Goal: Task Accomplishment & Management: Complete application form

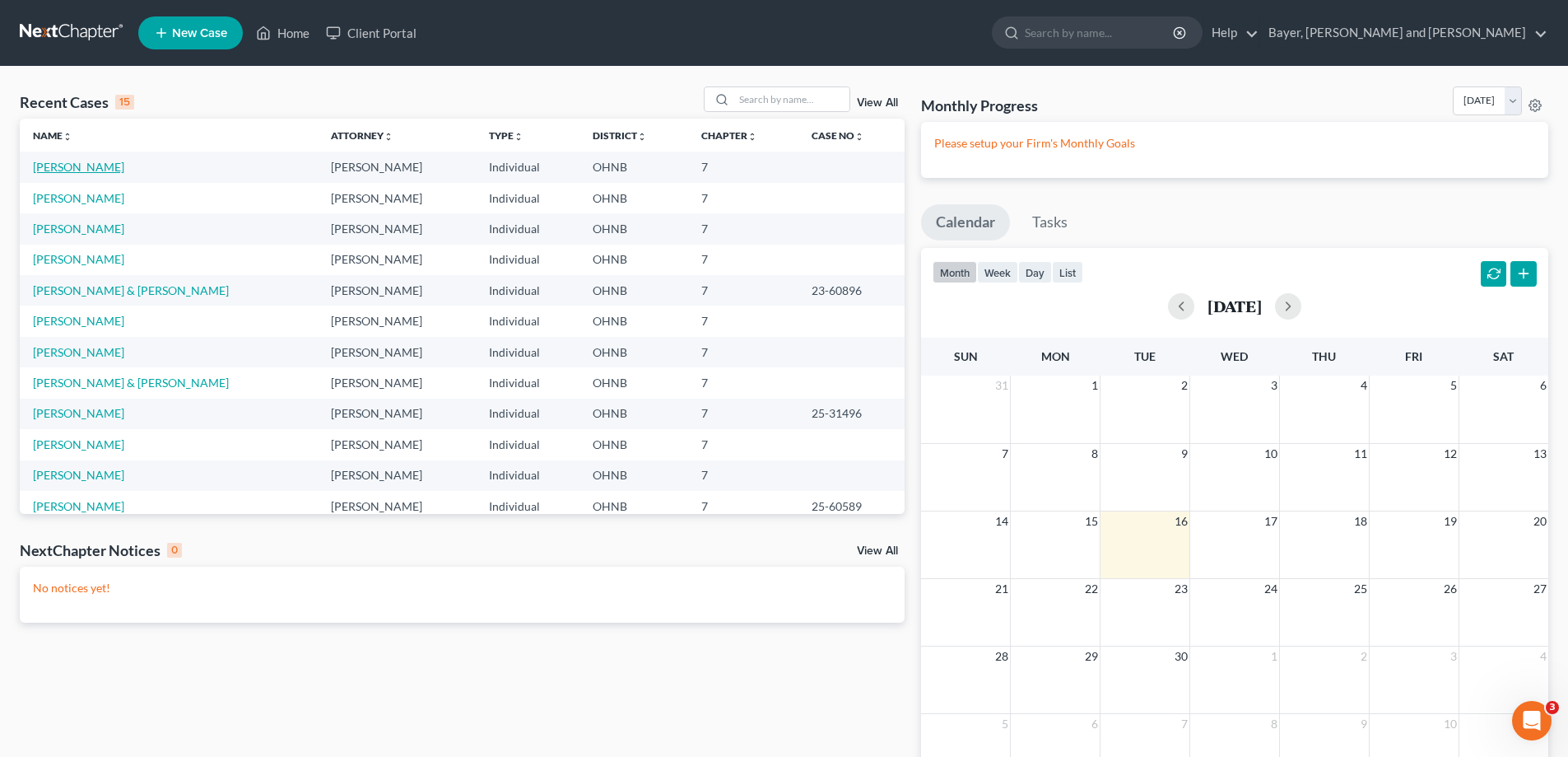
click at [71, 169] on link "[PERSON_NAME]" at bounding box center [78, 167] width 92 height 14
click at [71, 168] on link "[PERSON_NAME]" at bounding box center [78, 167] width 92 height 14
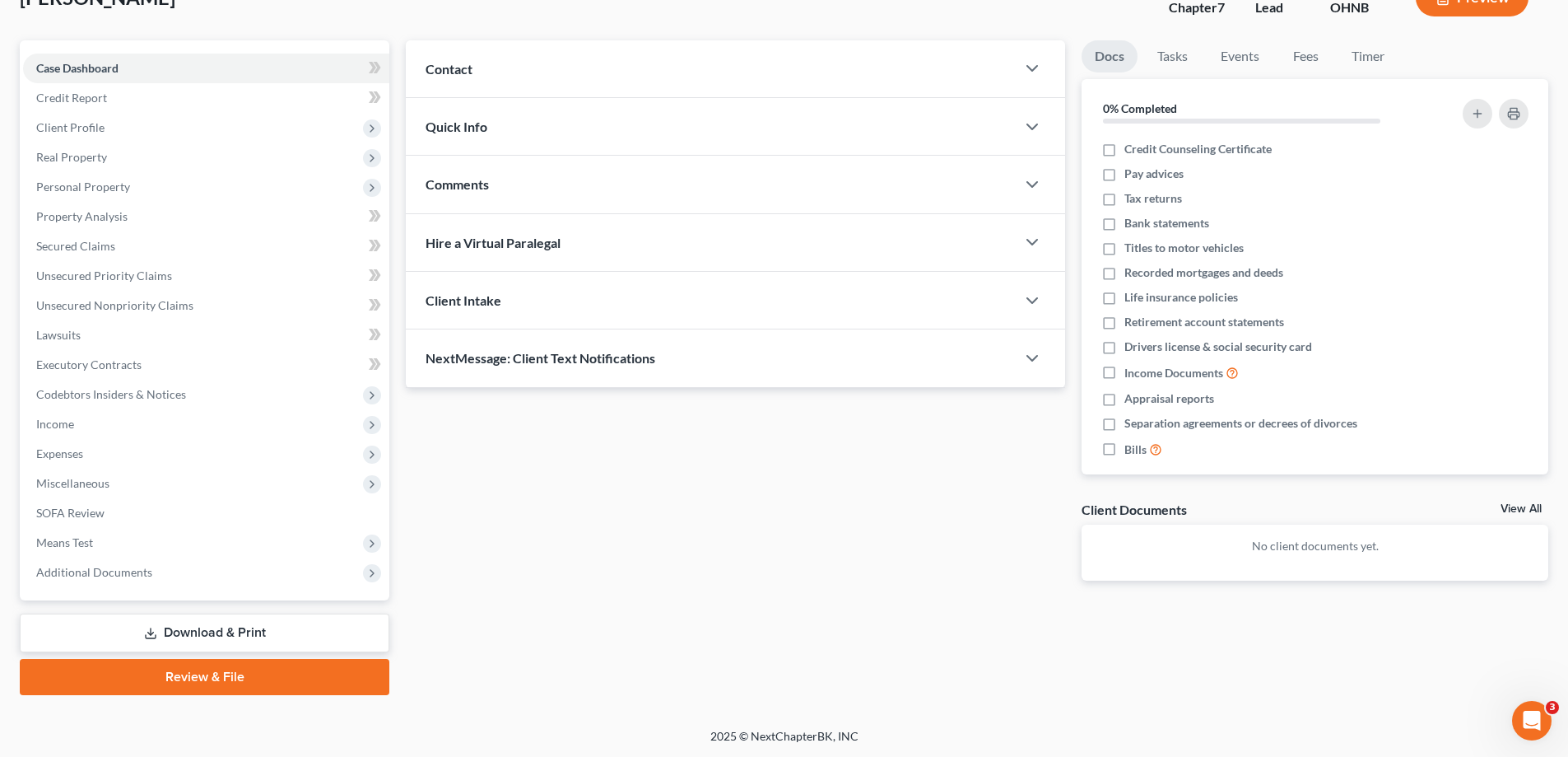
scroll to position [119, 0]
click at [207, 445] on span "Expenses" at bounding box center [206, 452] width 366 height 30
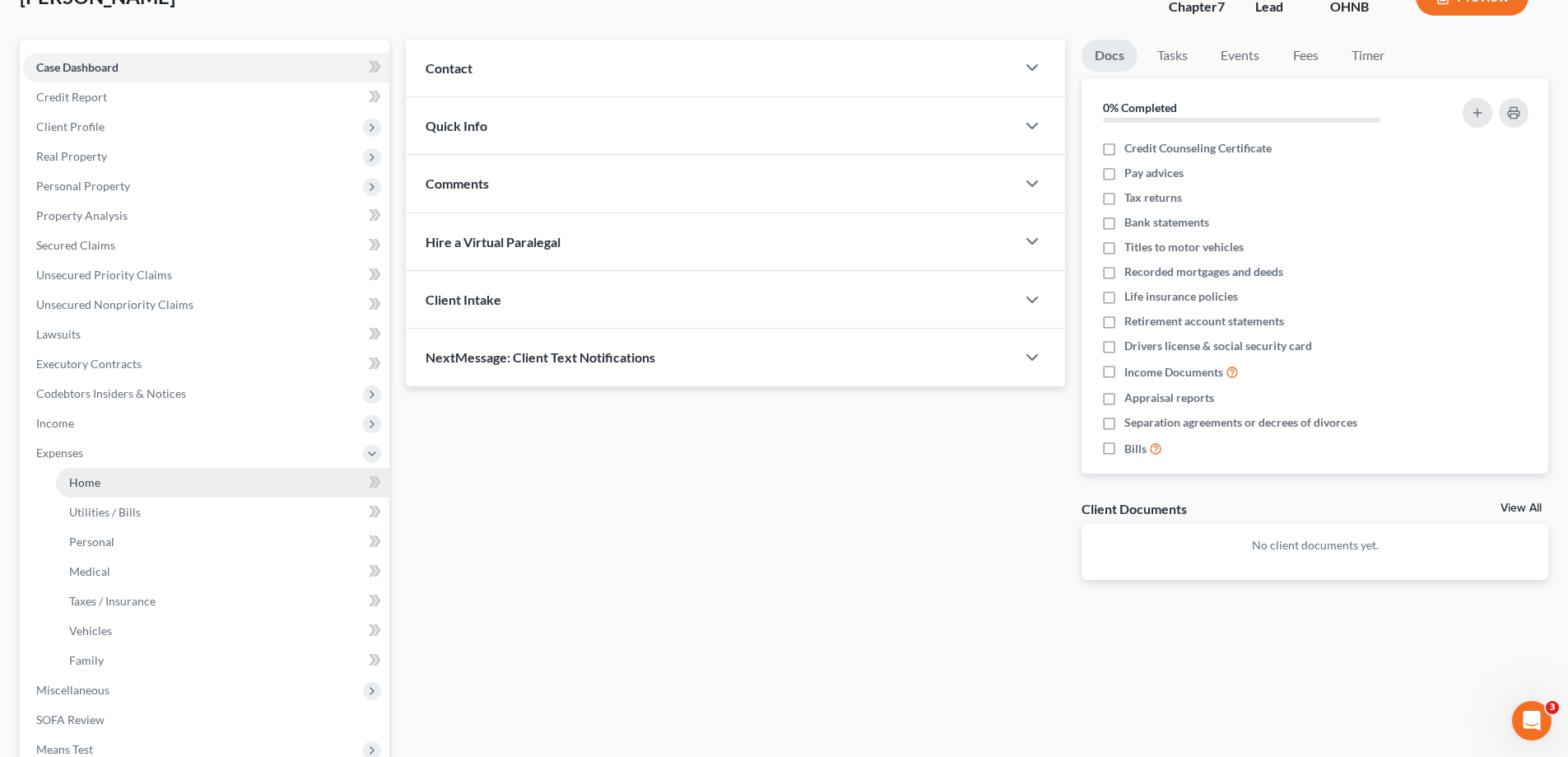
click at [285, 494] on link "Home" at bounding box center [223, 482] width 333 height 30
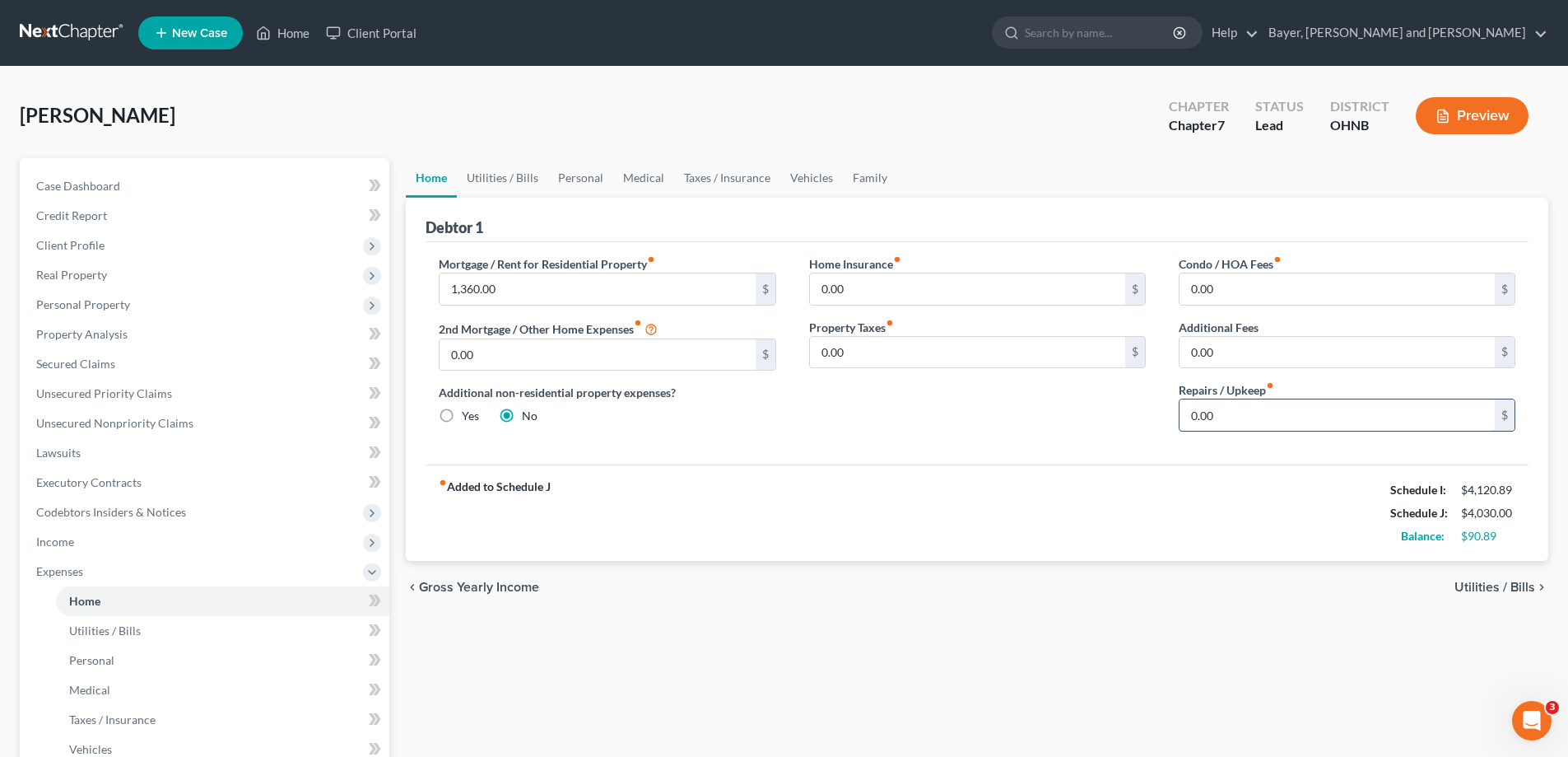
drag, startPoint x: 1226, startPoint y: 413, endPoint x: 1217, endPoint y: 418, distance: 10.3
click at [1226, 414] on input "0.00" at bounding box center [1337, 415] width 315 height 31
type input "200.00"
click at [1510, 589] on span "Utilities / Bills" at bounding box center [1495, 587] width 81 height 14
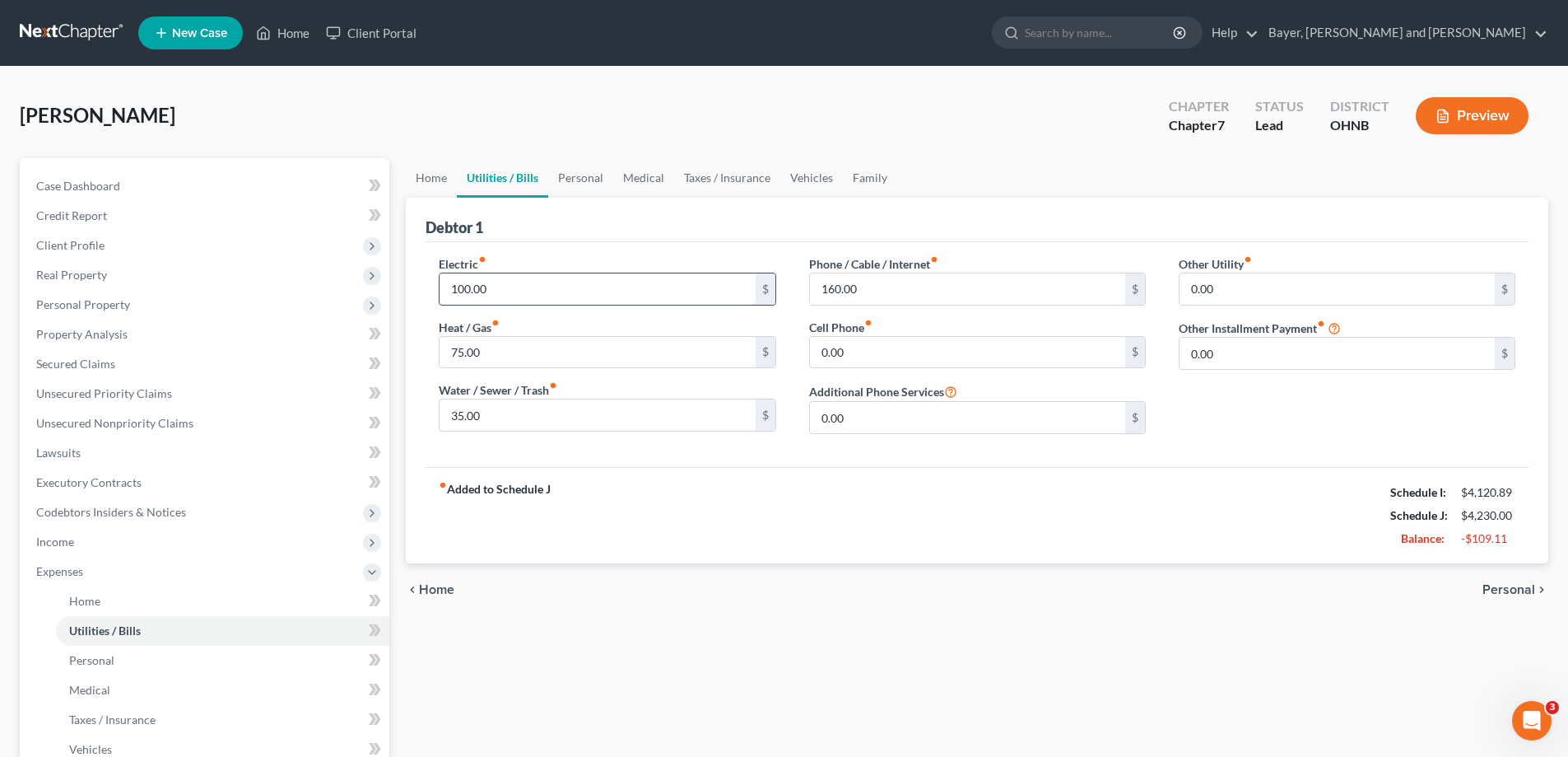
click at [465, 290] on input "100.00" at bounding box center [597, 289] width 315 height 31
type input "150.00"
click at [501, 359] on input "75.00" at bounding box center [597, 352] width 315 height 31
type input "150.00"
click at [775, 469] on div "fiber_manual_record Added to Schedule J Schedule I: $4,120.89 Schedule J: $4,35…" at bounding box center [977, 515] width 1103 height 96
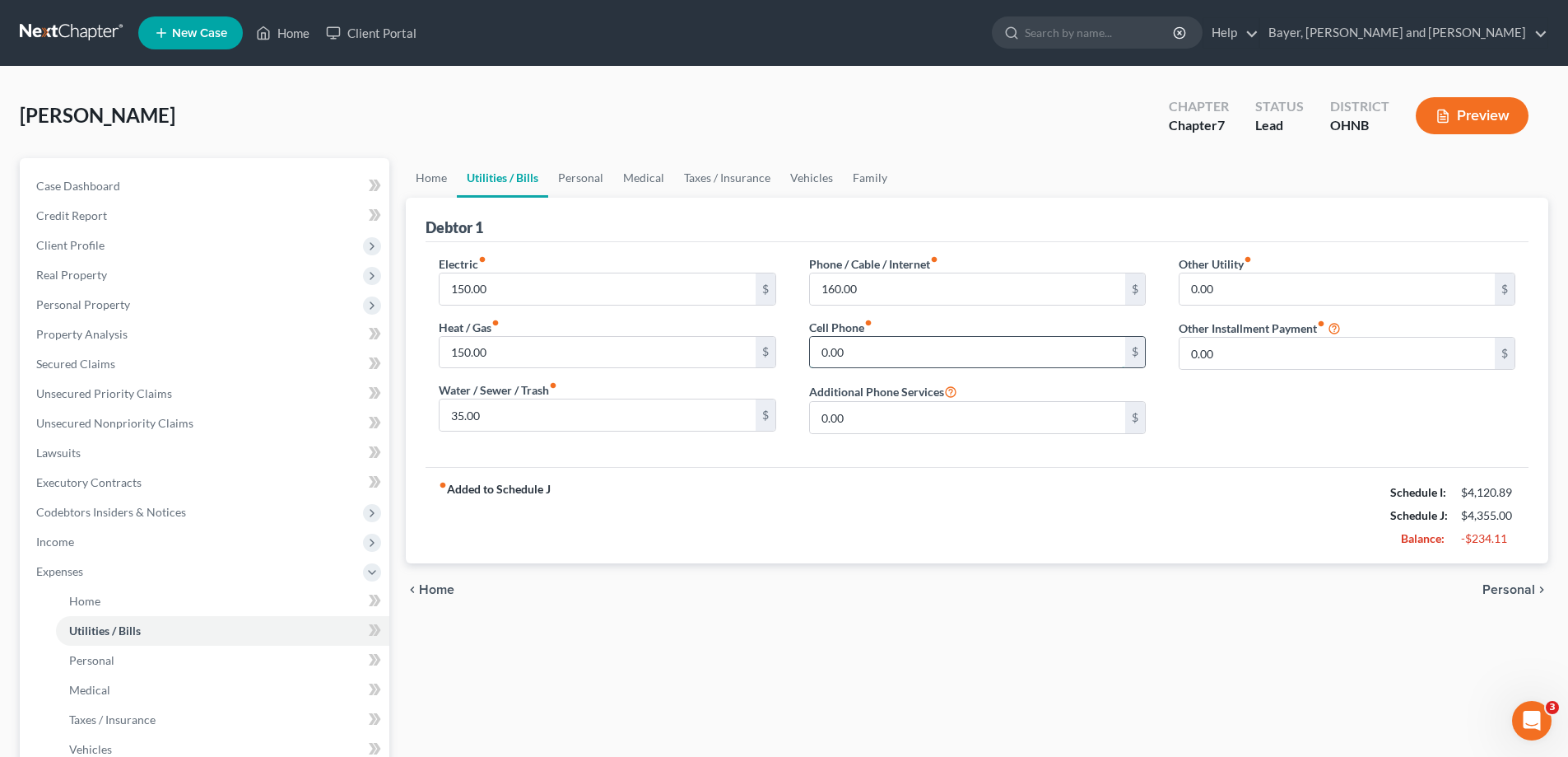
click at [874, 345] on input "0.00" at bounding box center [967, 352] width 315 height 31
type input "100.00"
click at [1492, 589] on span "Personal" at bounding box center [1508, 590] width 53 height 14
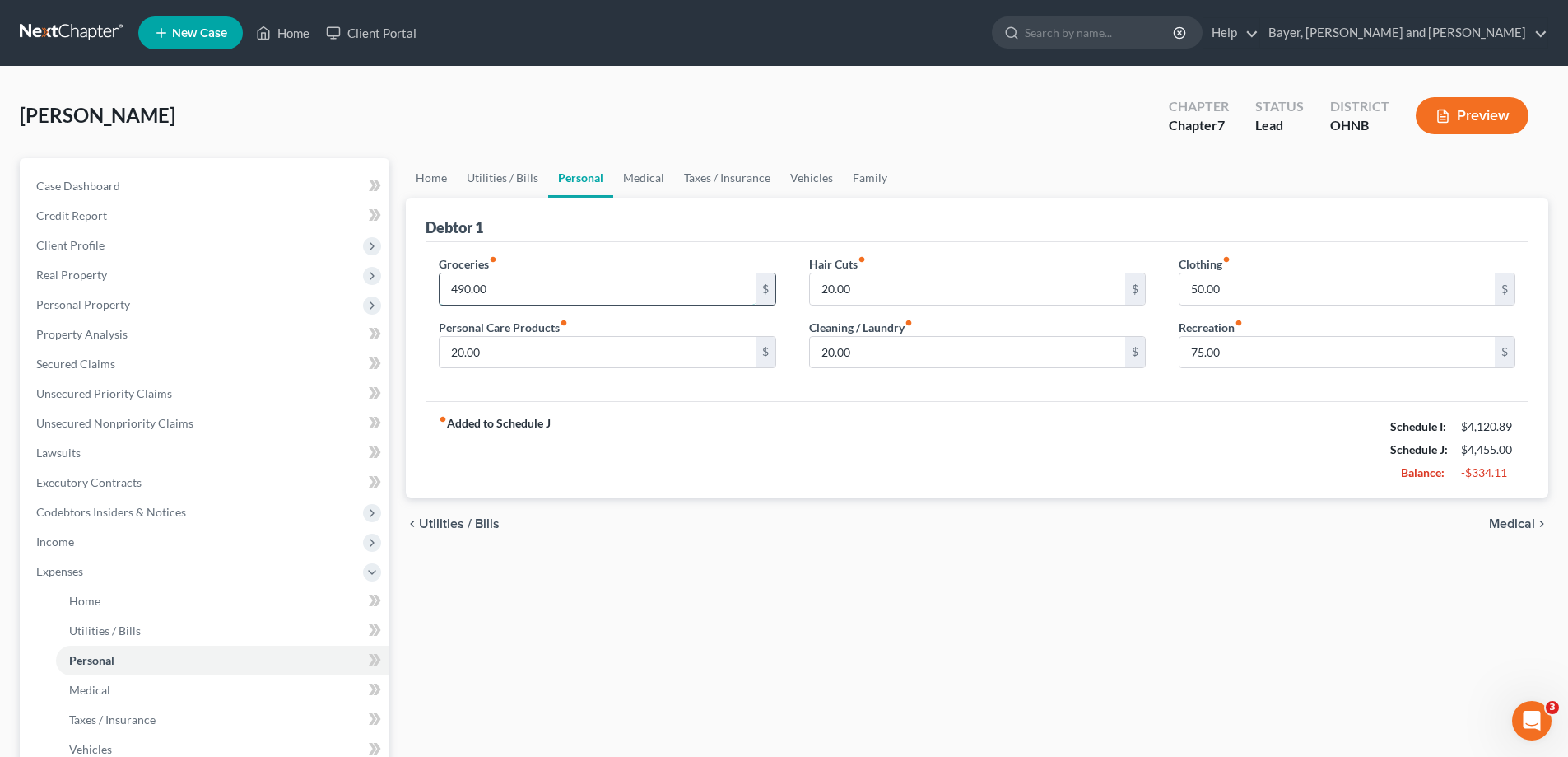
click at [465, 297] on input "490.00" at bounding box center [597, 289] width 315 height 31
type input "500.00"
click at [462, 356] on input "20.00" at bounding box center [597, 352] width 315 height 31
type input "30.00"
click at [832, 289] on input "20.00" at bounding box center [967, 289] width 315 height 31
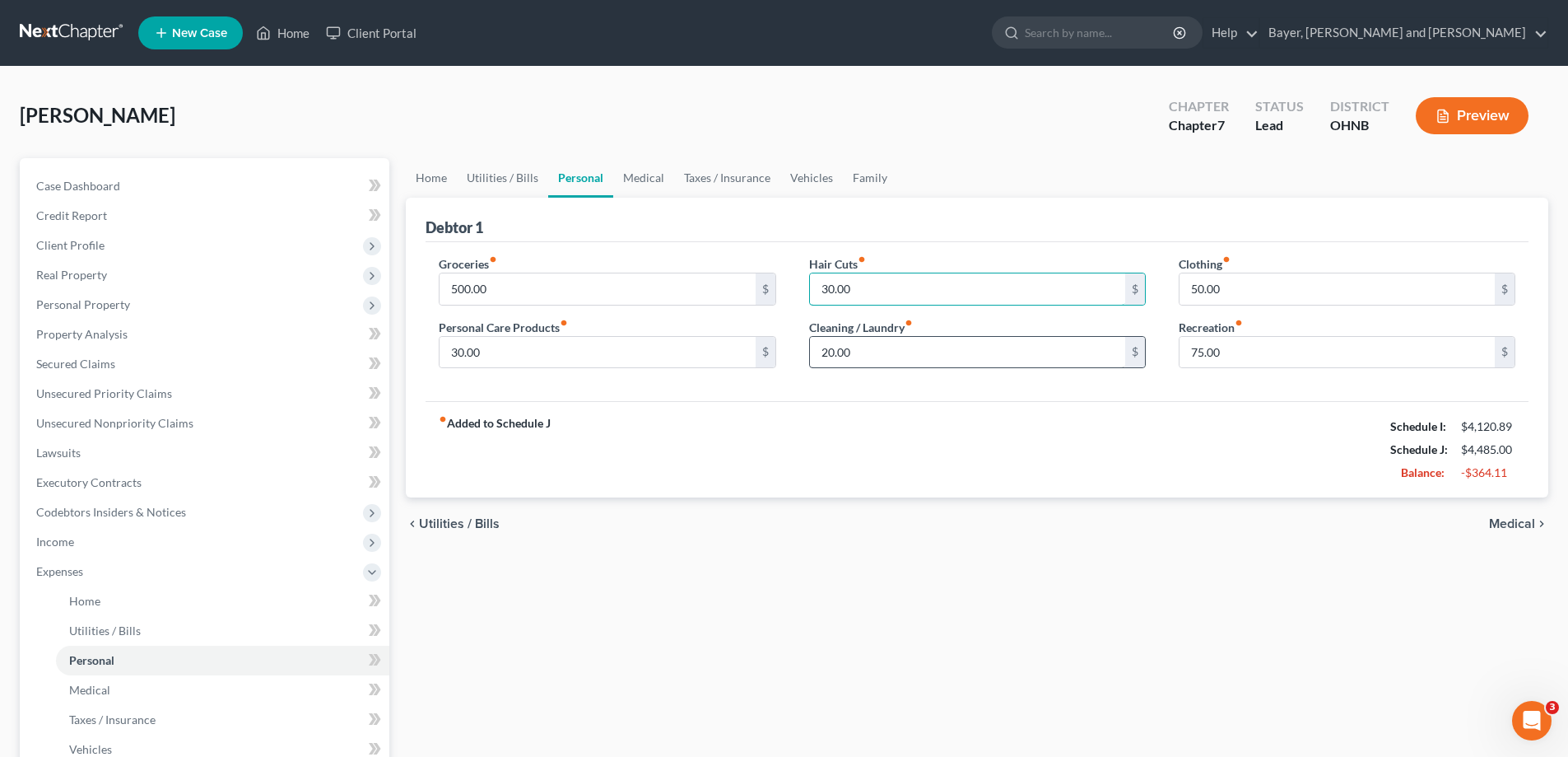
type input "30.00"
click at [825, 346] on input "20.00" at bounding box center [967, 352] width 315 height 31
type input "30.00"
click at [1243, 284] on input "50.00" at bounding box center [1337, 289] width 315 height 31
type input "1,100.00"
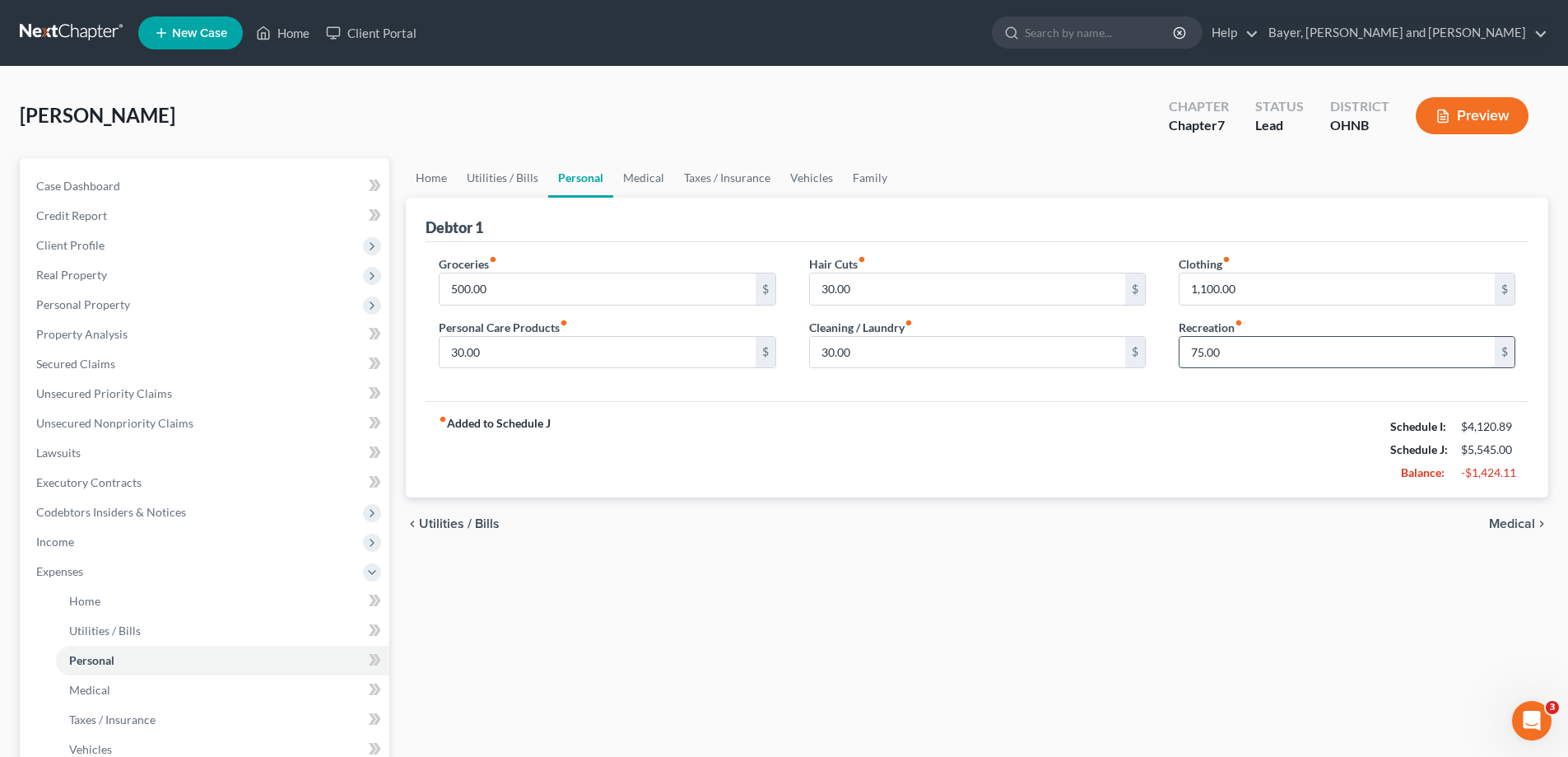
click at [1228, 349] on input "75.00" at bounding box center [1337, 352] width 315 height 31
type input "150.00"
click at [1517, 518] on span "Medical" at bounding box center [1512, 524] width 46 height 14
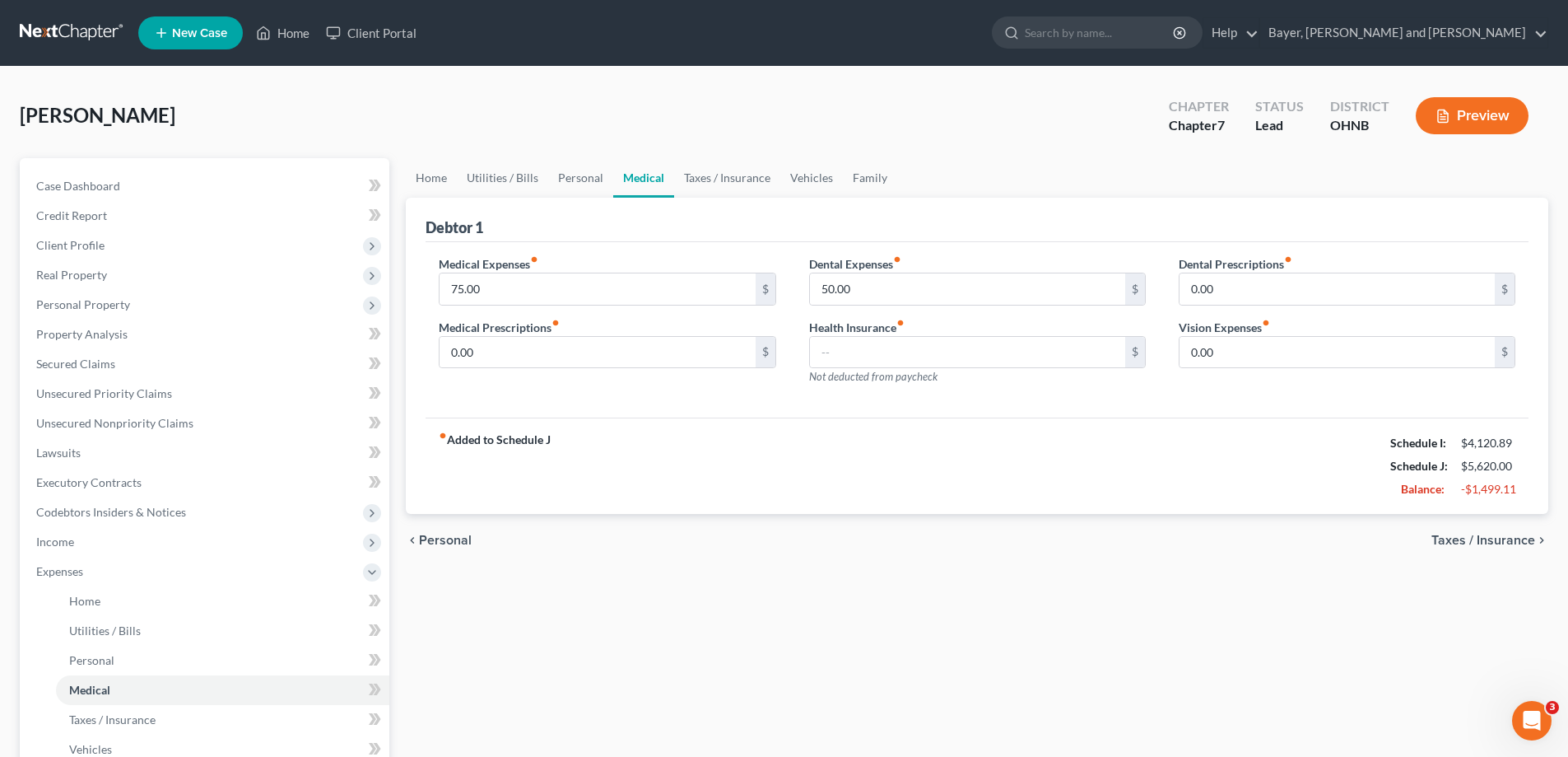
click at [1514, 540] on span "Taxes / Insurance" at bounding box center [1483, 540] width 104 height 14
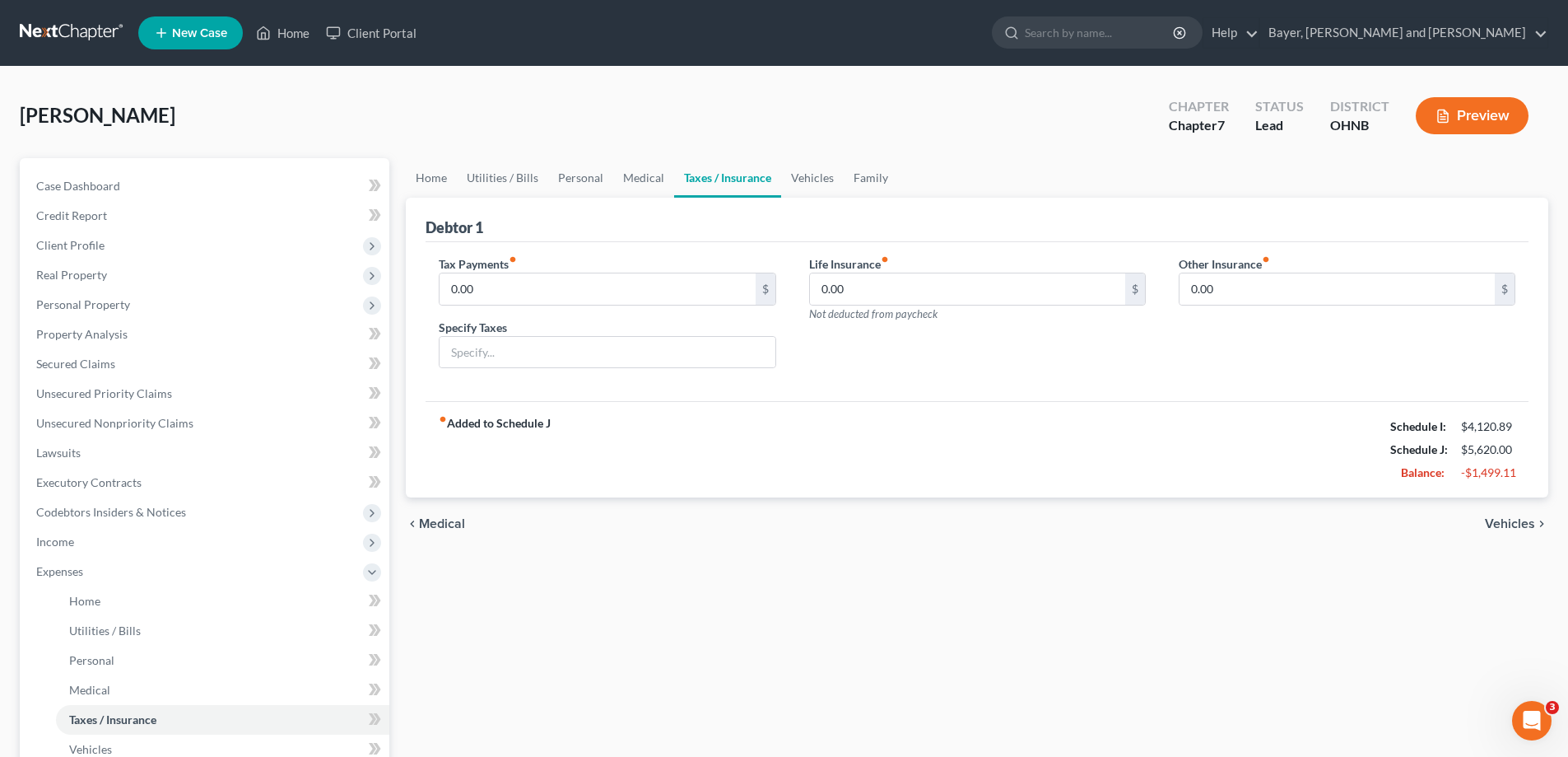
click at [1514, 527] on span "Vehicles" at bounding box center [1510, 524] width 50 height 14
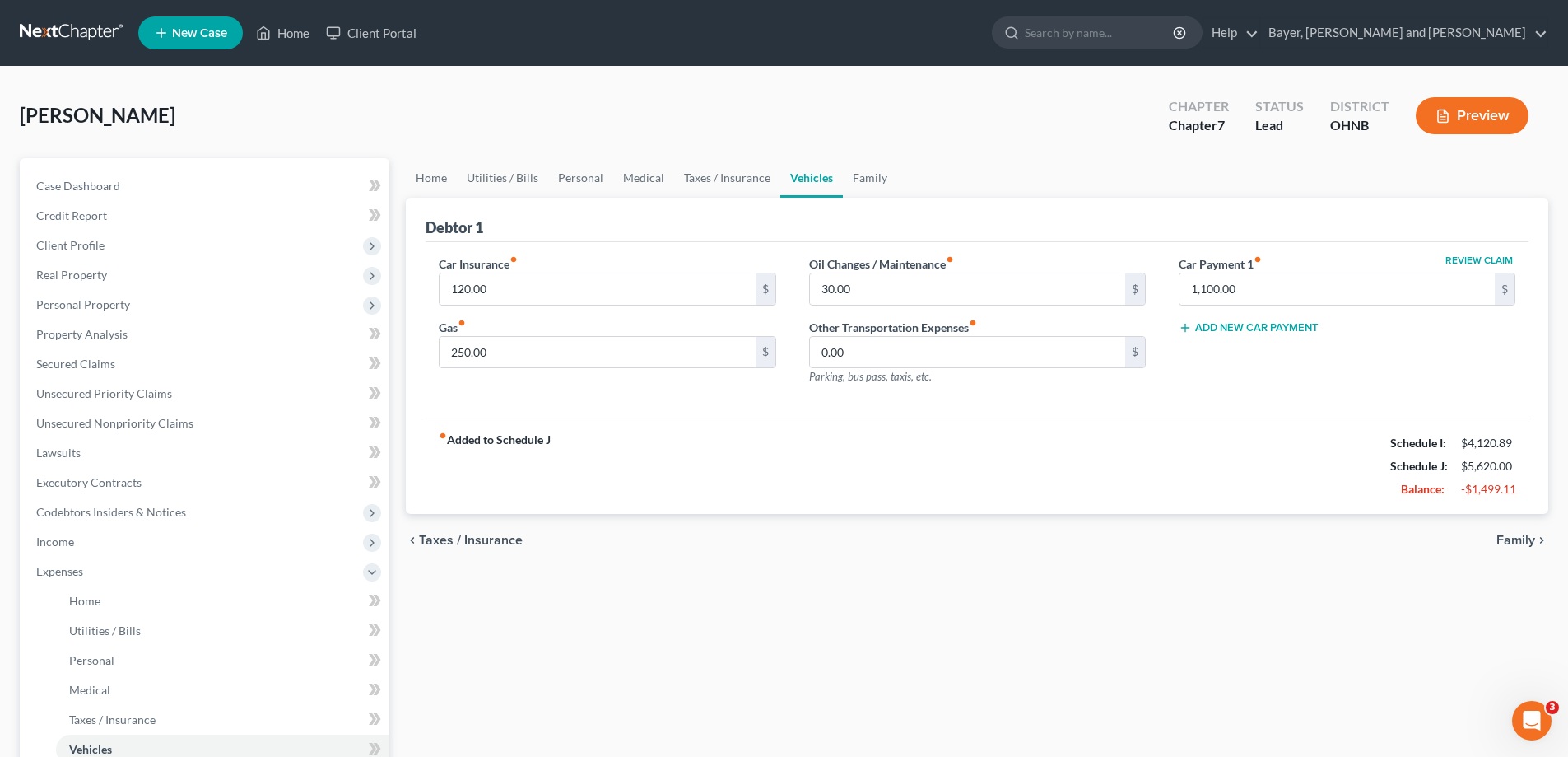
click at [1096, 635] on div "Home Utilities / Bills Personal Medical Taxes / Insurance Vehicles Family Debto…" at bounding box center [977, 589] width 1158 height 862
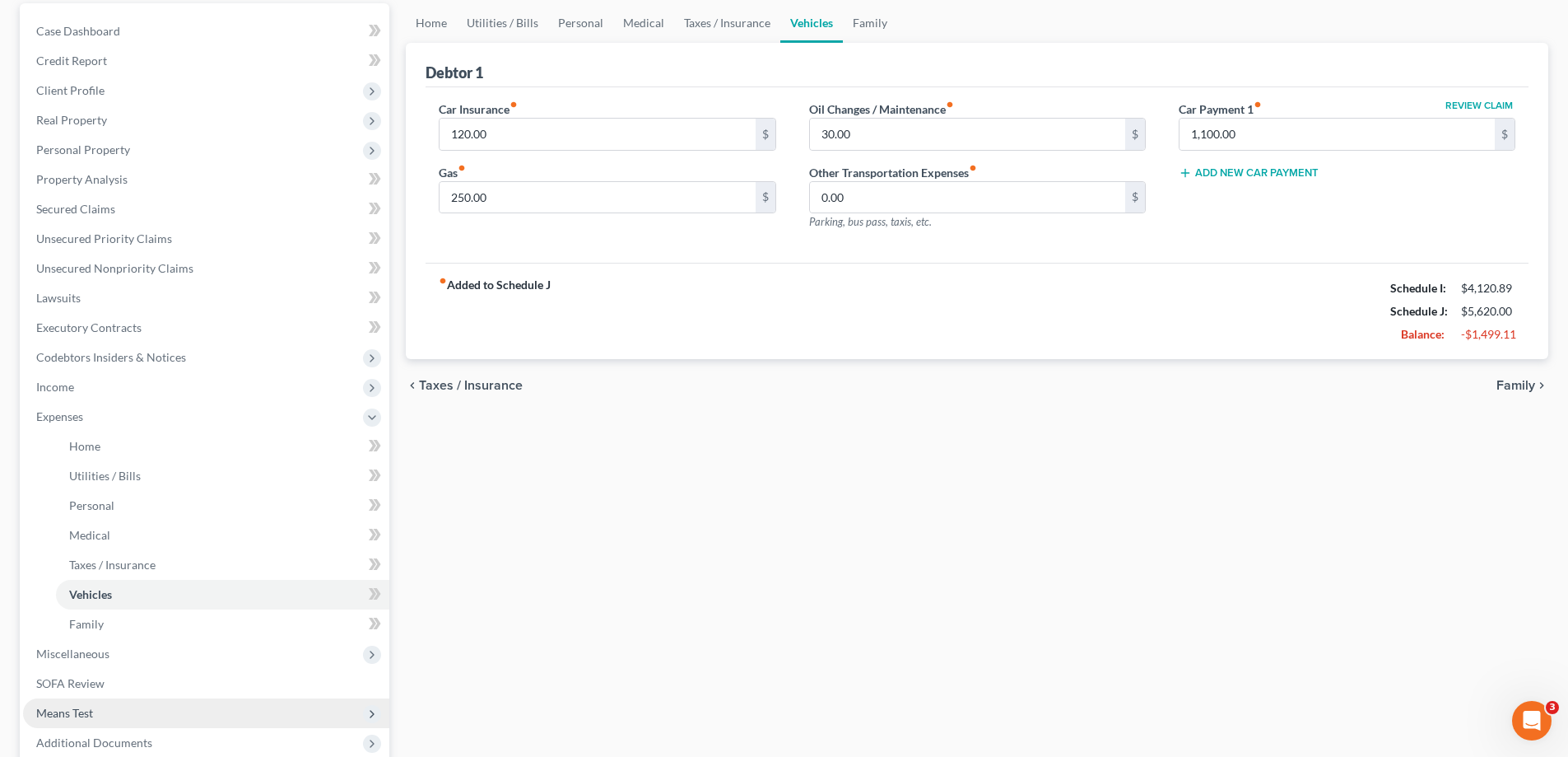
scroll to position [326, 0]
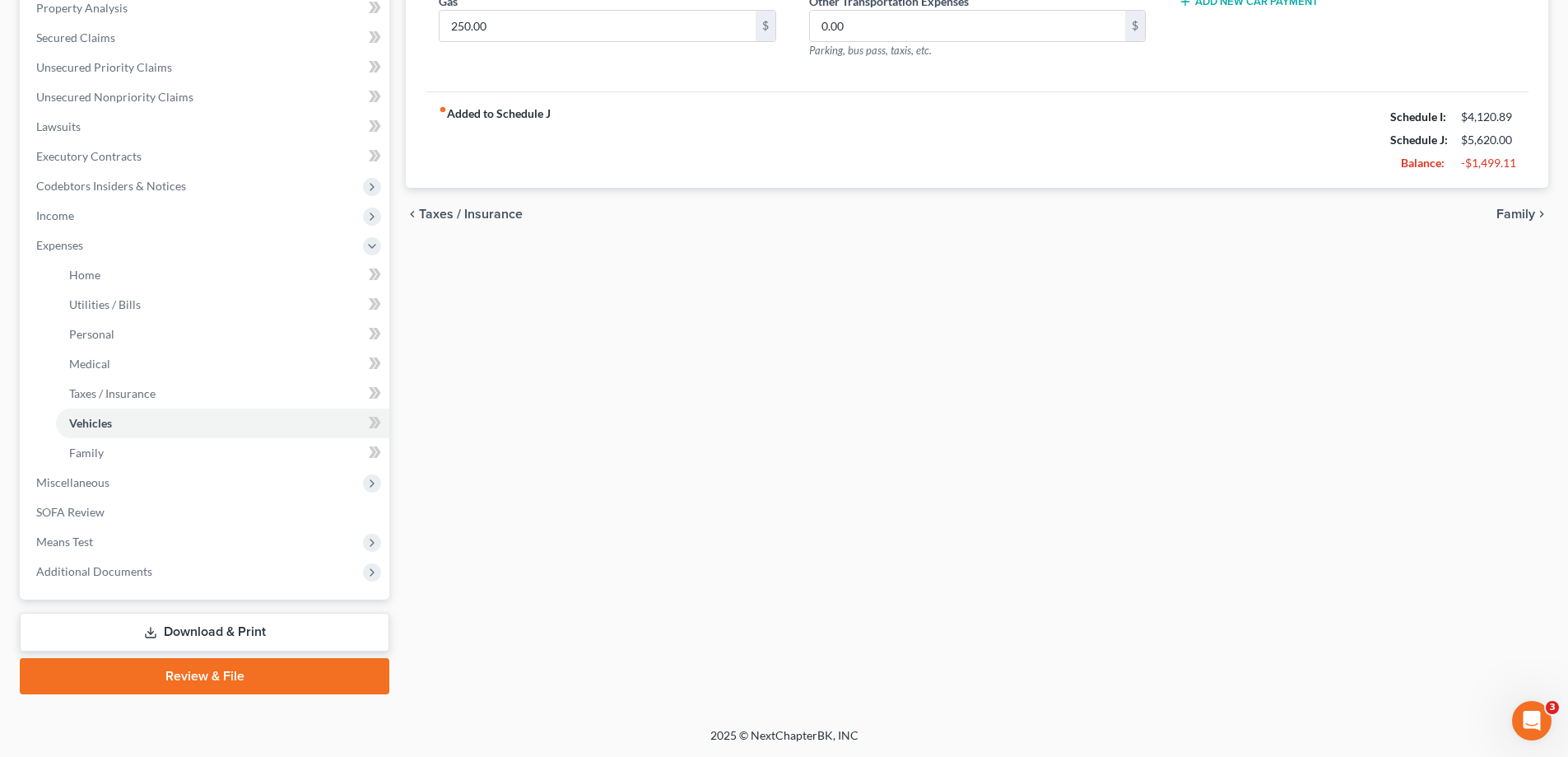
click at [223, 634] on link "Download & Print" at bounding box center [203, 632] width 369 height 39
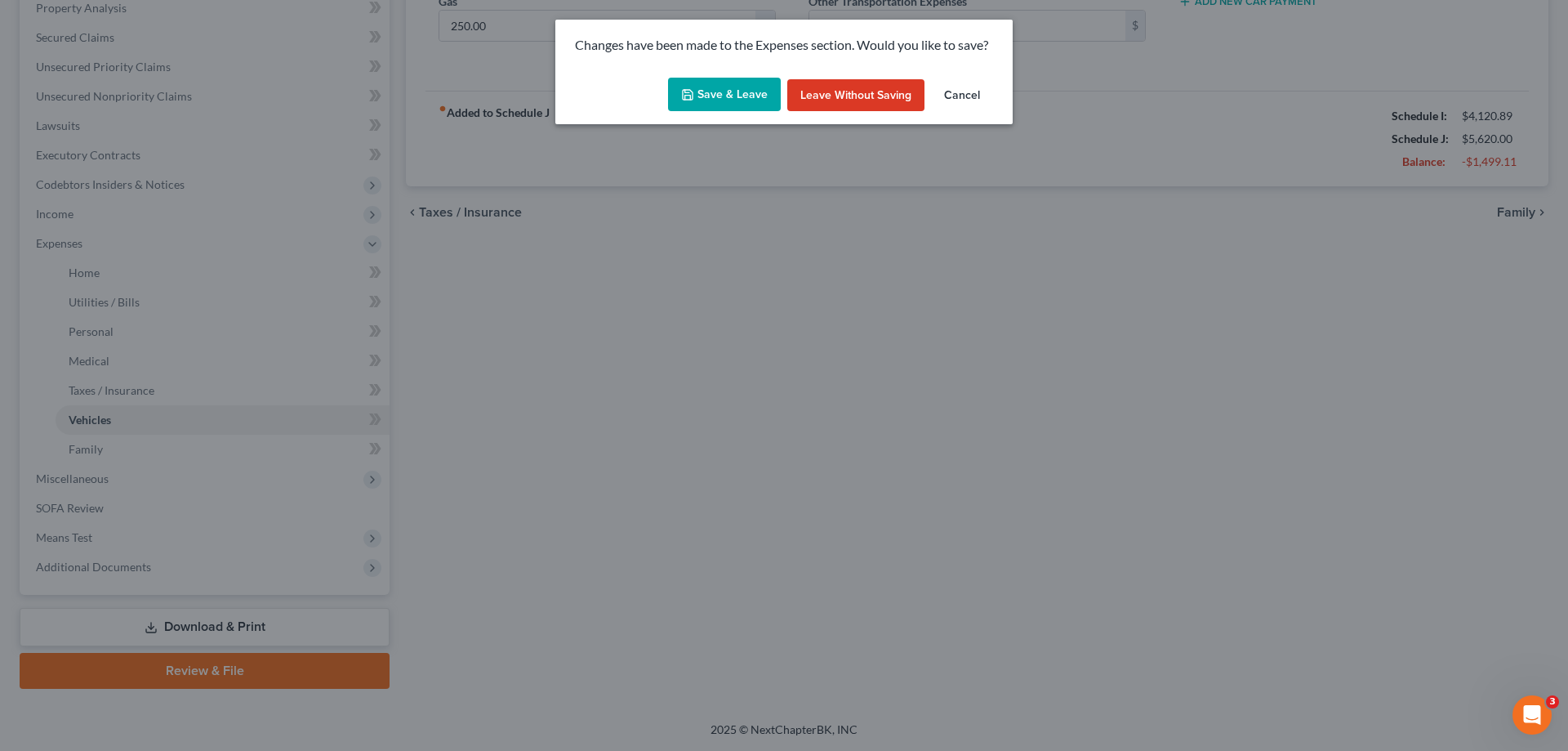
click at [713, 107] on button "Save & Leave" at bounding box center [725, 95] width 113 height 34
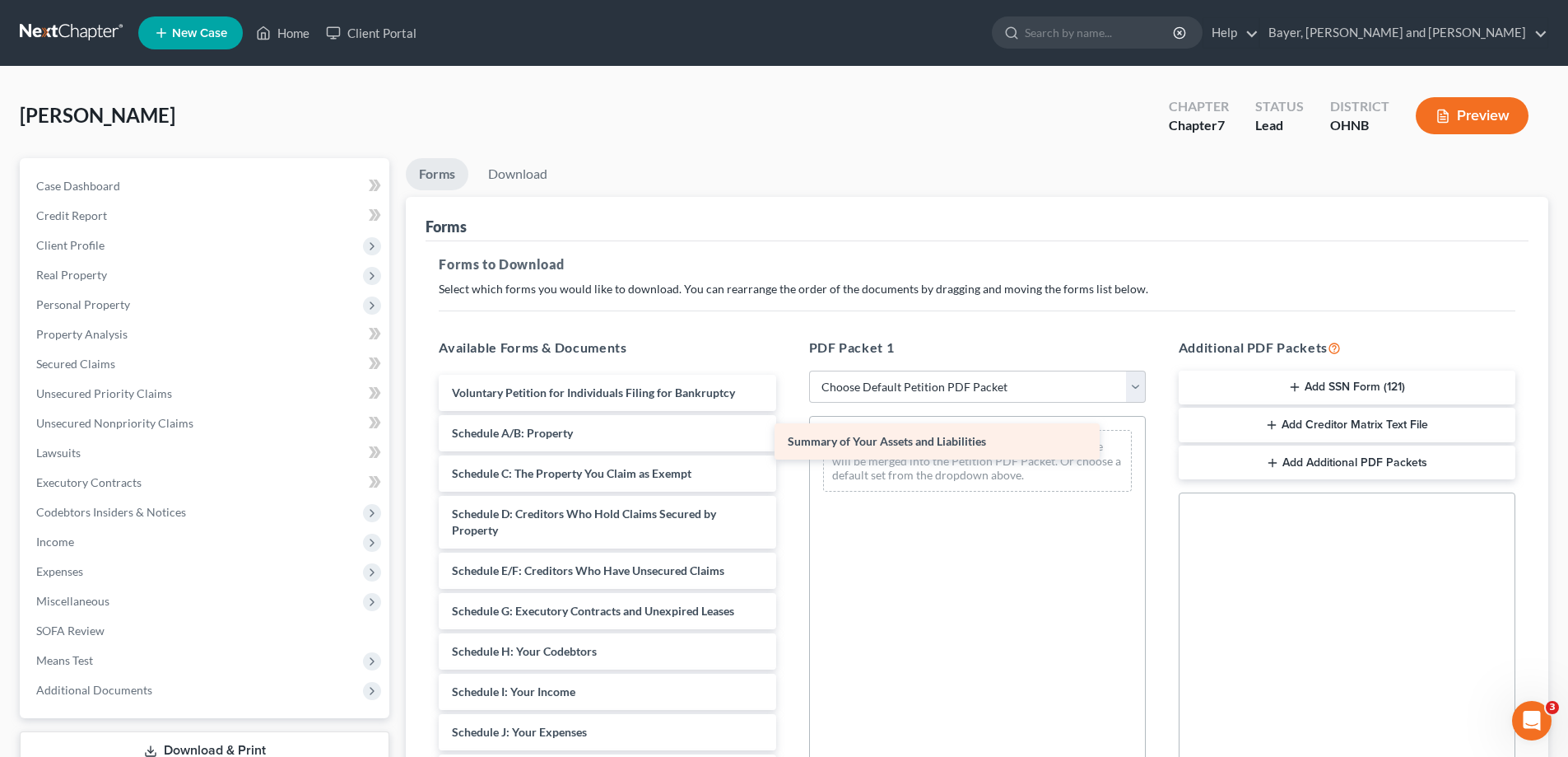
drag, startPoint x: 540, startPoint y: 428, endPoint x: 876, endPoint y: 437, distance: 336.1
click at [788, 437] on div "Summary of Your Assets and Liabilities Voluntary Petition for Individuals Filin…" at bounding box center [607, 748] width 363 height 747
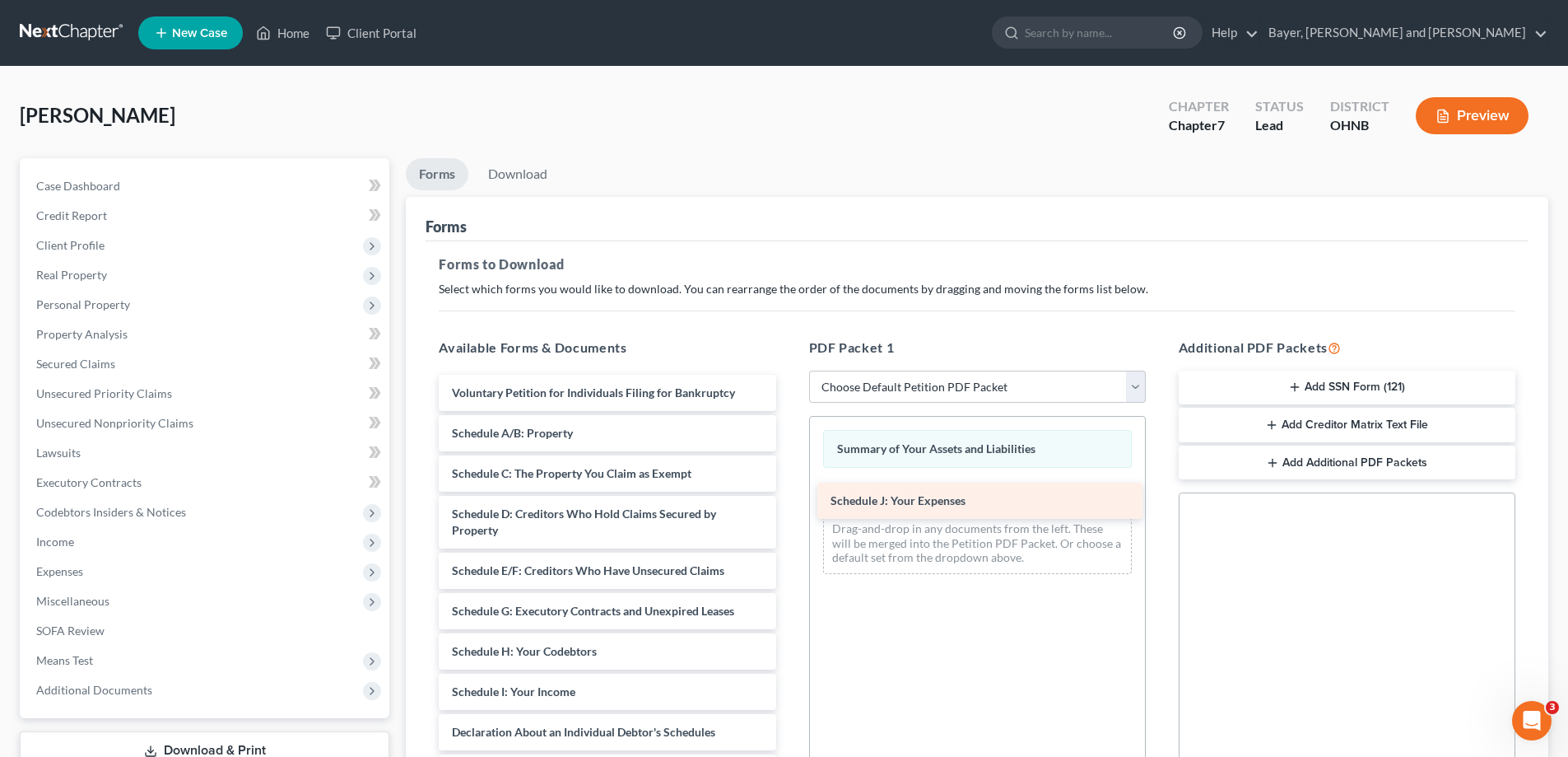
drag, startPoint x: 593, startPoint y: 725, endPoint x: 972, endPoint y: 493, distance: 444.4
click at [788, 493] on div "Schedule J: Your Expenses Voluntary Petition for Individuals Filing for Bankrup…" at bounding box center [607, 729] width 363 height 708
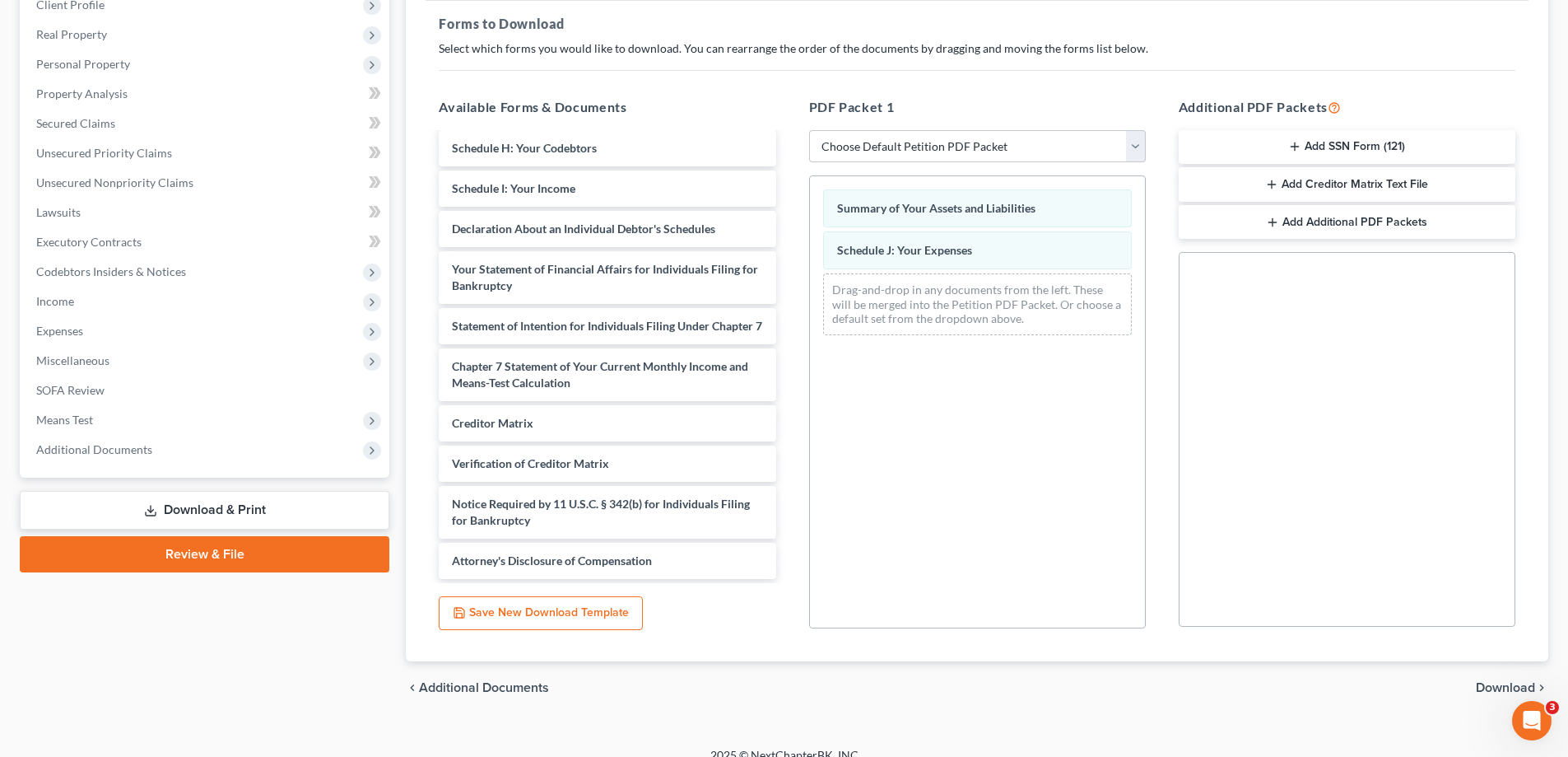
scroll to position [247, 0]
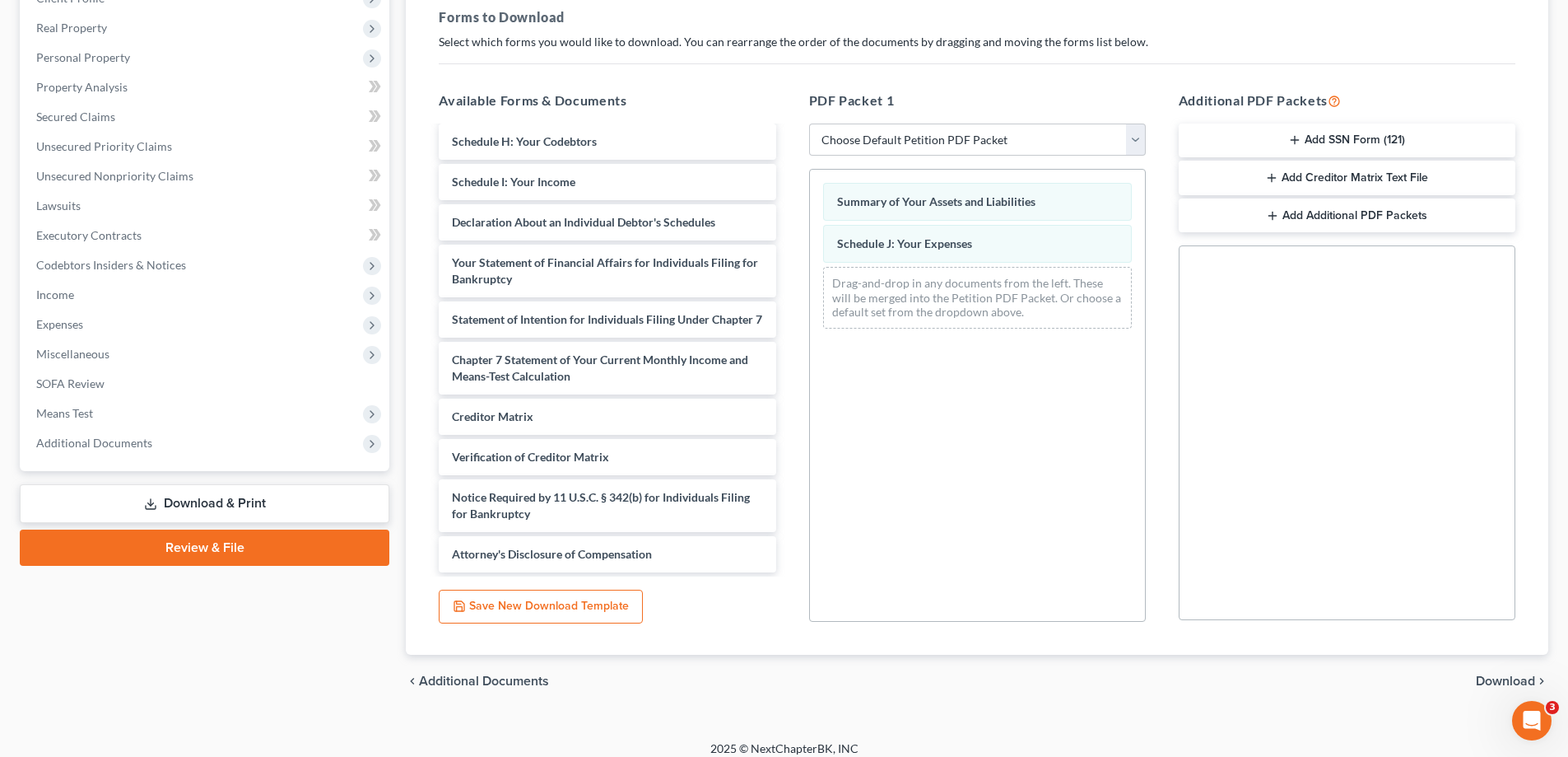
click at [1496, 686] on span "Download" at bounding box center [1504, 681] width 59 height 14
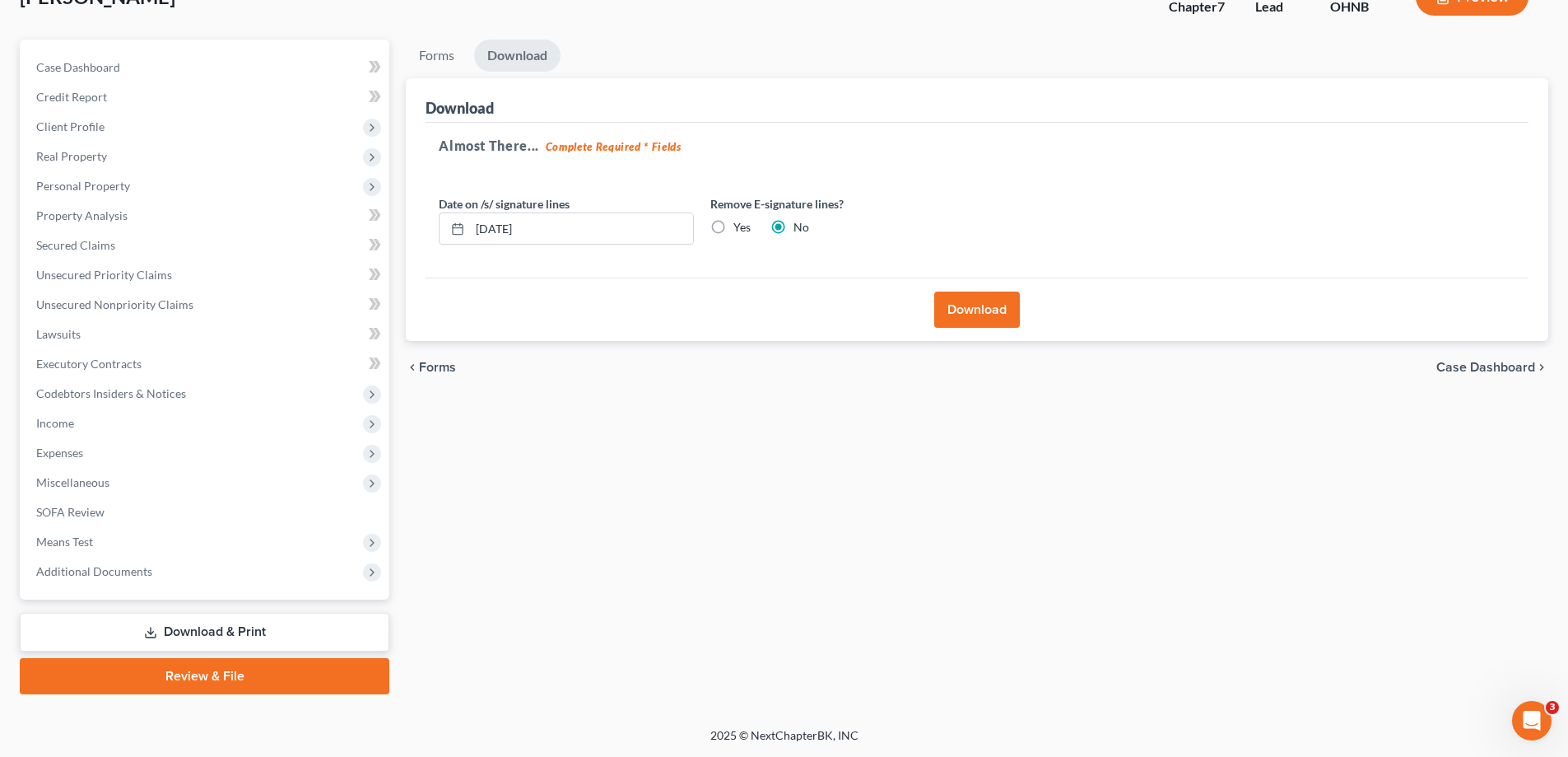
scroll to position [119, 0]
click at [564, 228] on input "[DATE]" at bounding box center [581, 229] width 223 height 31
type input "0"
click at [733, 227] on label "Yes" at bounding box center [742, 227] width 17 height 16
click at [740, 227] on input "Yes" at bounding box center [745, 224] width 11 height 11
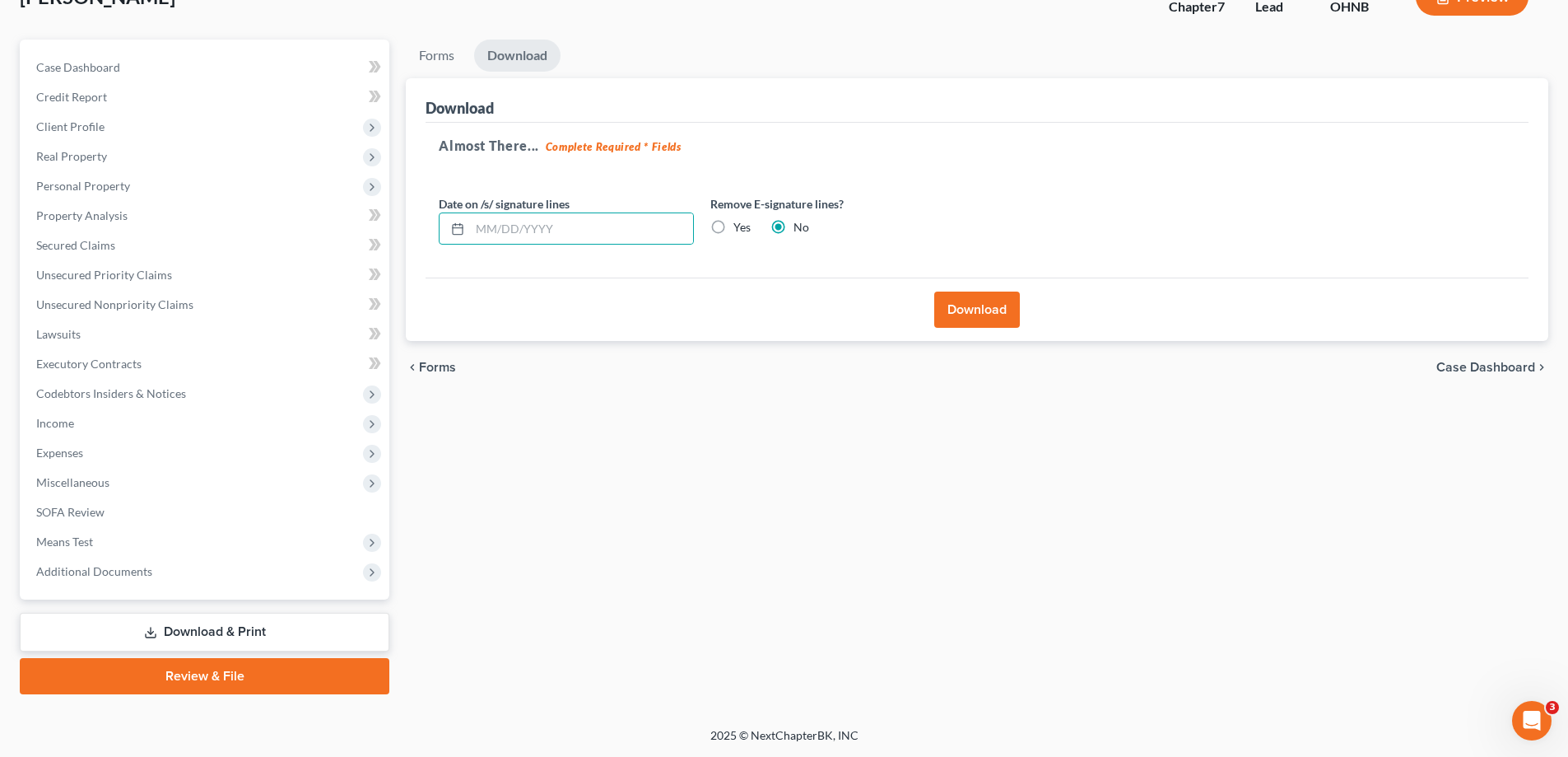
radio input "true"
radio input "false"
click at [963, 315] on button "Download" at bounding box center [976, 310] width 86 height 37
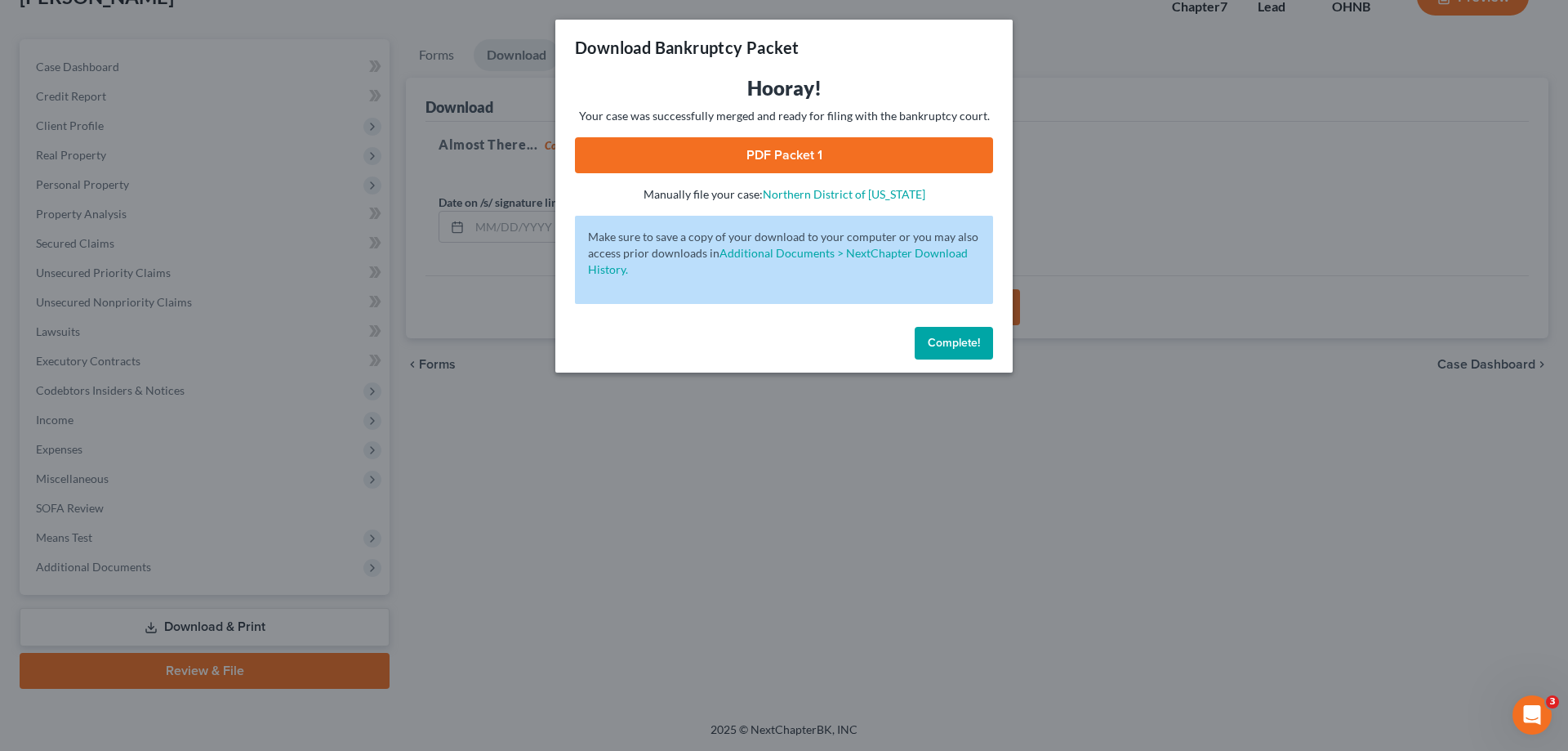
click at [872, 154] on link "PDF Packet 1" at bounding box center [783, 155] width 418 height 36
click at [965, 351] on button "Complete!" at bounding box center [954, 343] width 78 height 33
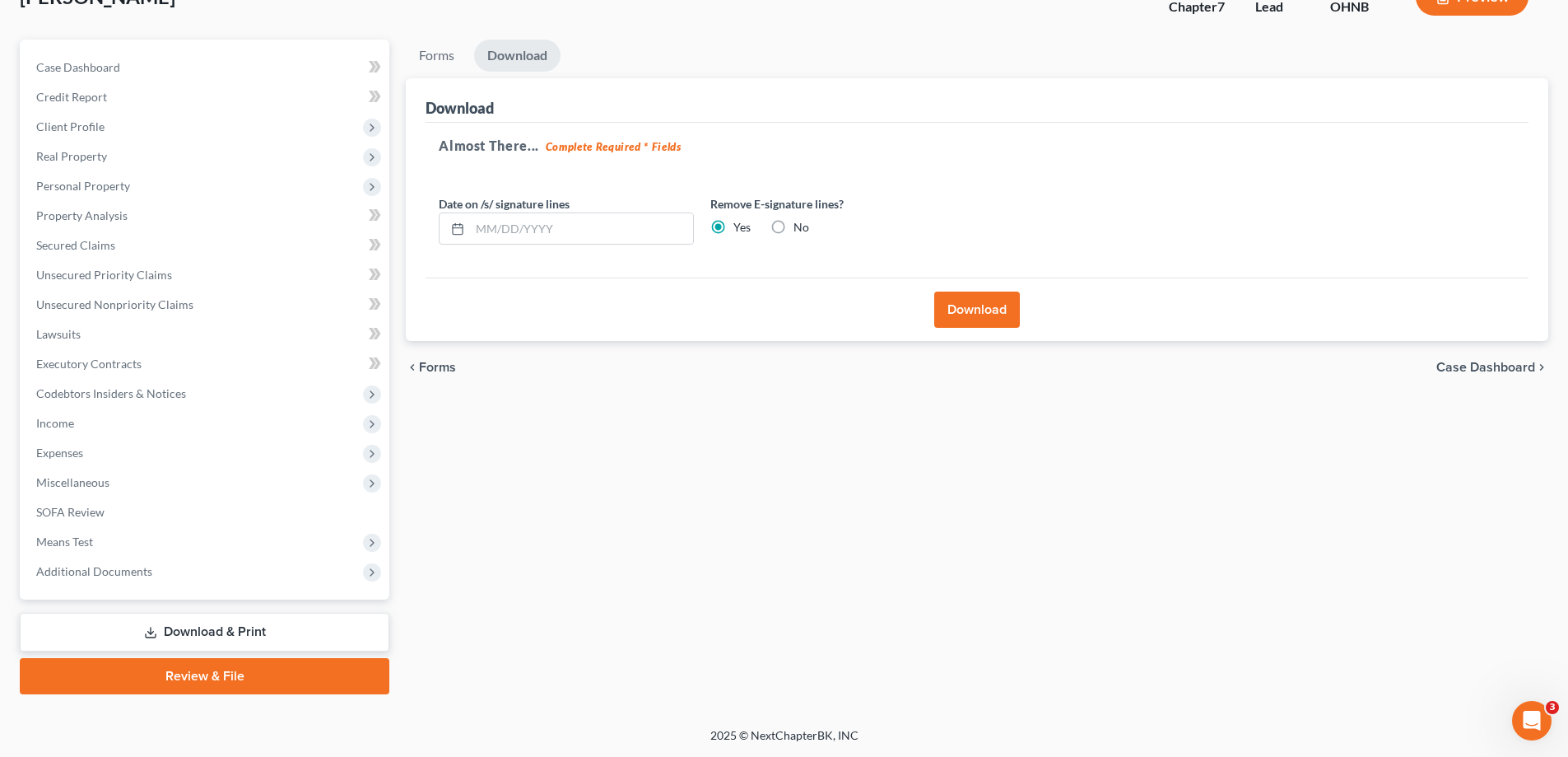
click at [279, 625] on link "Download & Print" at bounding box center [203, 632] width 369 height 39
click at [192, 633] on link "Download & Print" at bounding box center [203, 632] width 369 height 39
click at [170, 301] on span "Unsecured Nonpriority Claims" at bounding box center [115, 304] width 157 height 14
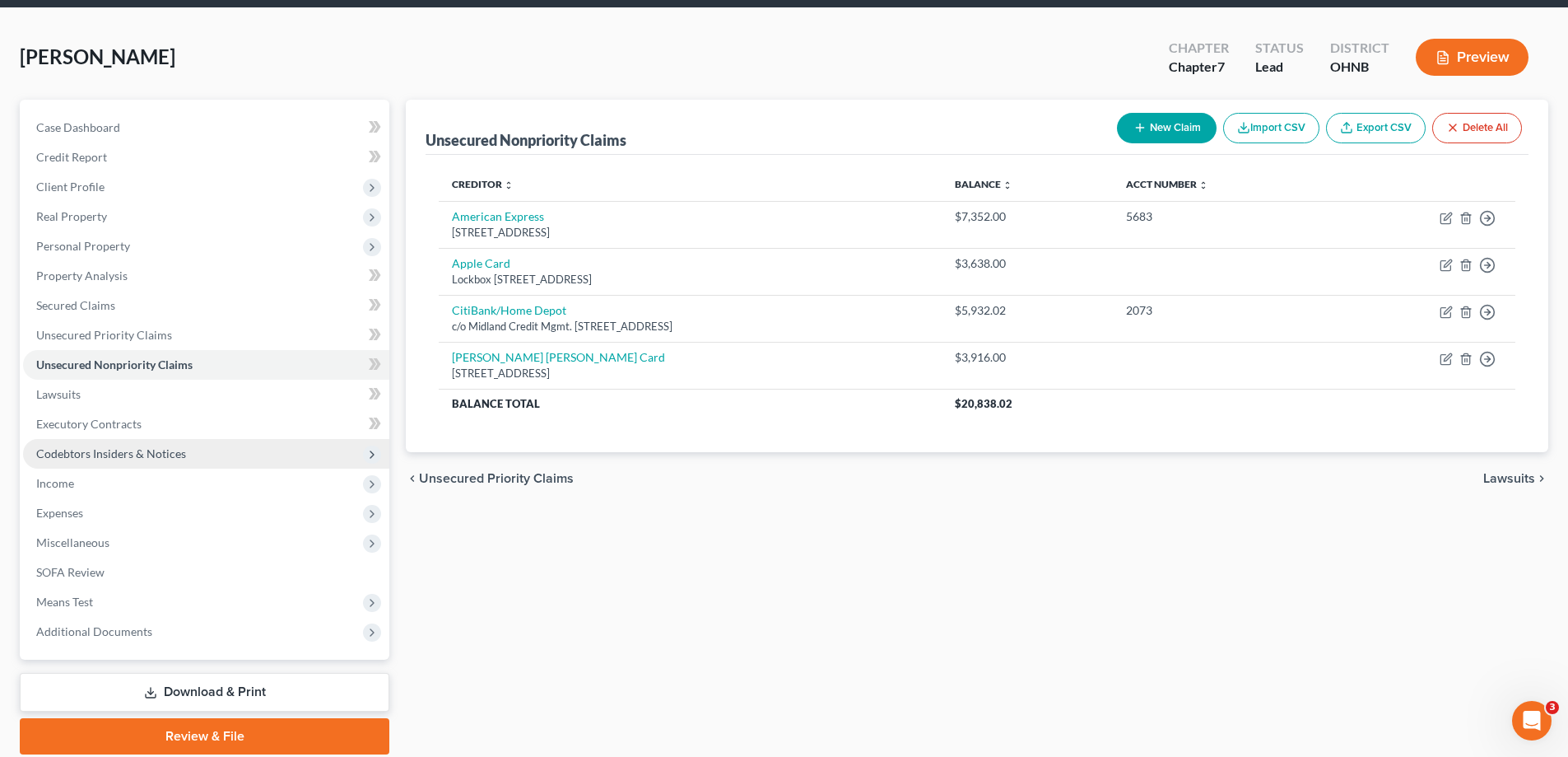
scroll to position [119, 0]
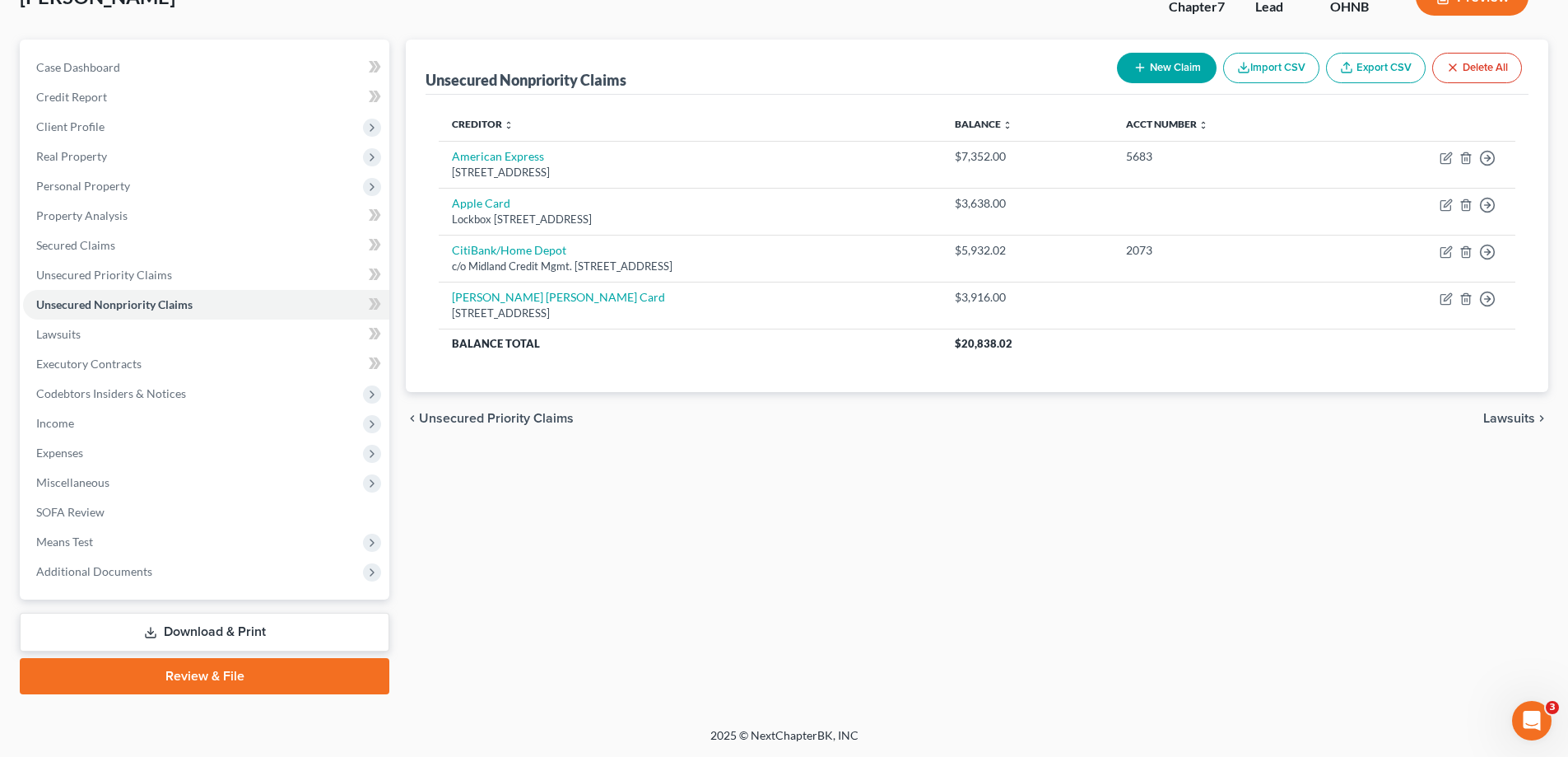
click at [204, 631] on link "Download & Print" at bounding box center [203, 632] width 369 height 39
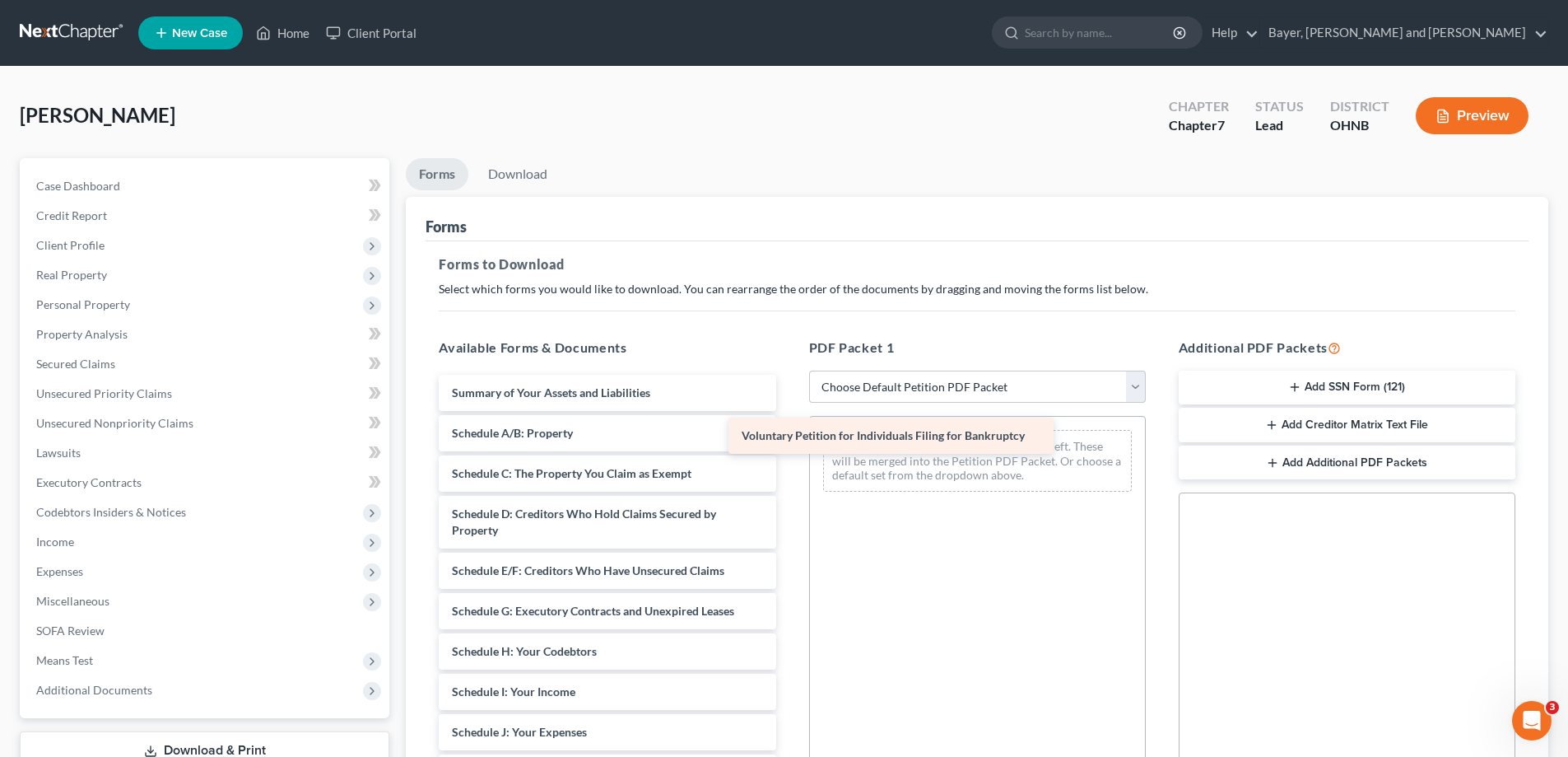
drag, startPoint x: 581, startPoint y: 387, endPoint x: 871, endPoint y: 429, distance: 293.0
click at [788, 429] on div "Voluntary Petition for Individuals Filing for Bankruptcy Voluntary Petition for…" at bounding box center [607, 748] width 363 height 747
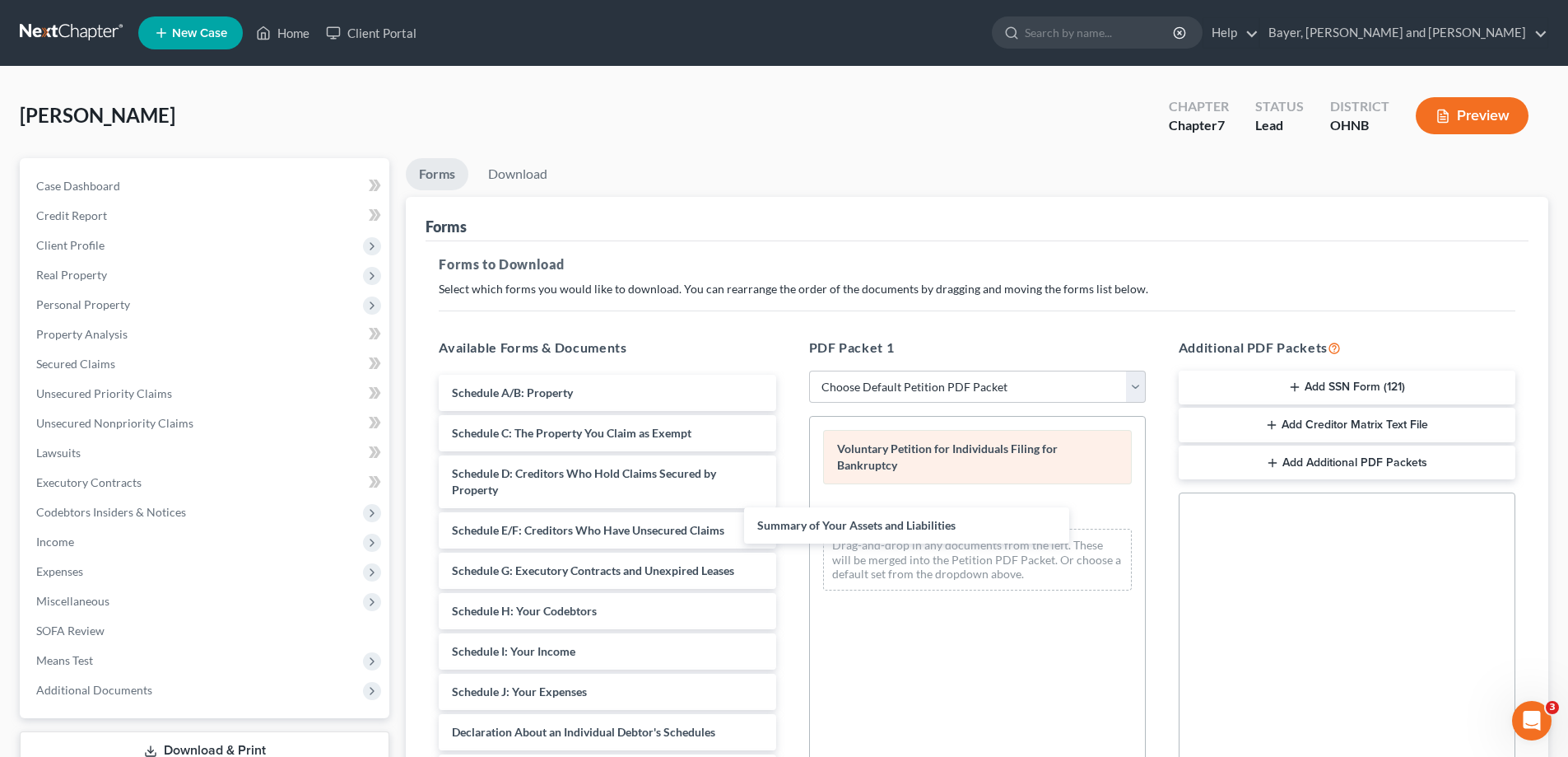
drag, startPoint x: 604, startPoint y: 389, endPoint x: 853, endPoint y: 481, distance: 265.5
click at [788, 512] on div "Summary of Your Assets and Liabilities Summary of Your Assets and Liabilities S…" at bounding box center [607, 729] width 363 height 708
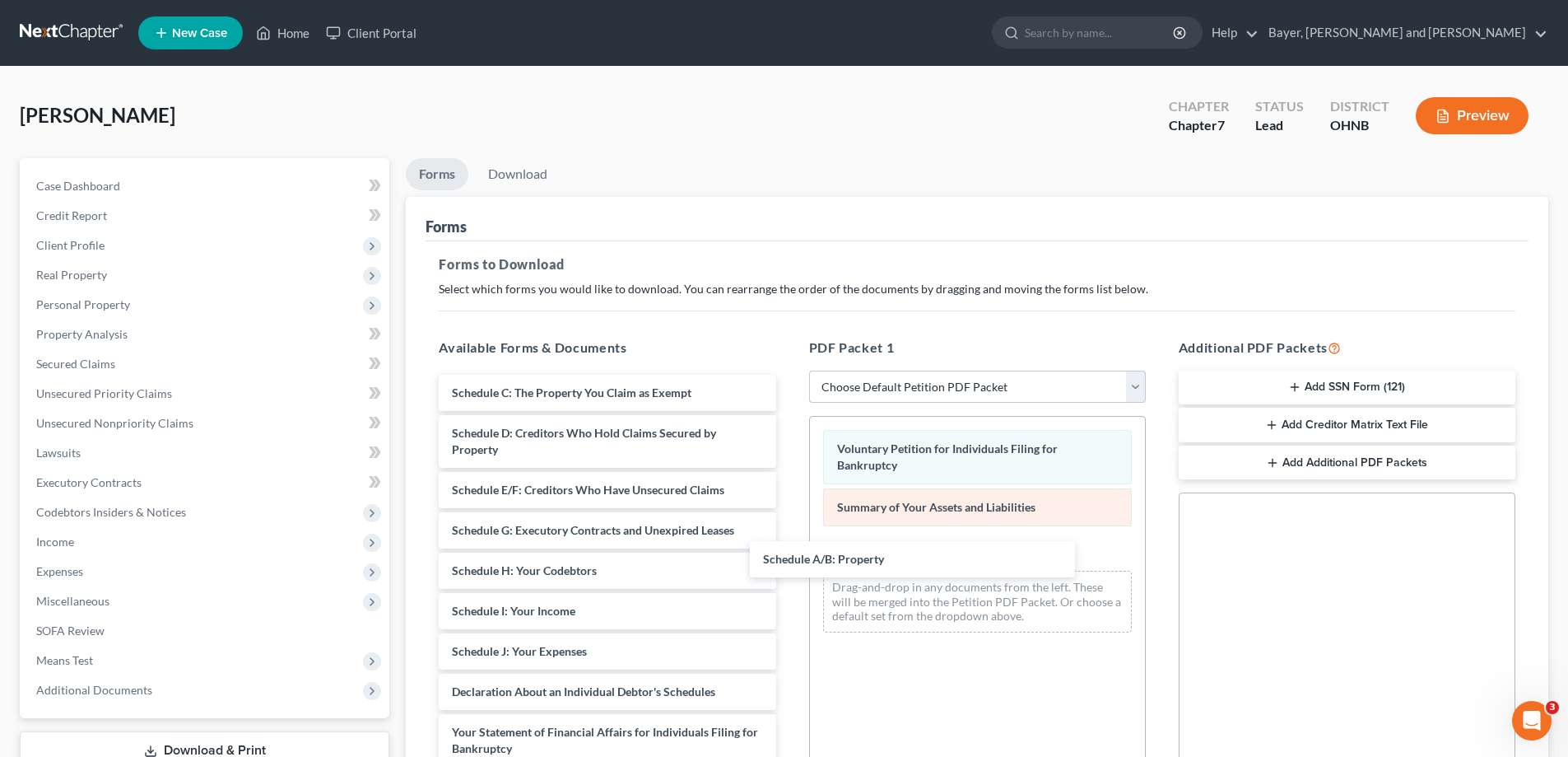
drag, startPoint x: 704, startPoint y: 387, endPoint x: 947, endPoint y: 516, distance: 275.1
click at [788, 550] on div "Schedule A/B: Property Schedule A/B: Property Schedule C: The Property You Clai…" at bounding box center [607, 709] width 363 height 667
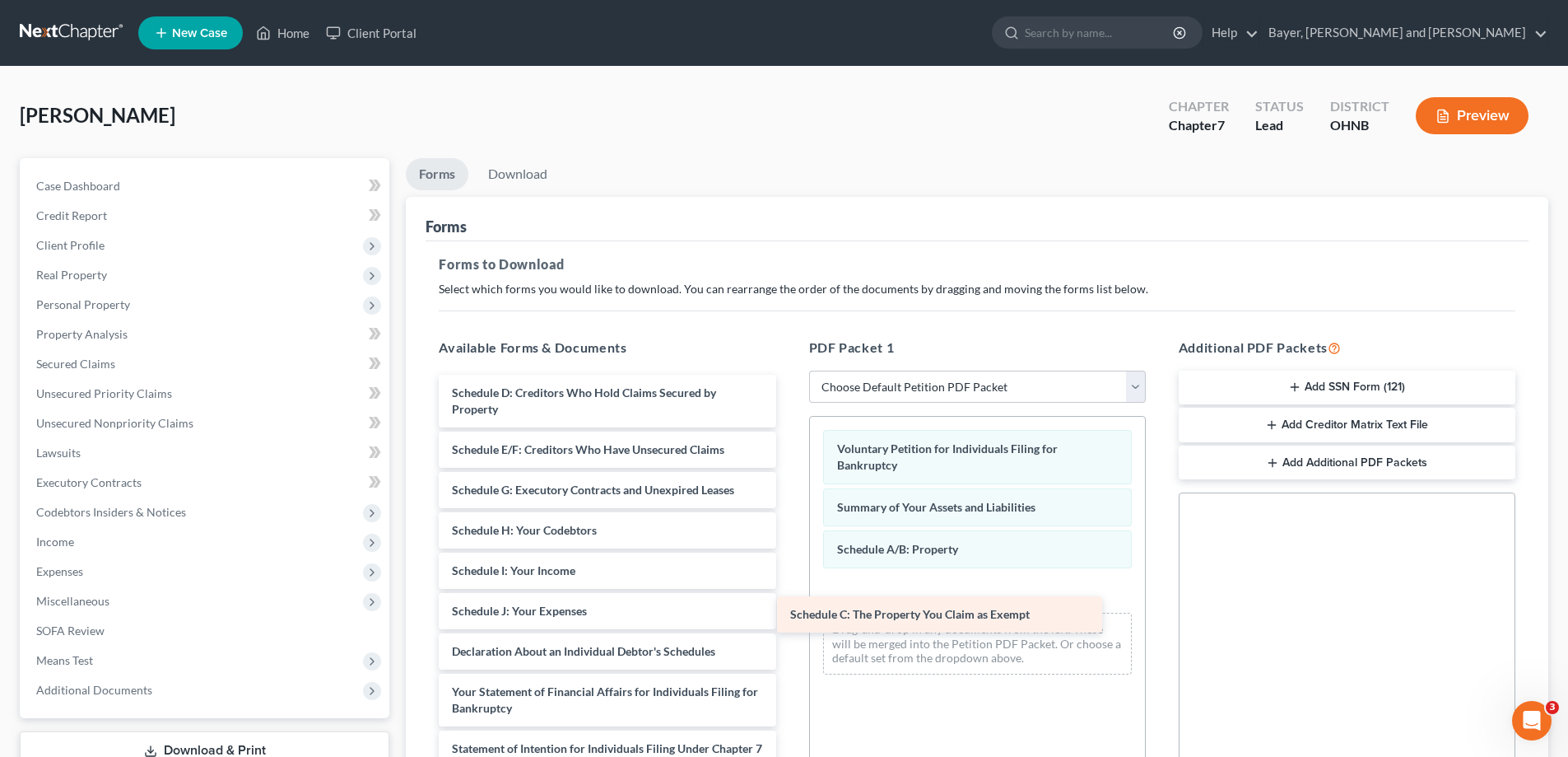
drag, startPoint x: 721, startPoint y: 391, endPoint x: 1057, endPoint y: 599, distance: 395.2
click at [788, 605] on div "Schedule C: The Property You Claim as Exempt Schedule C: The Property You Claim…" at bounding box center [607, 689] width 363 height 627
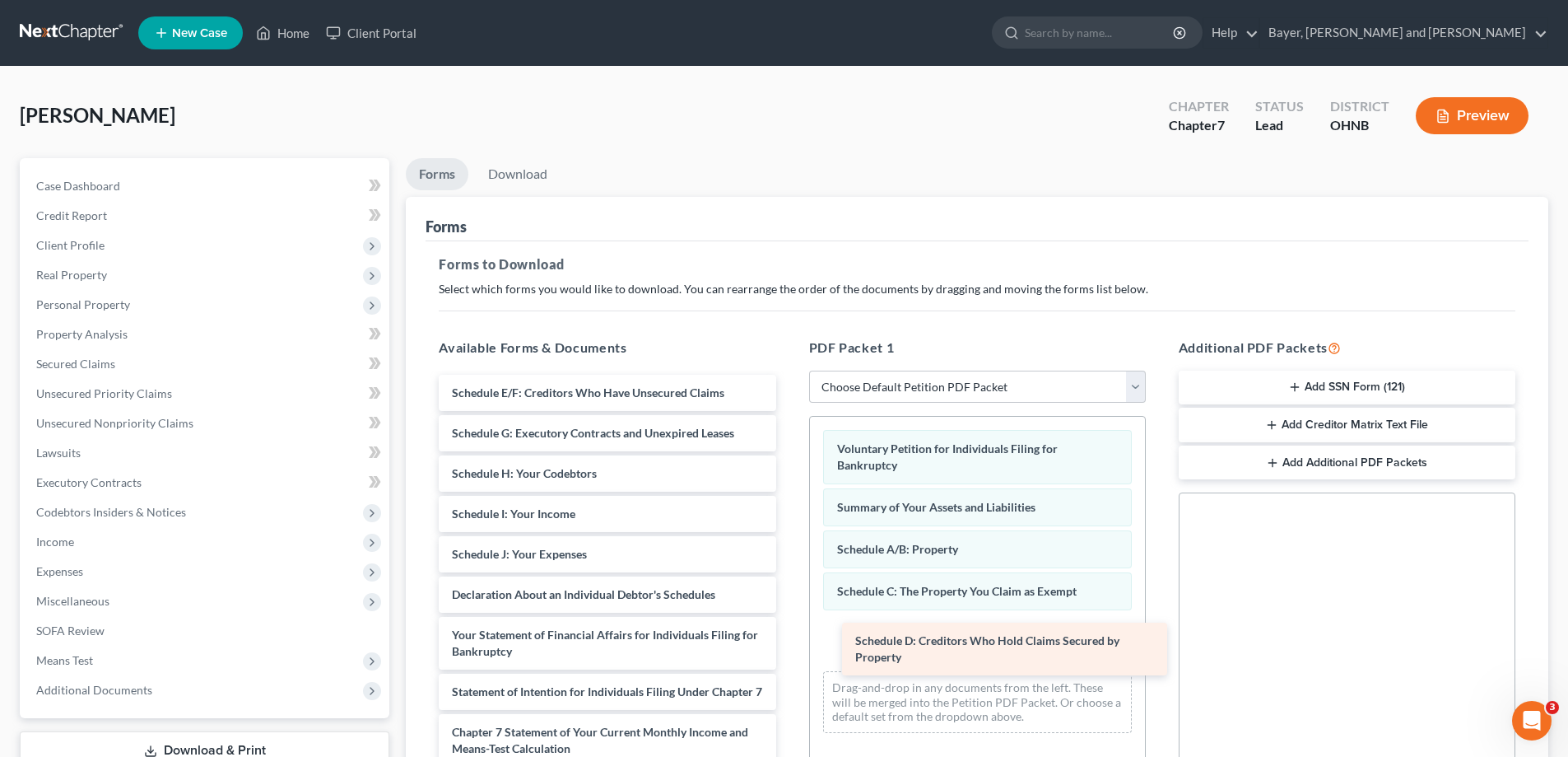
drag, startPoint x: 607, startPoint y: 381, endPoint x: 997, endPoint y: 632, distance: 463.8
click at [788, 632] on div "Schedule D: Creditors Who Hold Claims Secured by Property Schedule D: Creditors…" at bounding box center [607, 660] width 363 height 570
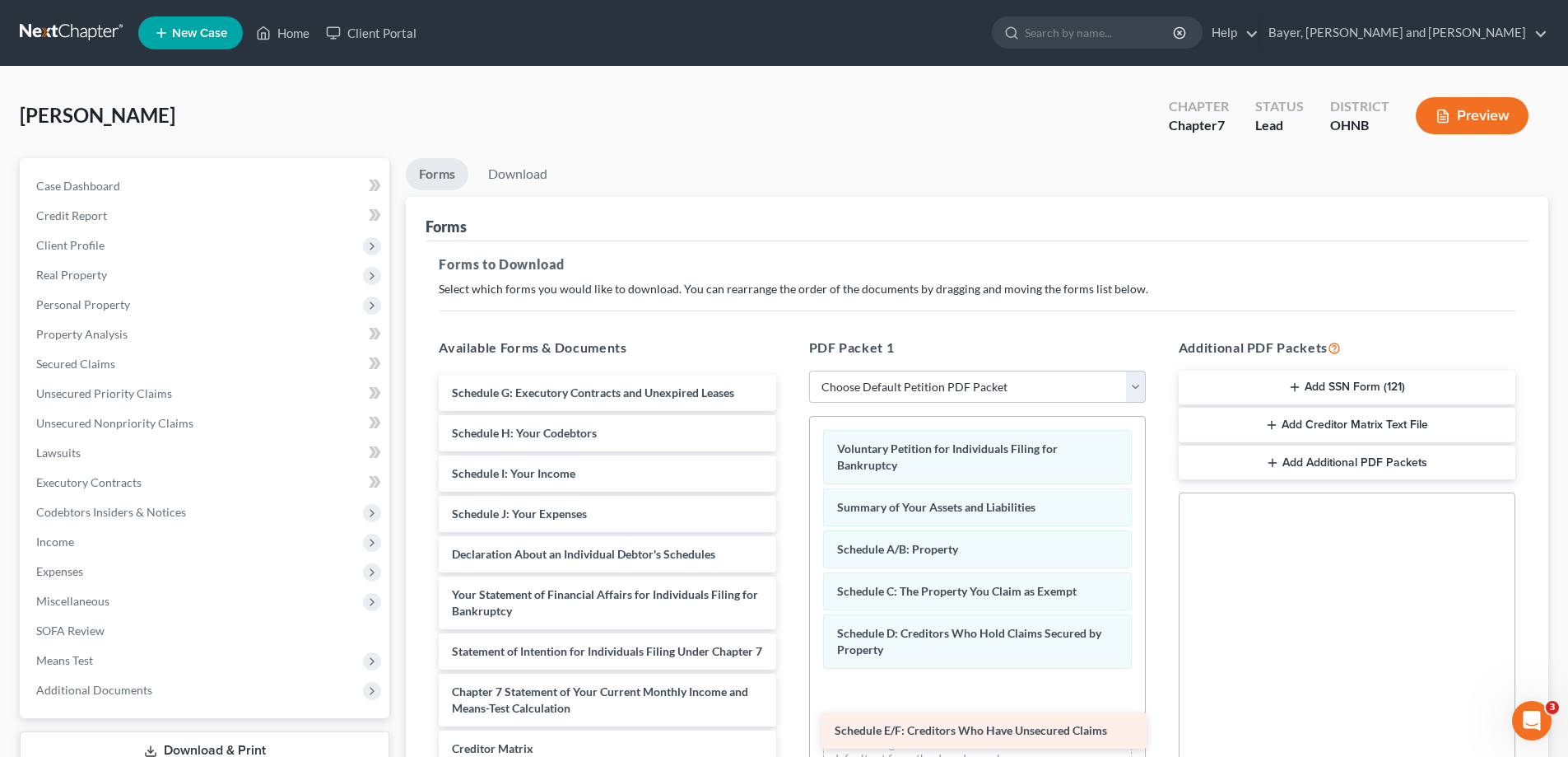
drag, startPoint x: 638, startPoint y: 397, endPoint x: 1000, endPoint y: 689, distance: 465.1
click at [788, 689] on div "Schedule E/F: Creditors Who Have Unsecured Claims Schedule E/F: Creditors Who H…" at bounding box center [607, 639] width 363 height 529
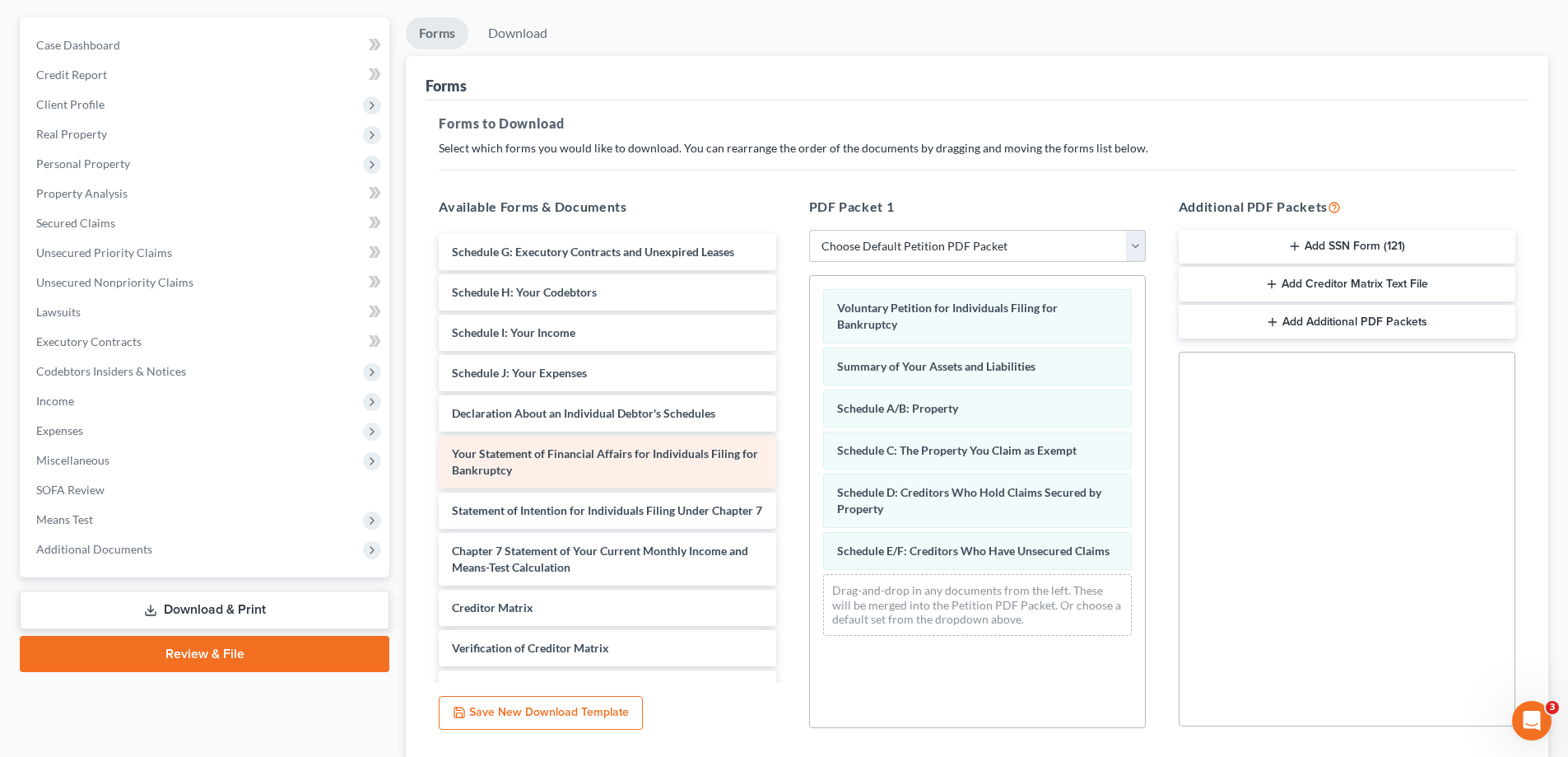
scroll to position [260, 0]
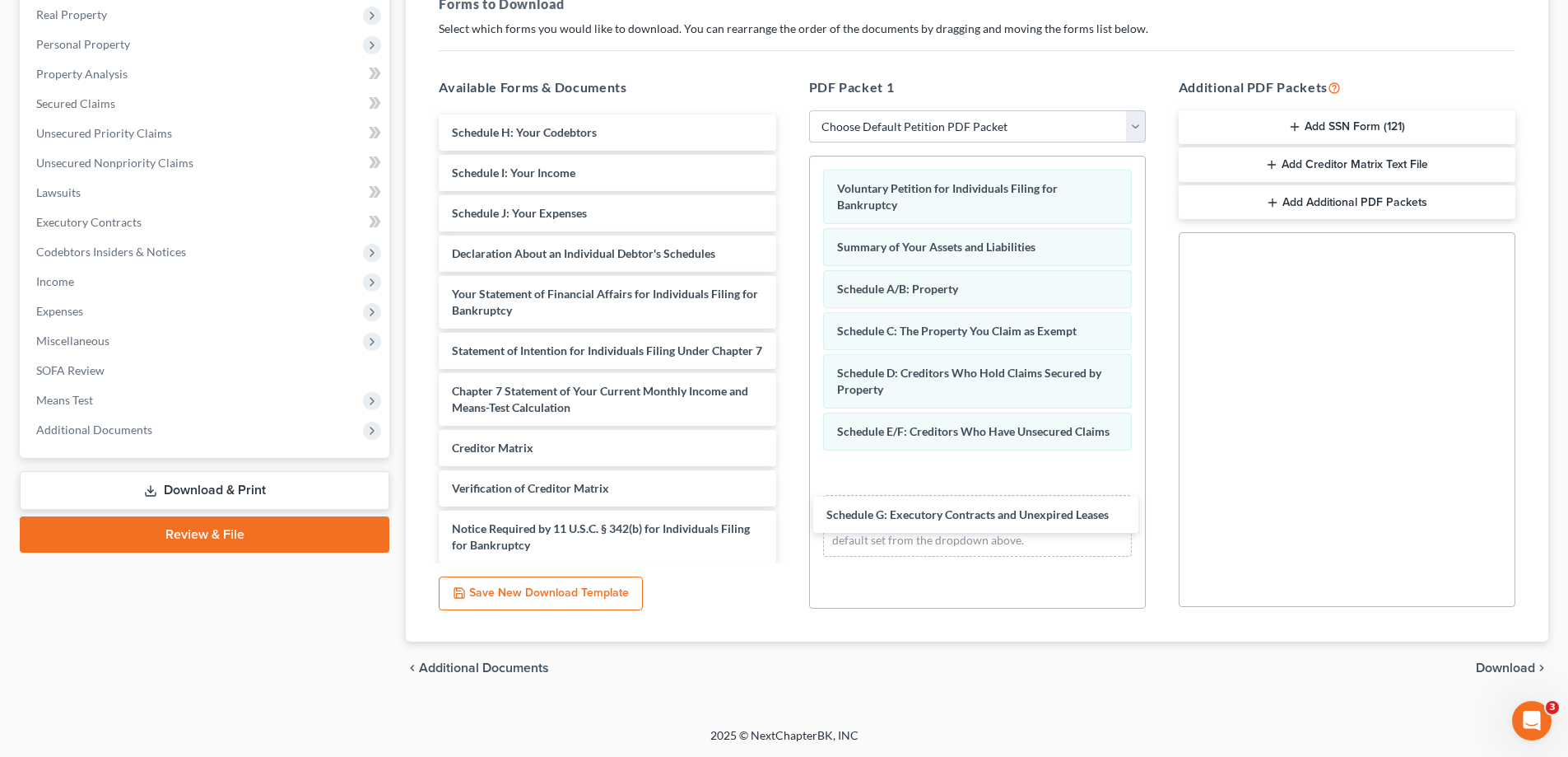
drag, startPoint x: 641, startPoint y: 130, endPoint x: 1012, endPoint y: 489, distance: 516.3
click at [788, 506] on div "Schedule G: Executory Contracts and Unexpired Leases Schedule G: Executory Cont…" at bounding box center [607, 359] width 363 height 489
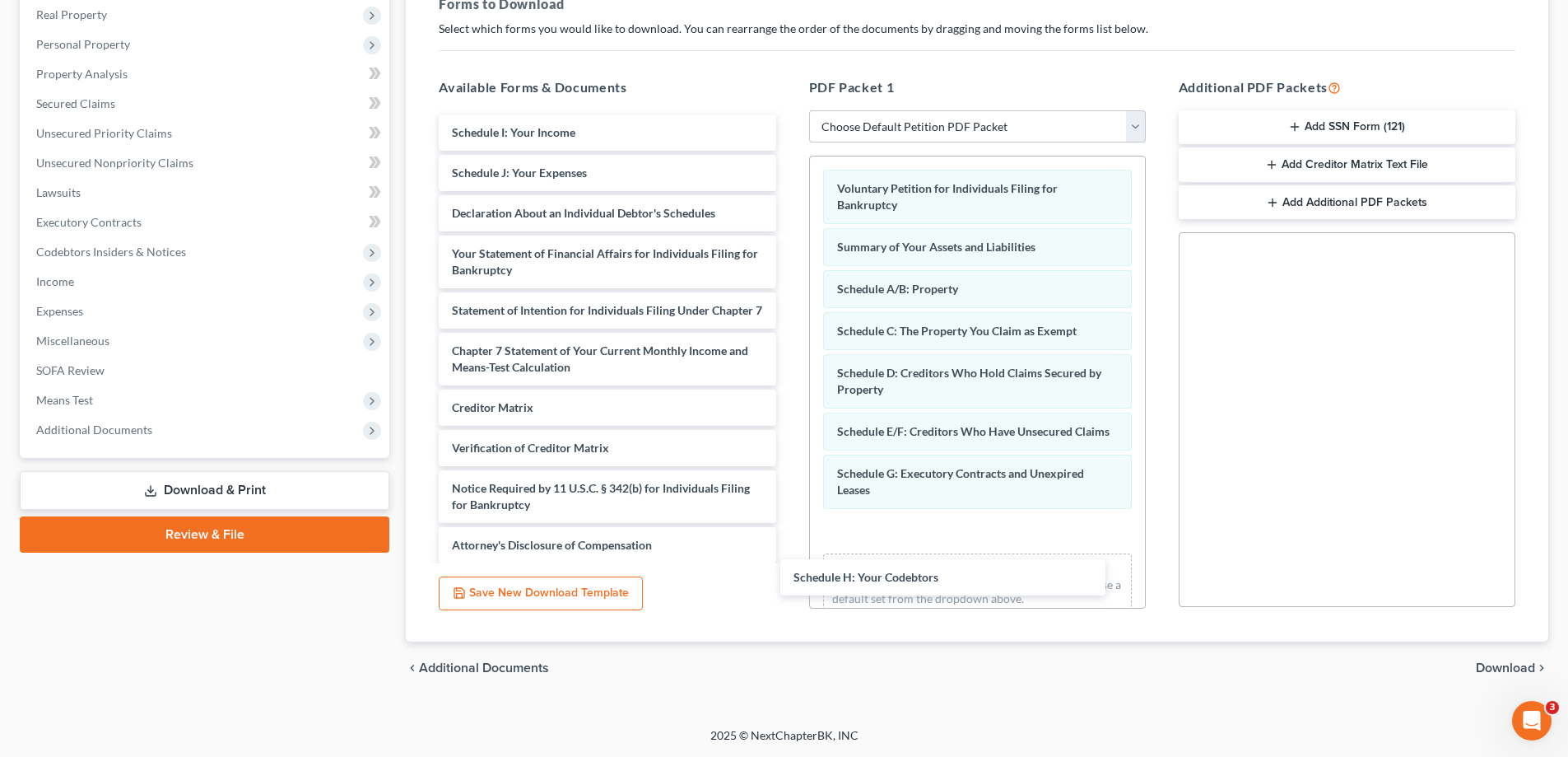
drag, startPoint x: 688, startPoint y: 134, endPoint x: 1030, endPoint y: 543, distance: 533.1
click at [788, 563] on div "Schedule H: Your Codebtors Schedule H: Your Codebtors Schedule I: Your Income S…" at bounding box center [607, 338] width 363 height 448
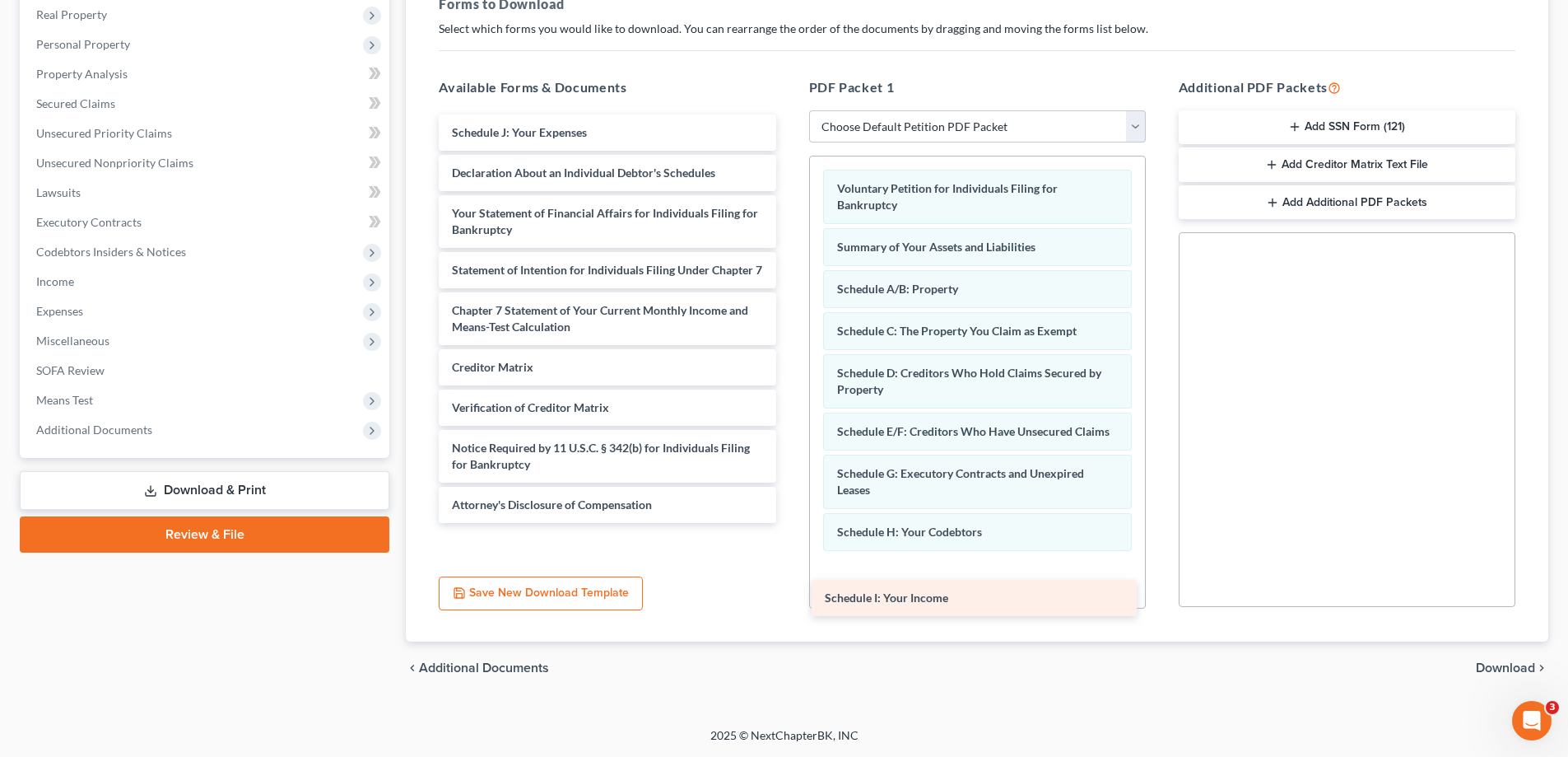
drag, startPoint x: 692, startPoint y: 138, endPoint x: 1057, endPoint y: 599, distance: 588.0
click at [788, 523] on div "Schedule I: Your Income Schedule I: Your Income Schedule J: Your Expenses Decla…" at bounding box center [607, 319] width 363 height 409
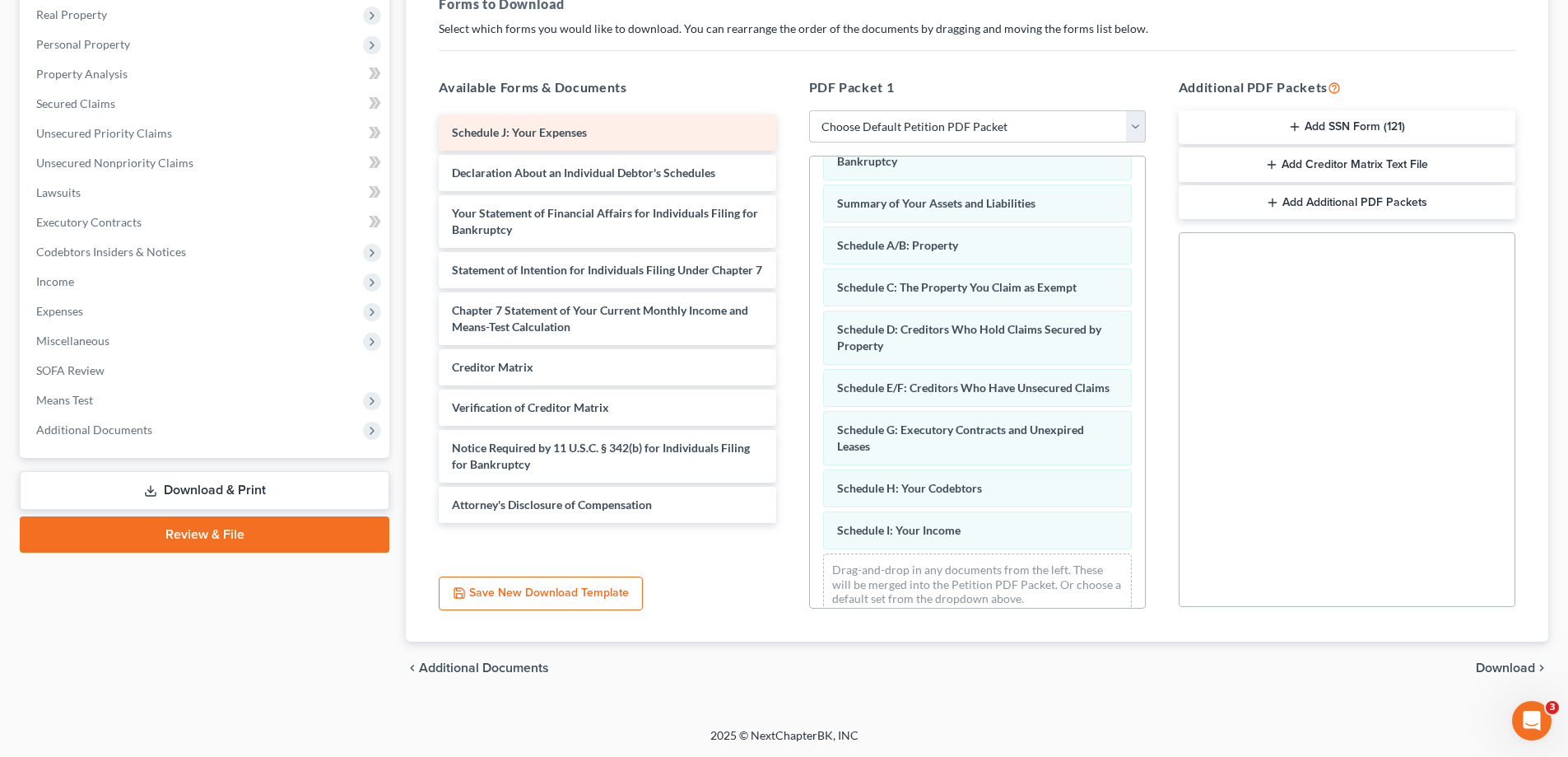
scroll to position [81, 0]
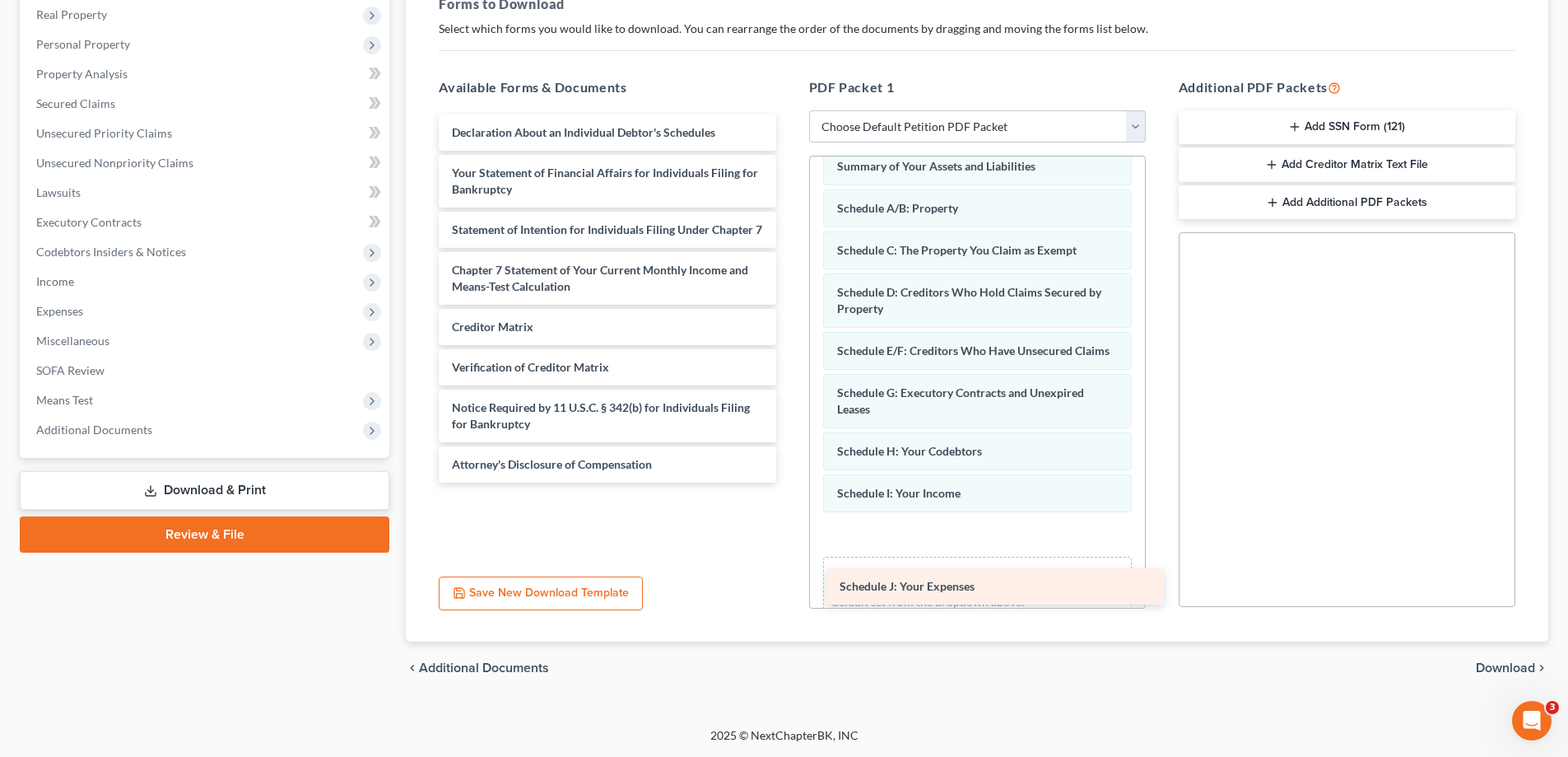
drag, startPoint x: 634, startPoint y: 124, endPoint x: 1010, endPoint y: 561, distance: 576.5
click at [788, 482] on div "Schedule J: Your Expenses Schedule J: Your Expenses Declaration About an Indivi…" at bounding box center [607, 299] width 363 height 368
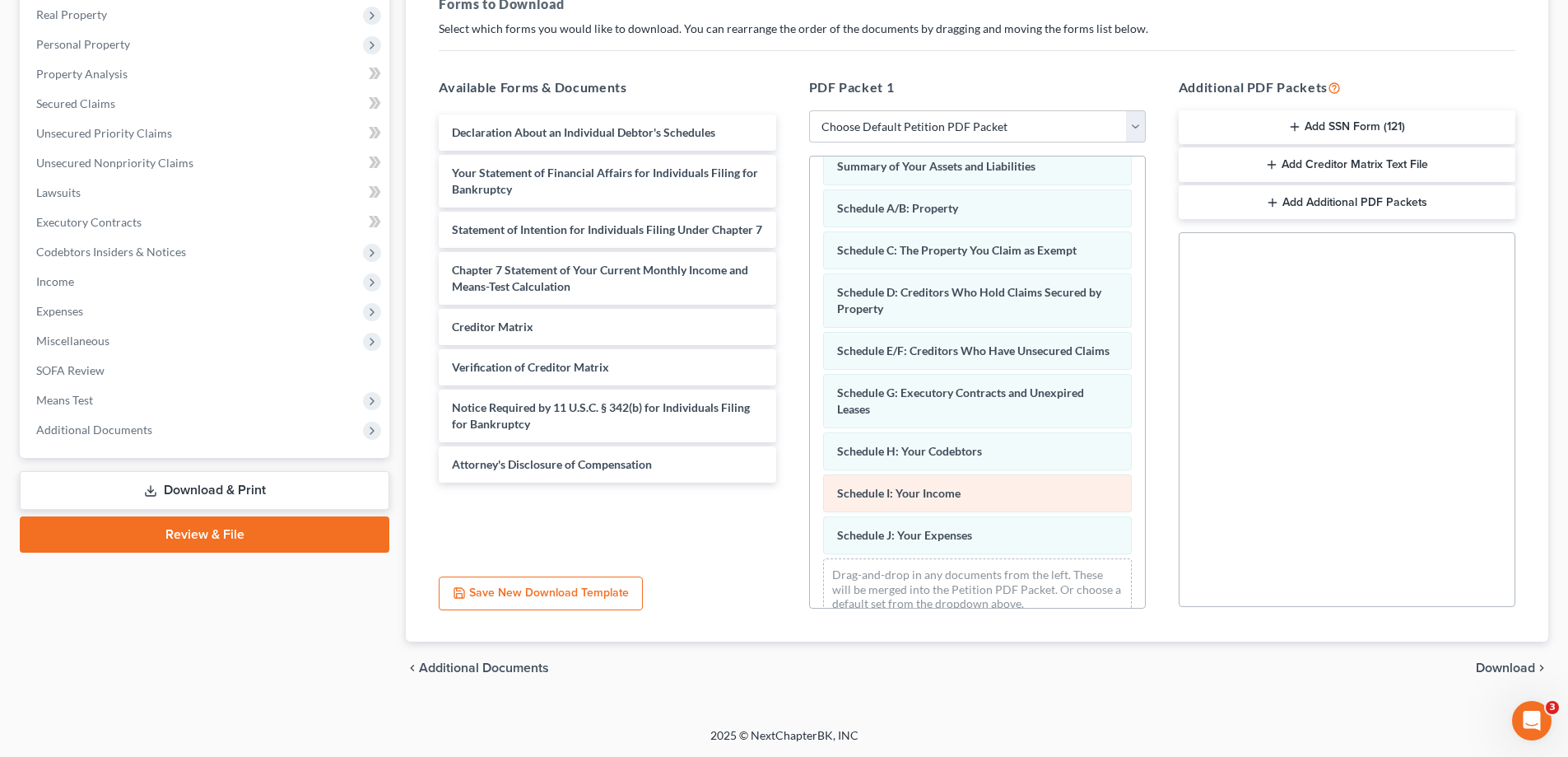
scroll to position [122, 0]
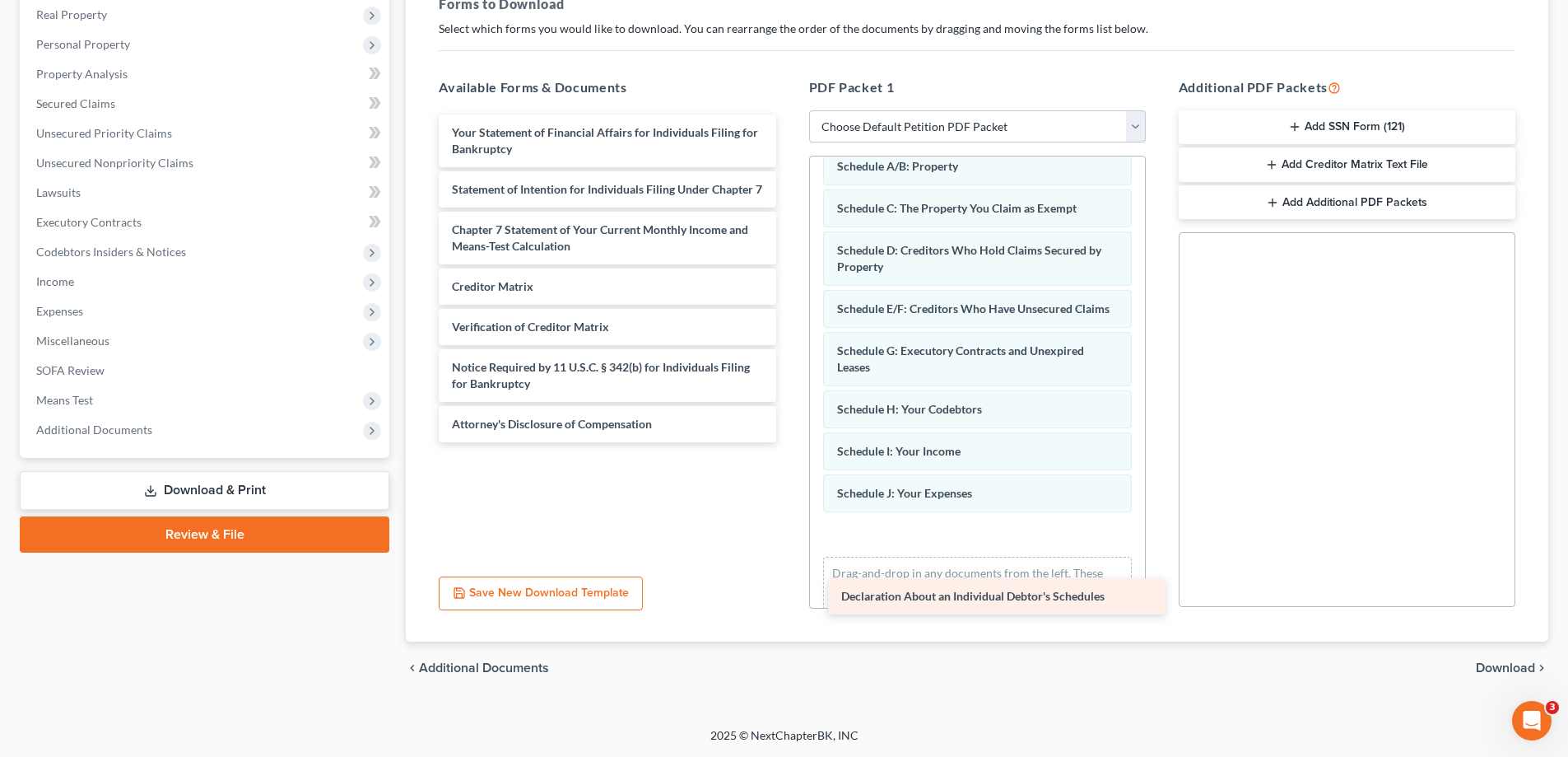
drag, startPoint x: 651, startPoint y: 133, endPoint x: 1041, endPoint y: 595, distance: 604.6
click at [788, 443] on div "Declaration About an Individual Debtor's Schedules Declaration About an Individ…" at bounding box center [607, 279] width 363 height 328
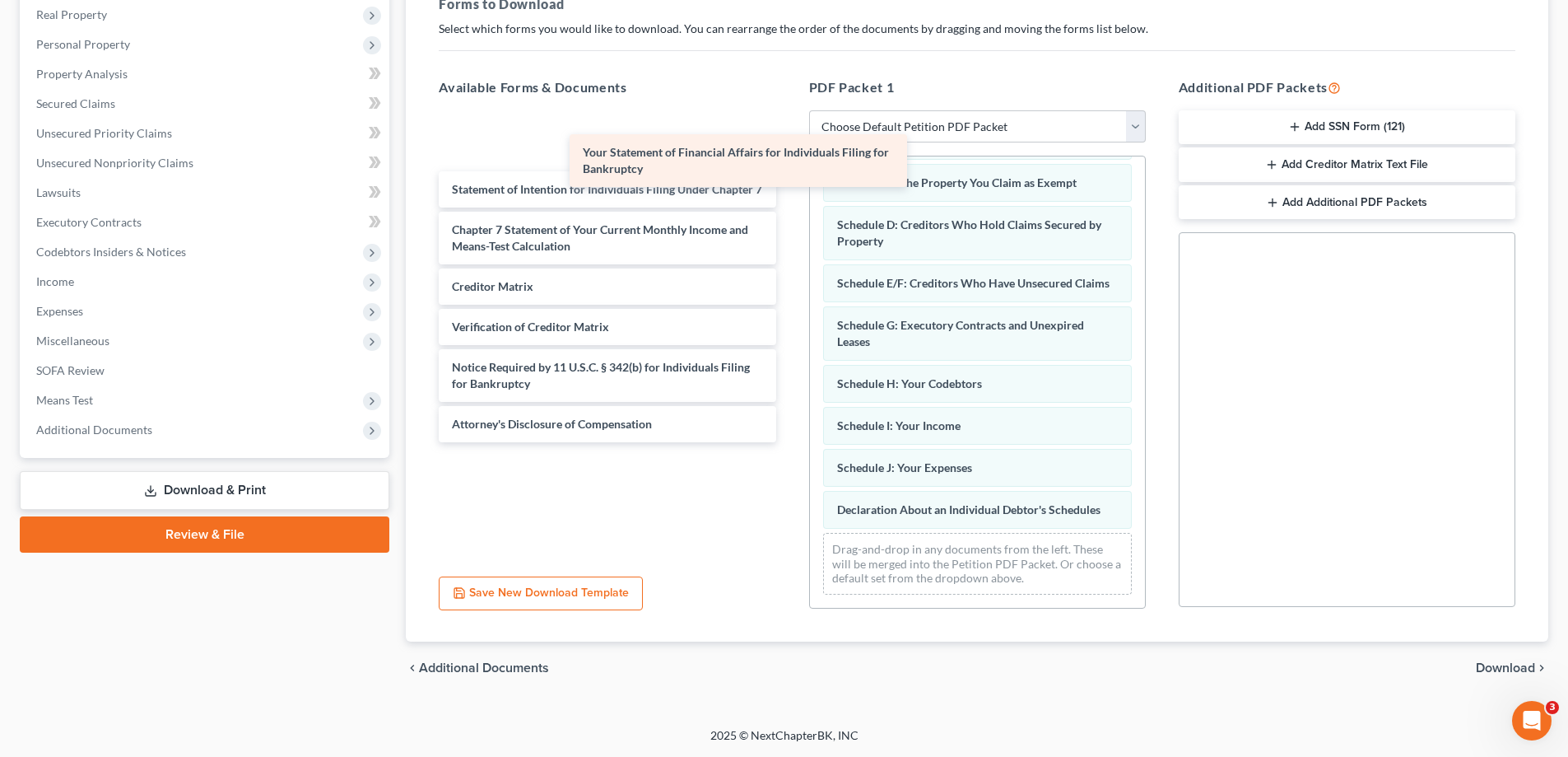
scroll to position [165, 0]
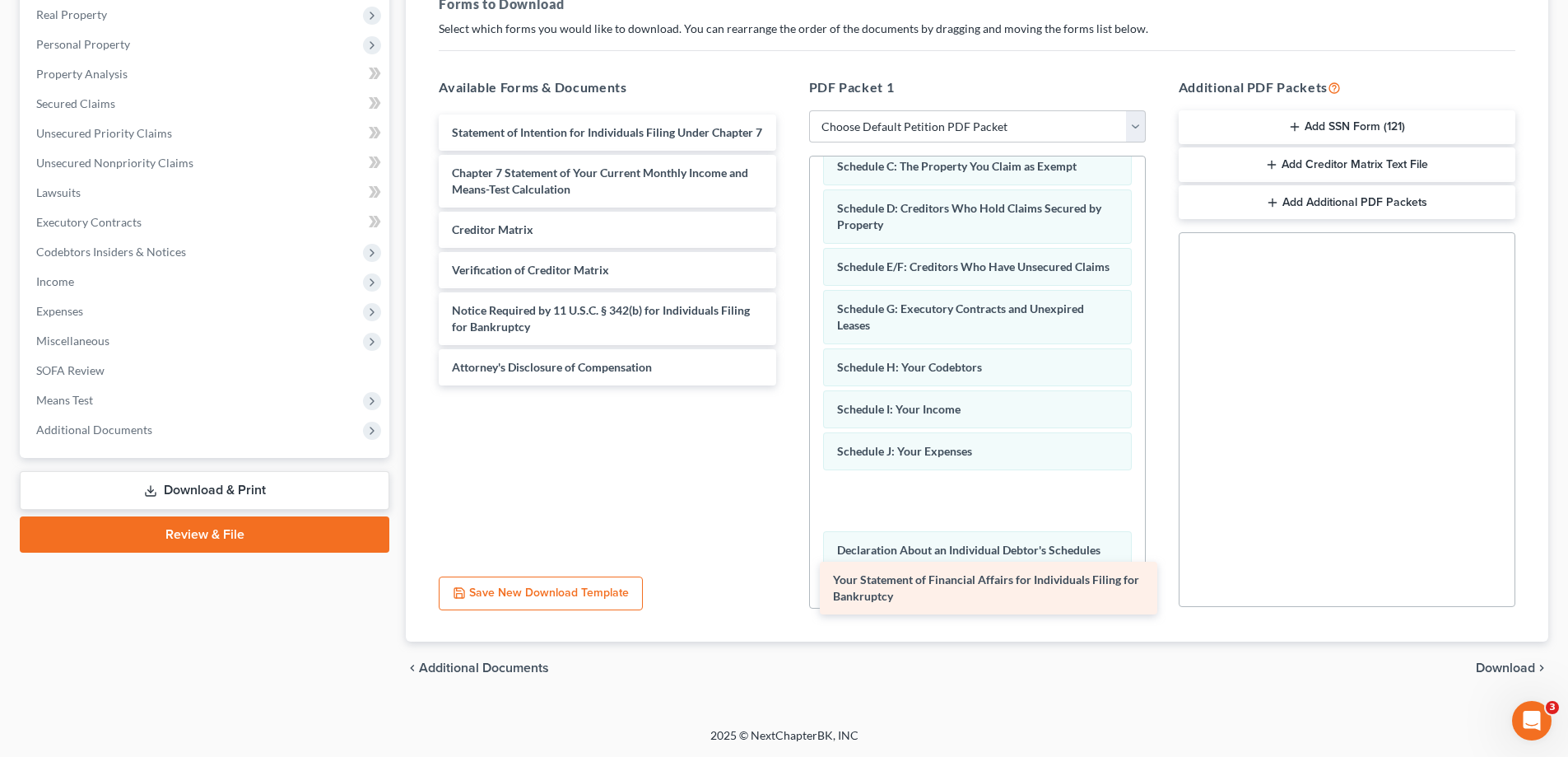
drag, startPoint x: 547, startPoint y: 117, endPoint x: 924, endPoint y: 575, distance: 593.2
click at [788, 386] on div "Your Statement of Financial Affairs for Individuals Filing for Bankruptcy Your …" at bounding box center [607, 250] width 363 height 271
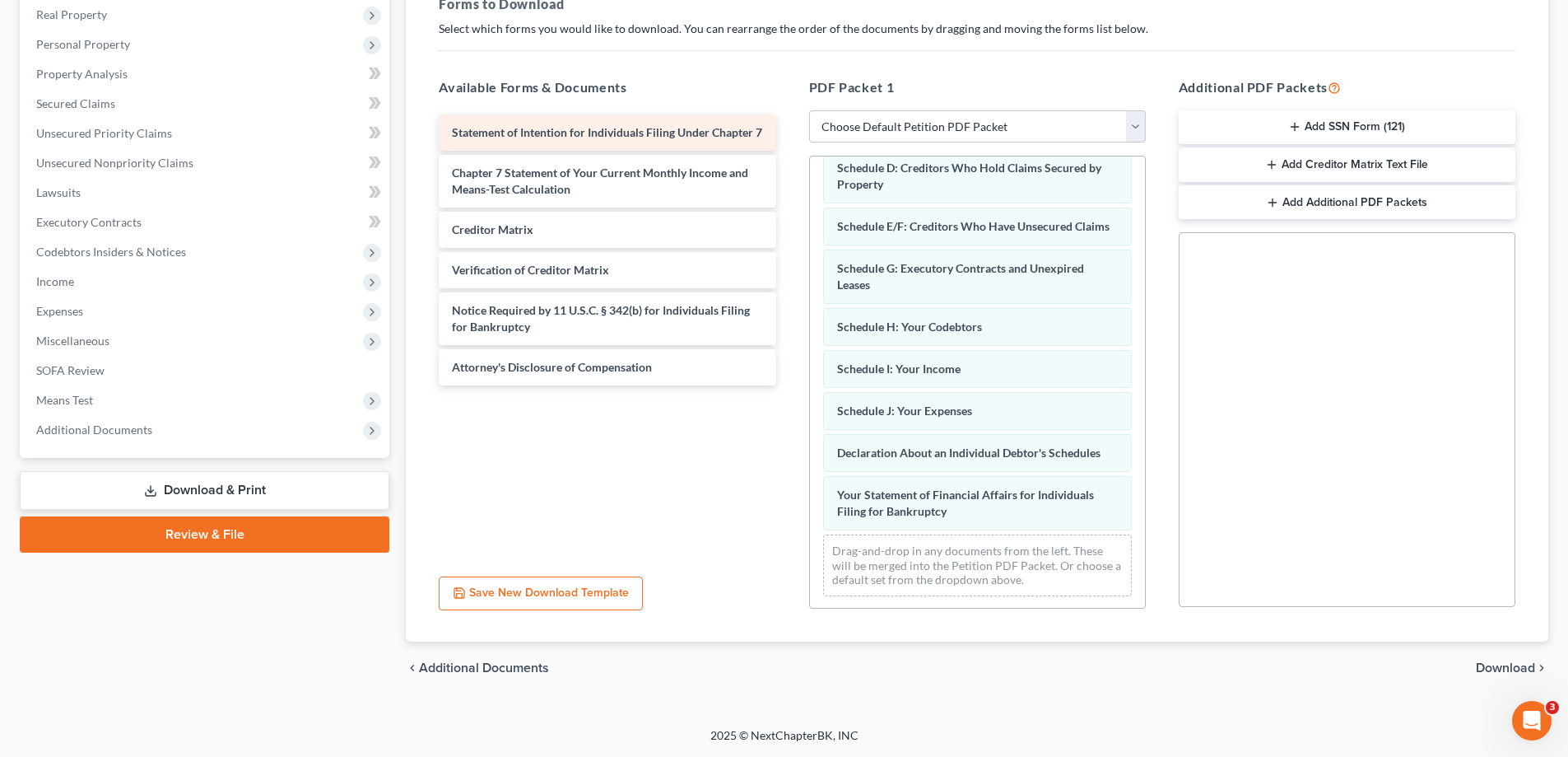
scroll to position [223, 0]
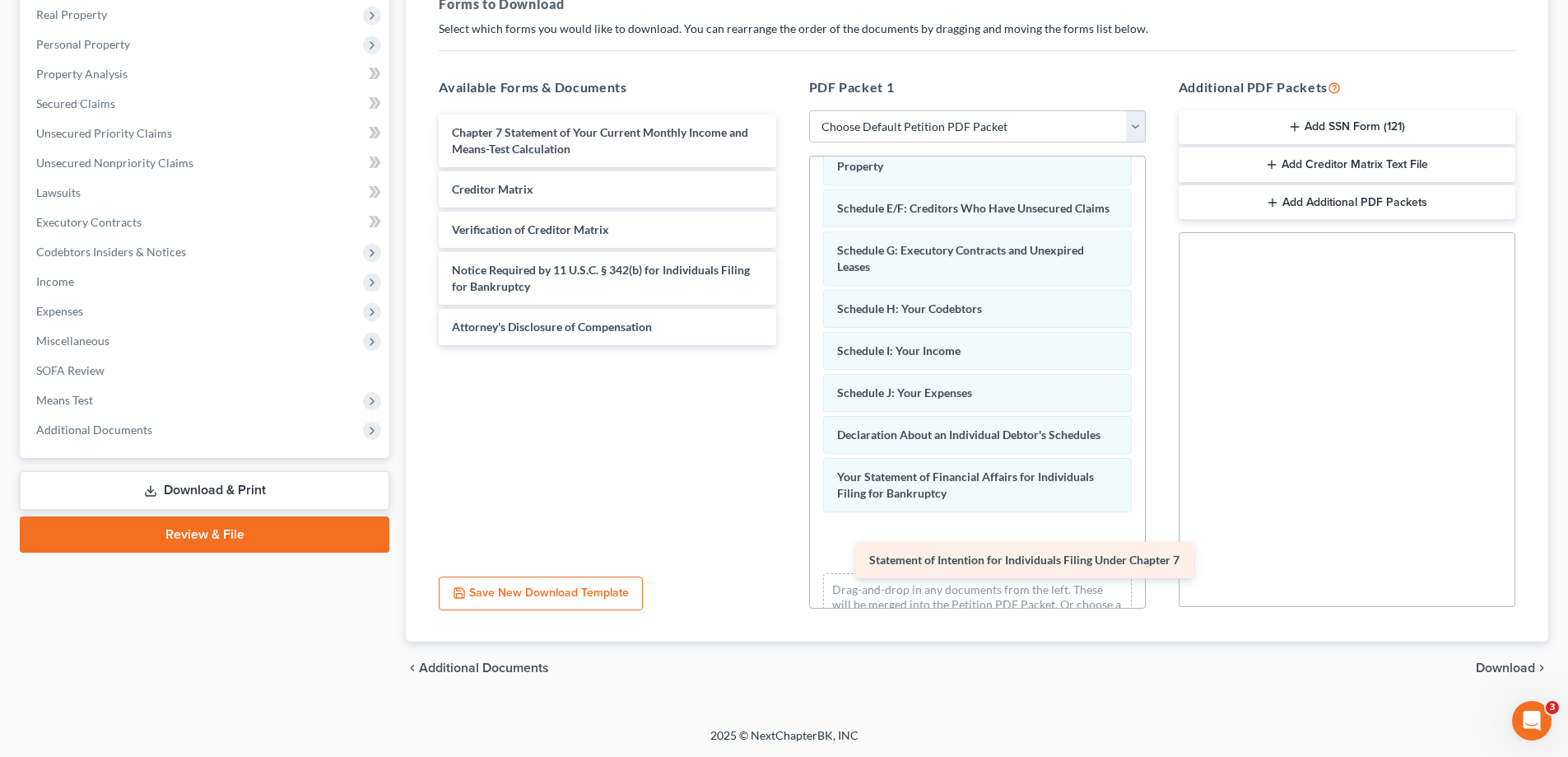
drag, startPoint x: 513, startPoint y: 144, endPoint x: 927, endPoint y: 571, distance: 594.7
click at [788, 345] on div "Statement of Intention for Individuals Filing Under Chapter 7 Statement of Inte…" at bounding box center [607, 230] width 363 height 230
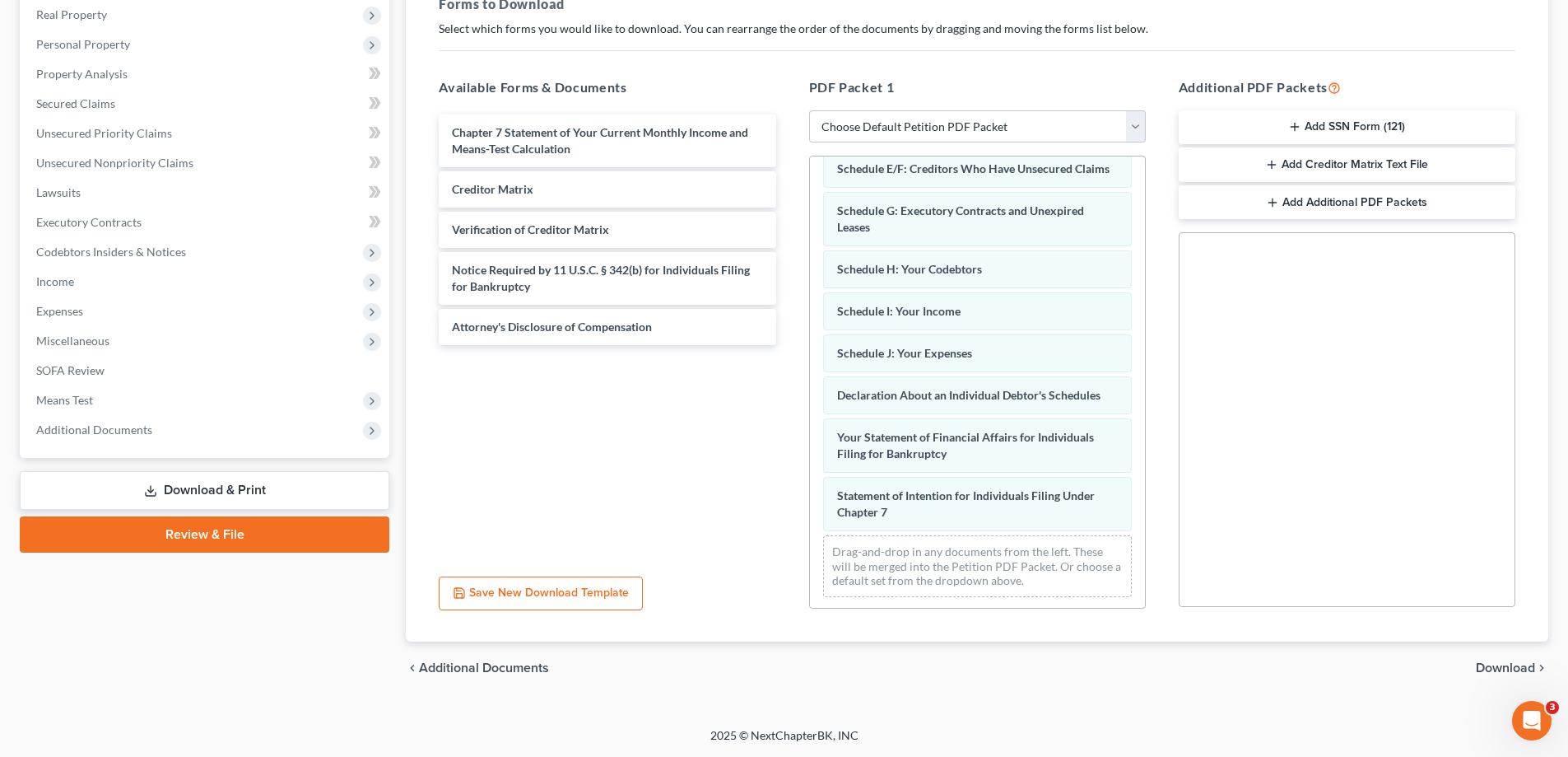
scroll to position [282, 0]
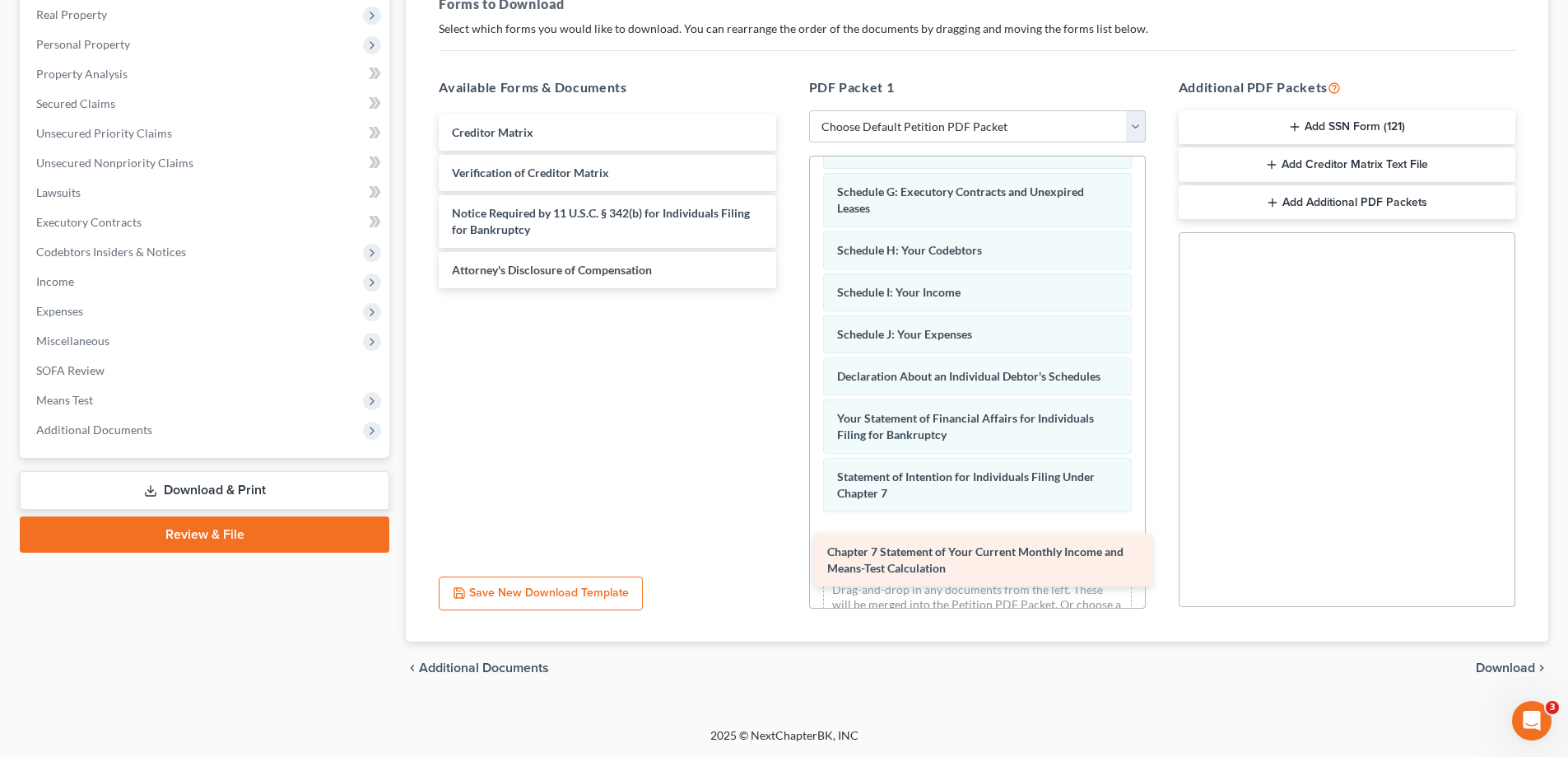
drag, startPoint x: 585, startPoint y: 130, endPoint x: 961, endPoint y: 550, distance: 563.7
click at [788, 288] on div "Chapter 7 Statement of Your Current Monthly Income and Means-Test Calculation C…" at bounding box center [607, 202] width 363 height 174
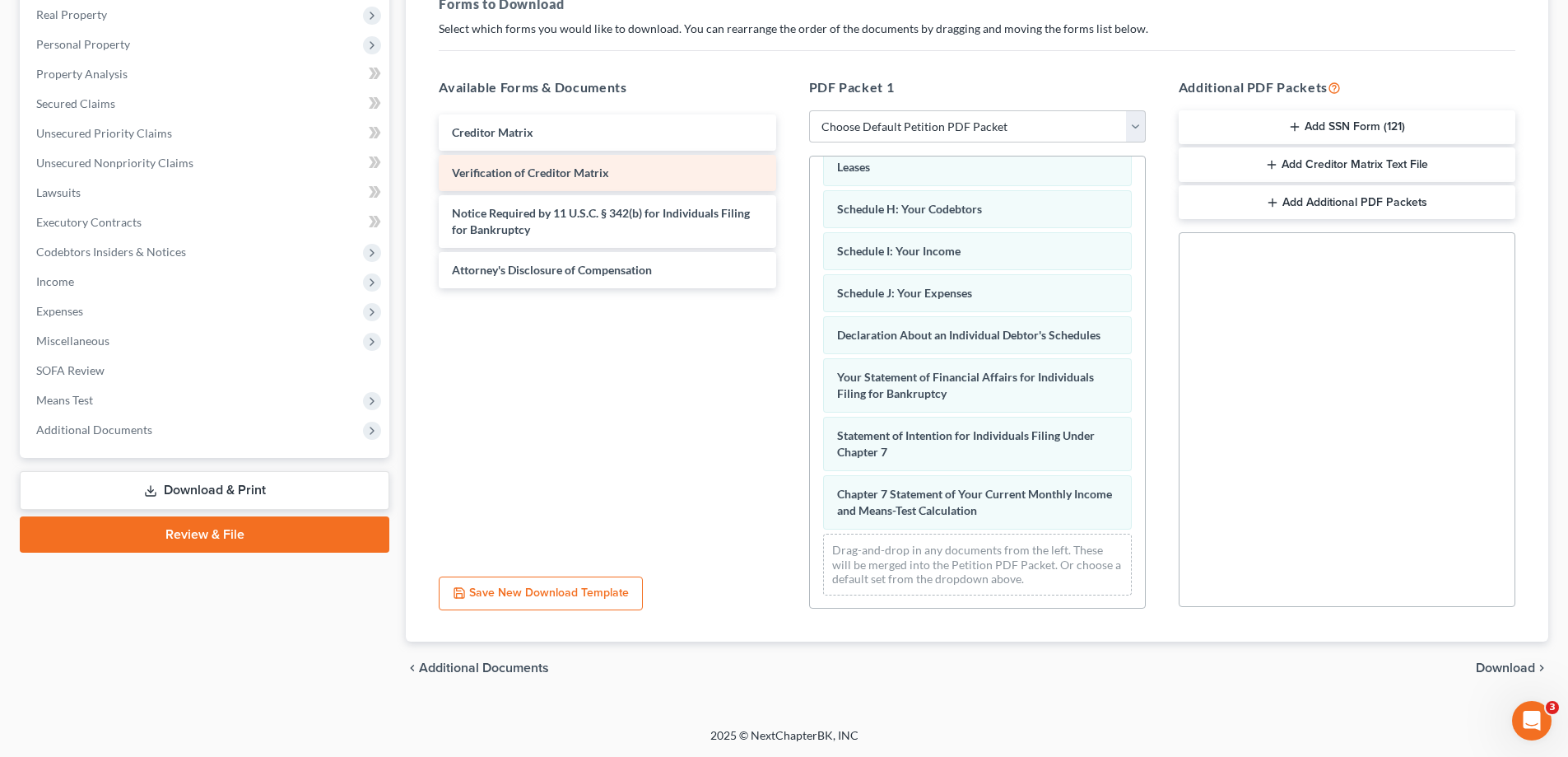
scroll to position [340, 0]
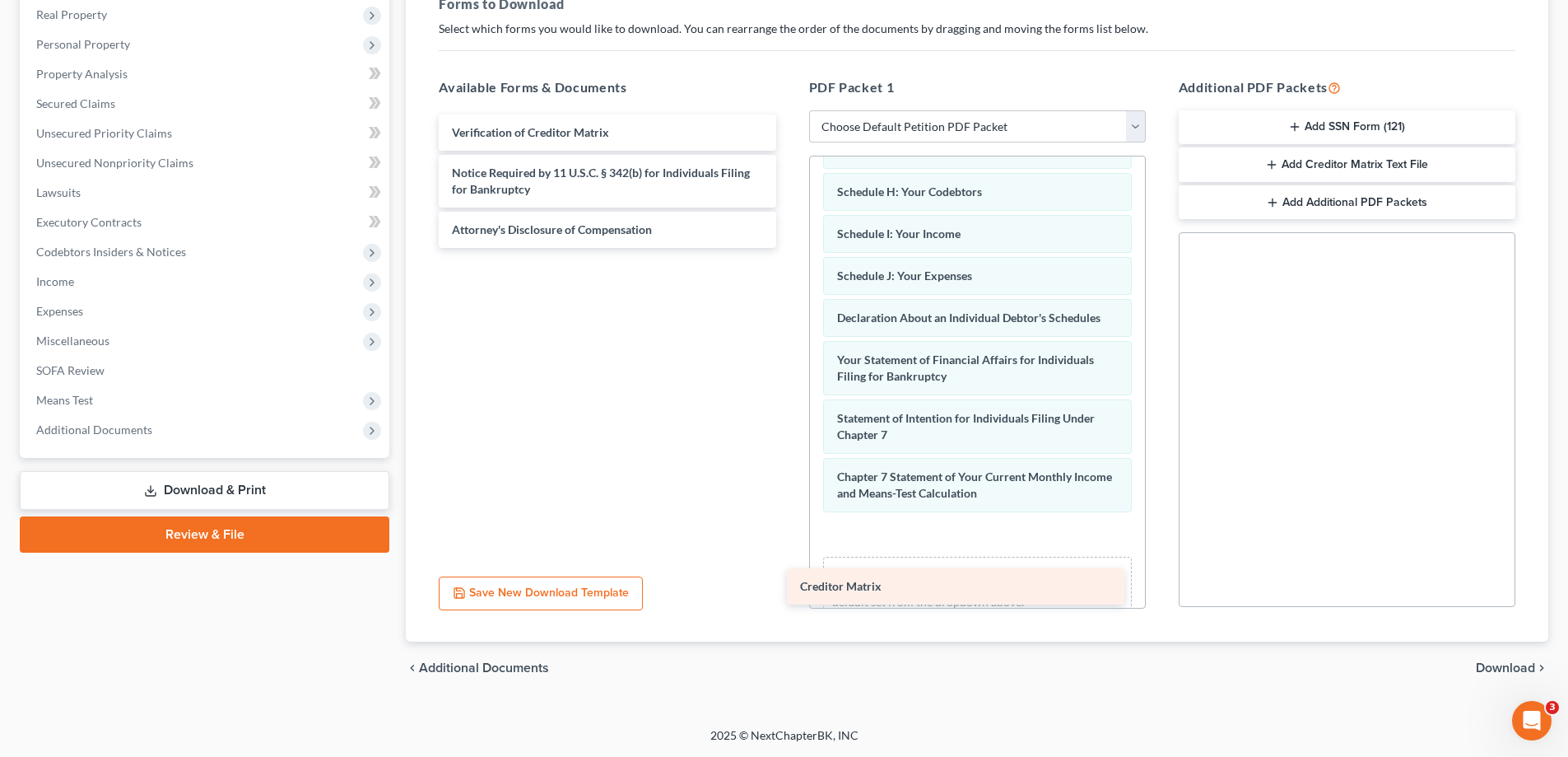
drag, startPoint x: 641, startPoint y: 139, endPoint x: 1007, endPoint y: 583, distance: 575.4
click at [788, 248] on div "Creditor Matrix Creditor Matrix Verification of Creditor Matrix Notice Required…" at bounding box center [607, 181] width 363 height 133
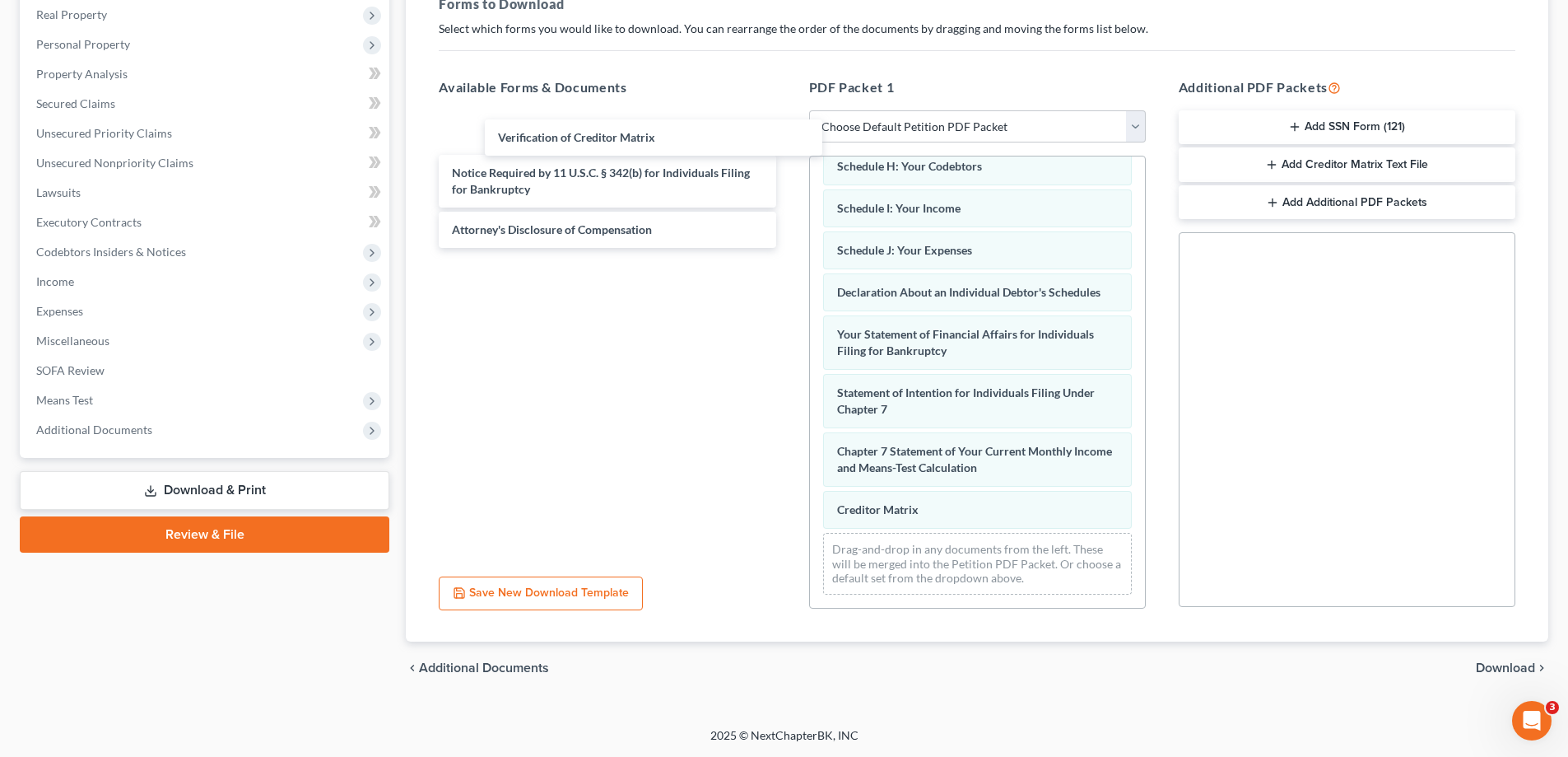
scroll to position [382, 0]
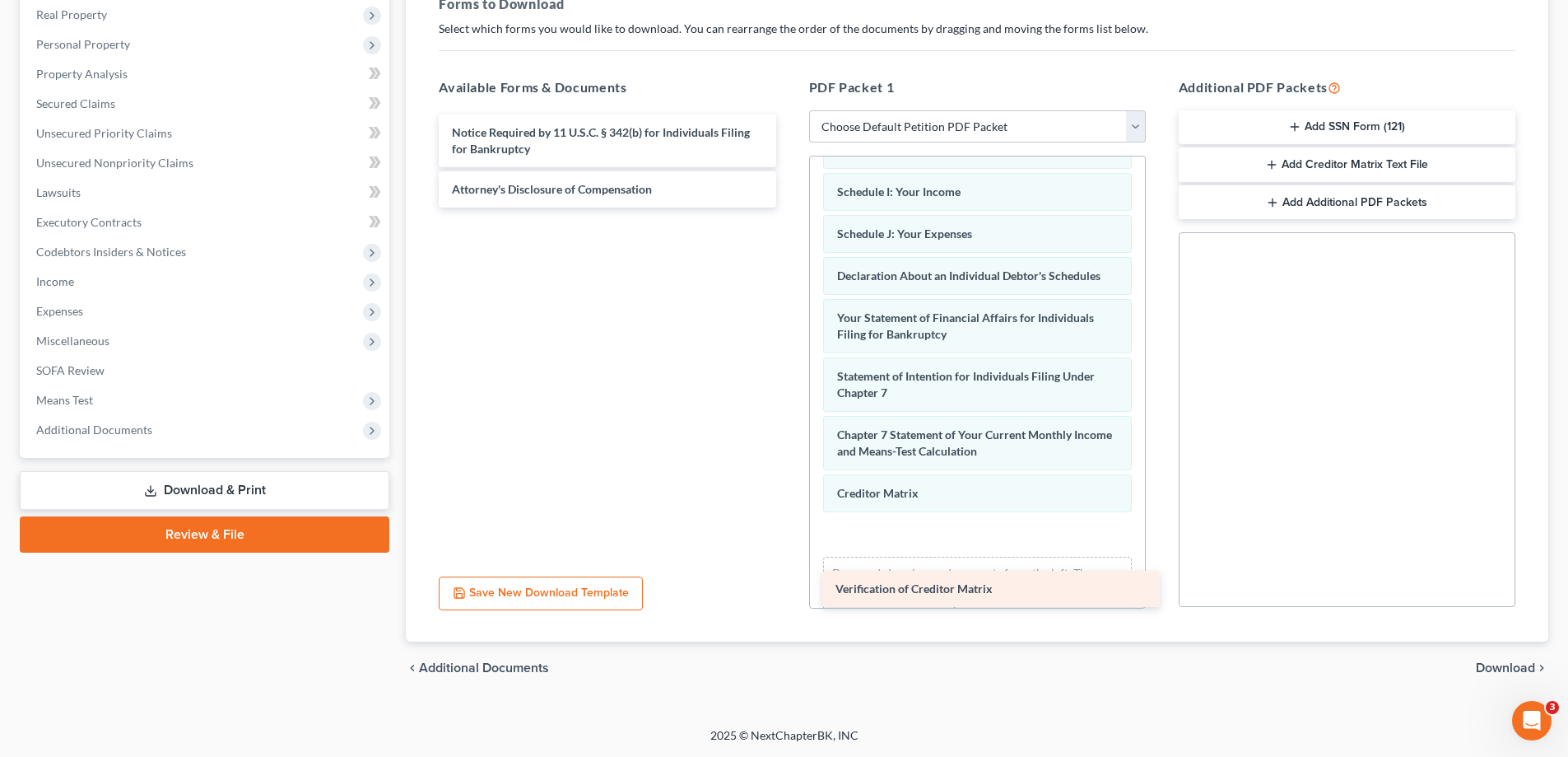
drag, startPoint x: 647, startPoint y: 122, endPoint x: 1030, endPoint y: 579, distance: 596.3
click at [788, 207] on div "Verification of Creditor Matrix Verification of Creditor Matrix Notice Required…" at bounding box center [607, 161] width 363 height 94
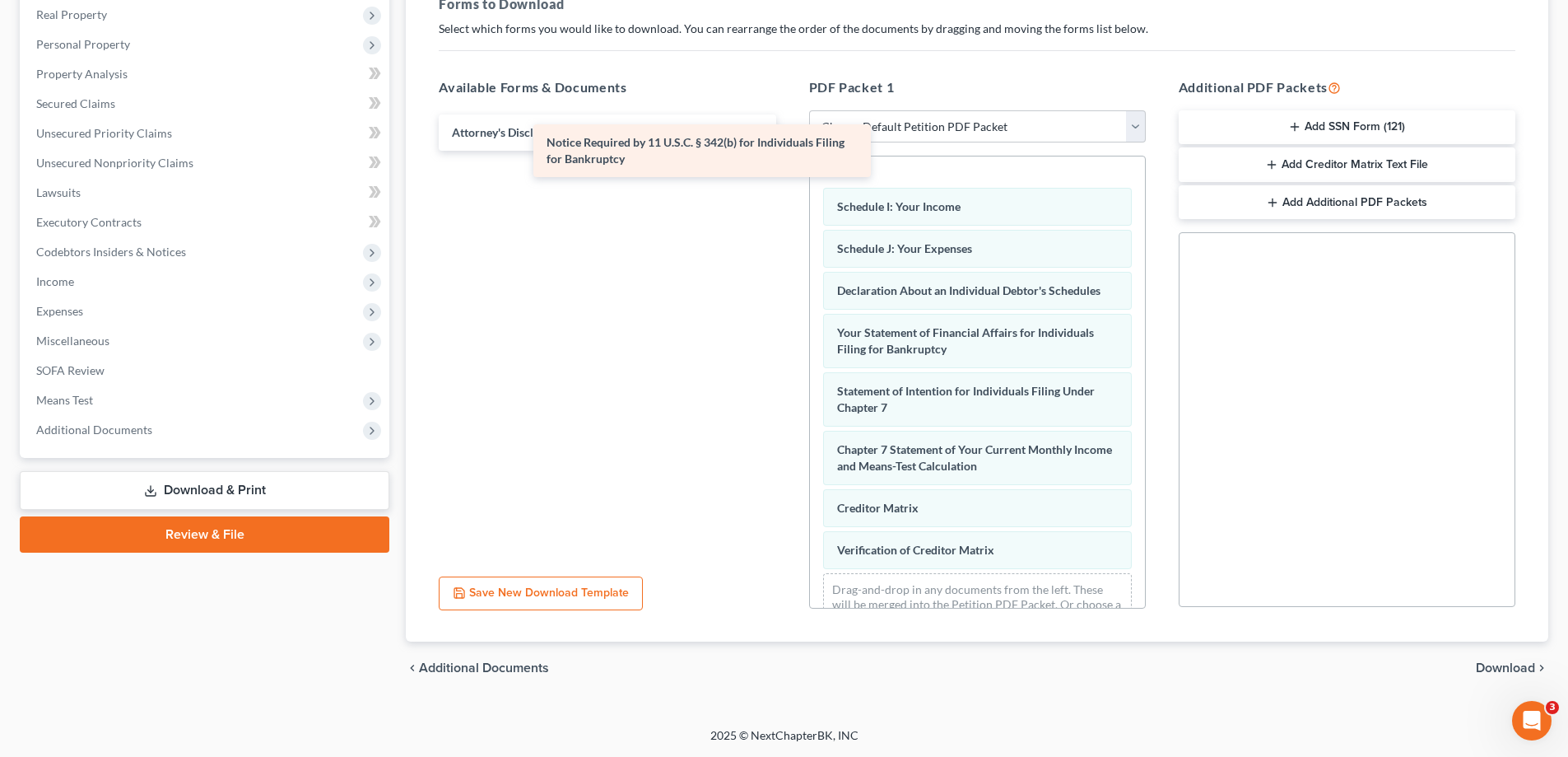
scroll to position [424, 0]
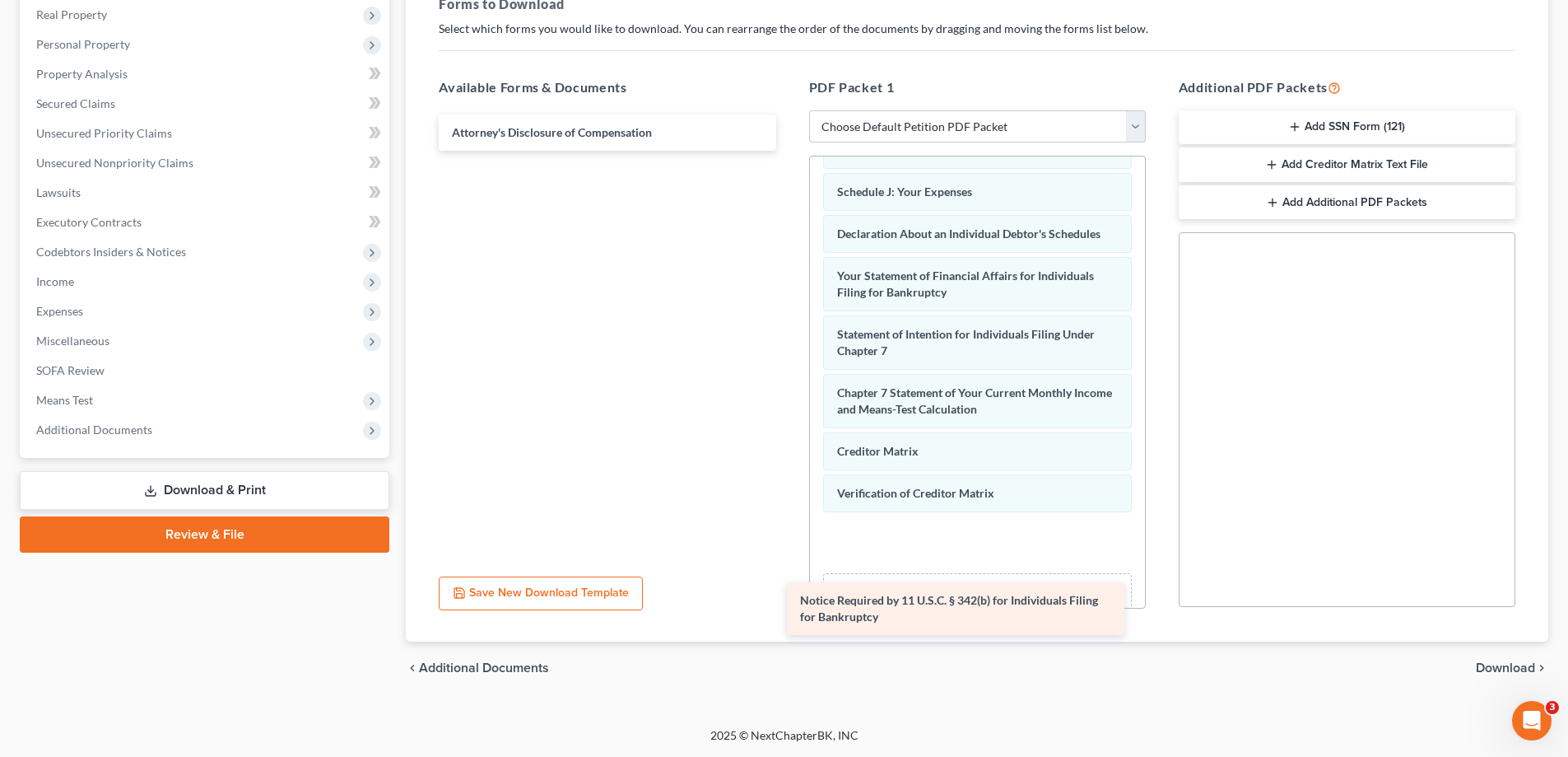
drag, startPoint x: 718, startPoint y: 125, endPoint x: 1073, endPoint y: 590, distance: 585.0
click at [788, 150] on div "Notice Required by 11 U.S.C. § 342(b) for Individuals Filing for Bankruptcy Not…" at bounding box center [607, 133] width 363 height 37
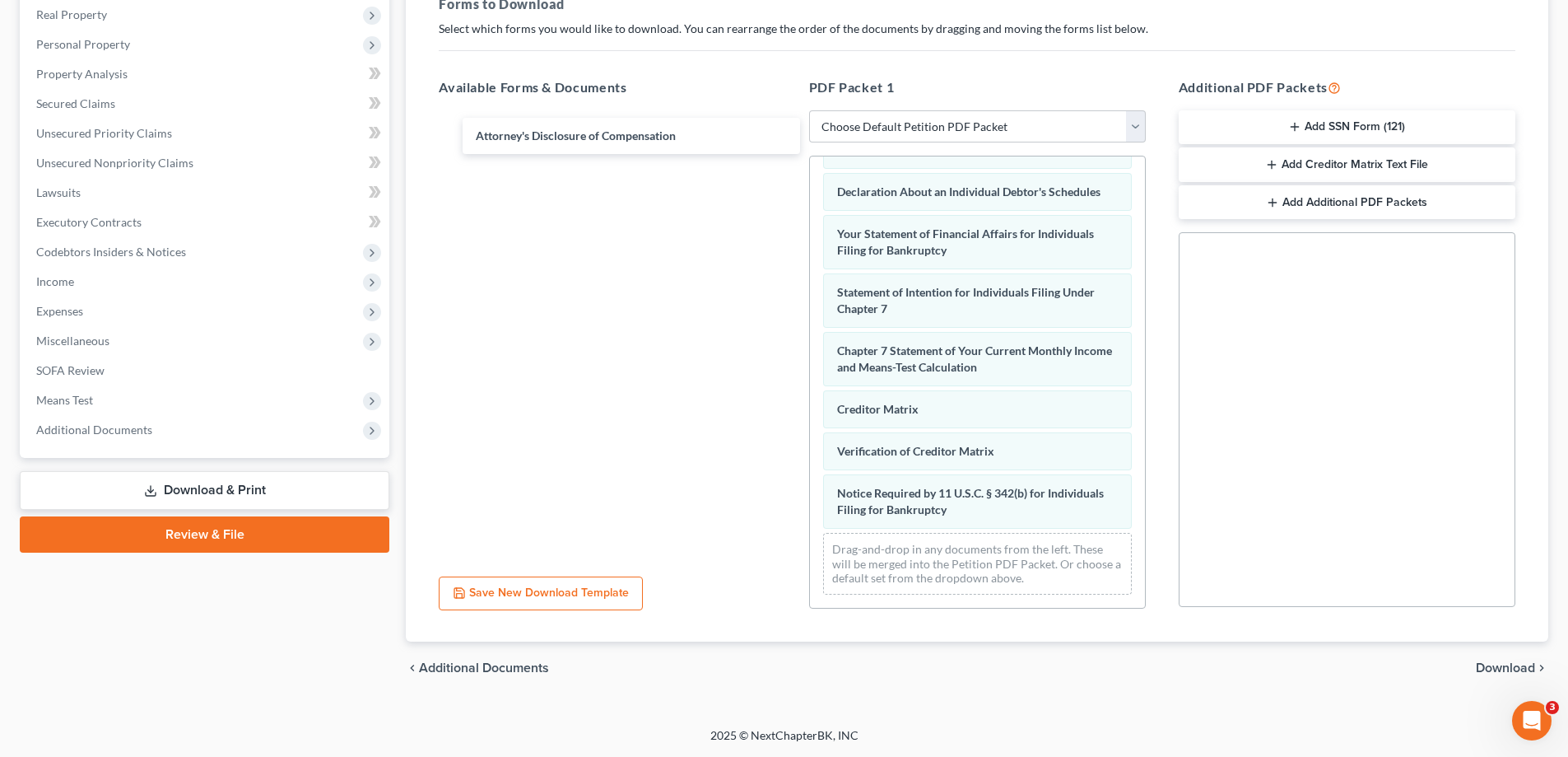
scroll to position [482, 0]
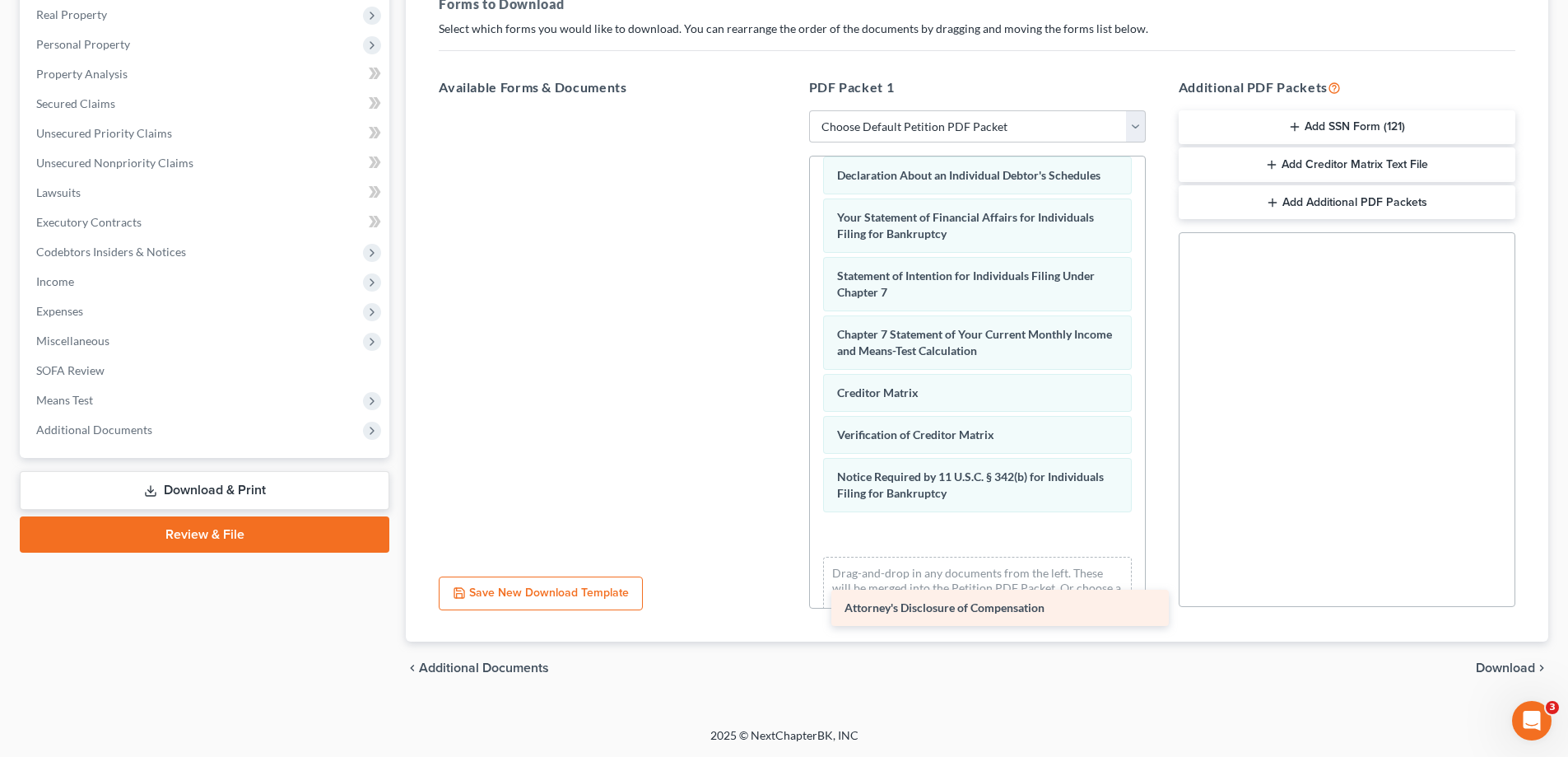
drag, startPoint x: 733, startPoint y: 131, endPoint x: 1126, endPoint y: 607, distance: 617.3
click at [788, 110] on div "Attorney's Disclosure of Compensation Attorney's Disclosure of Compensation" at bounding box center [607, 110] width 363 height 0
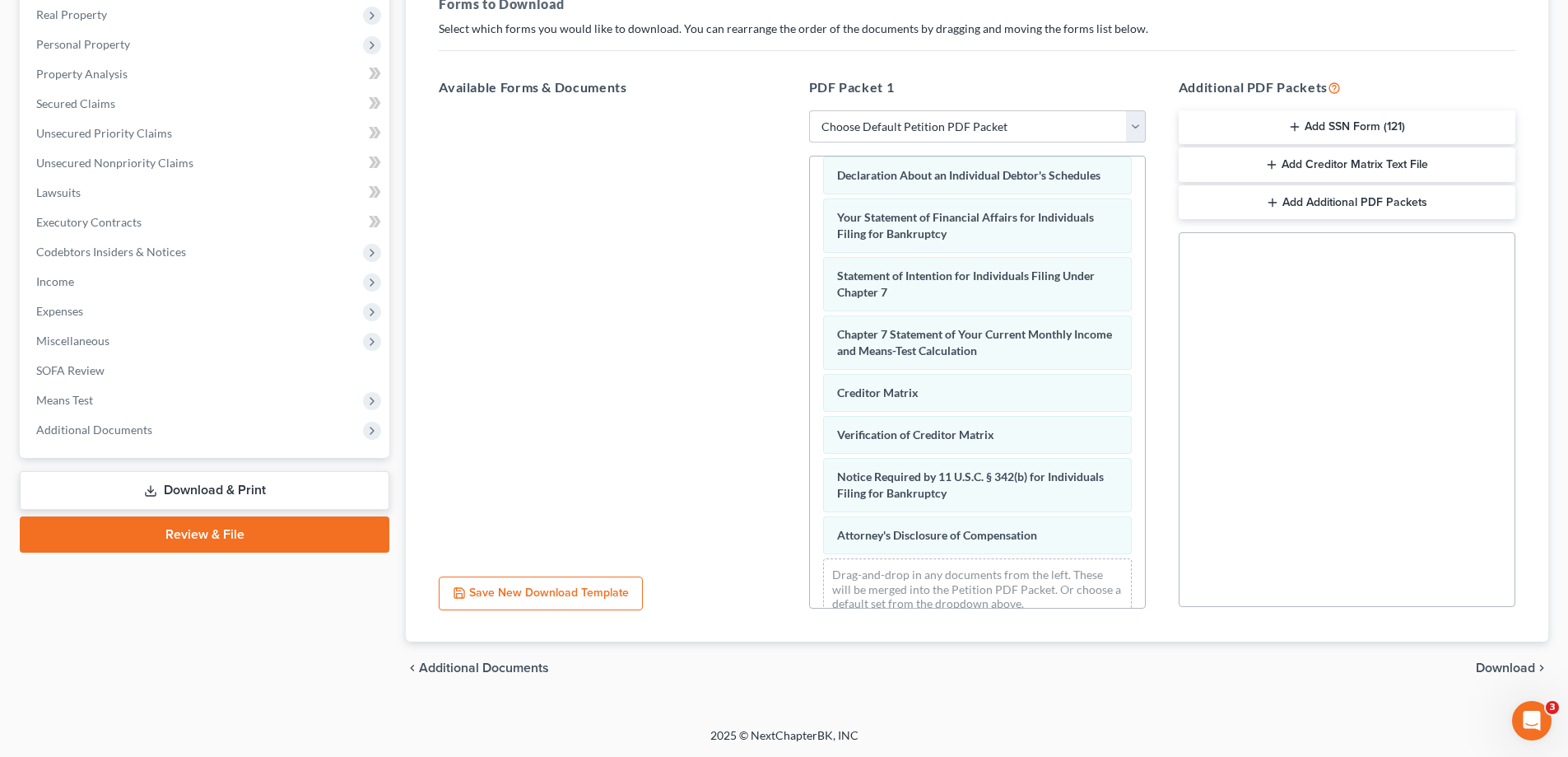
click at [1414, 165] on button "Add Creditor Matrix Text File" at bounding box center [1346, 165] width 336 height 35
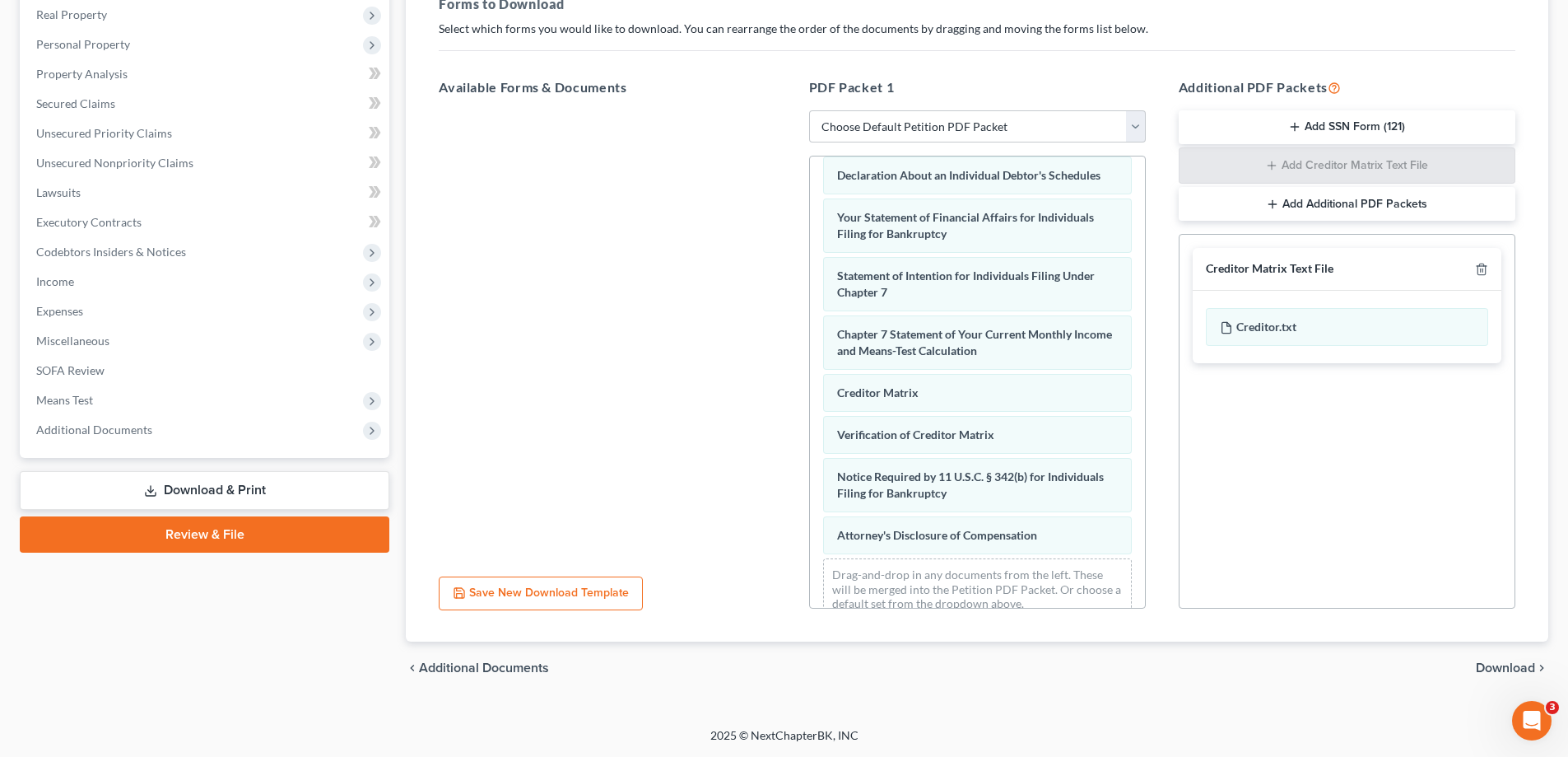
click at [1509, 671] on span "Download" at bounding box center [1504, 668] width 59 height 14
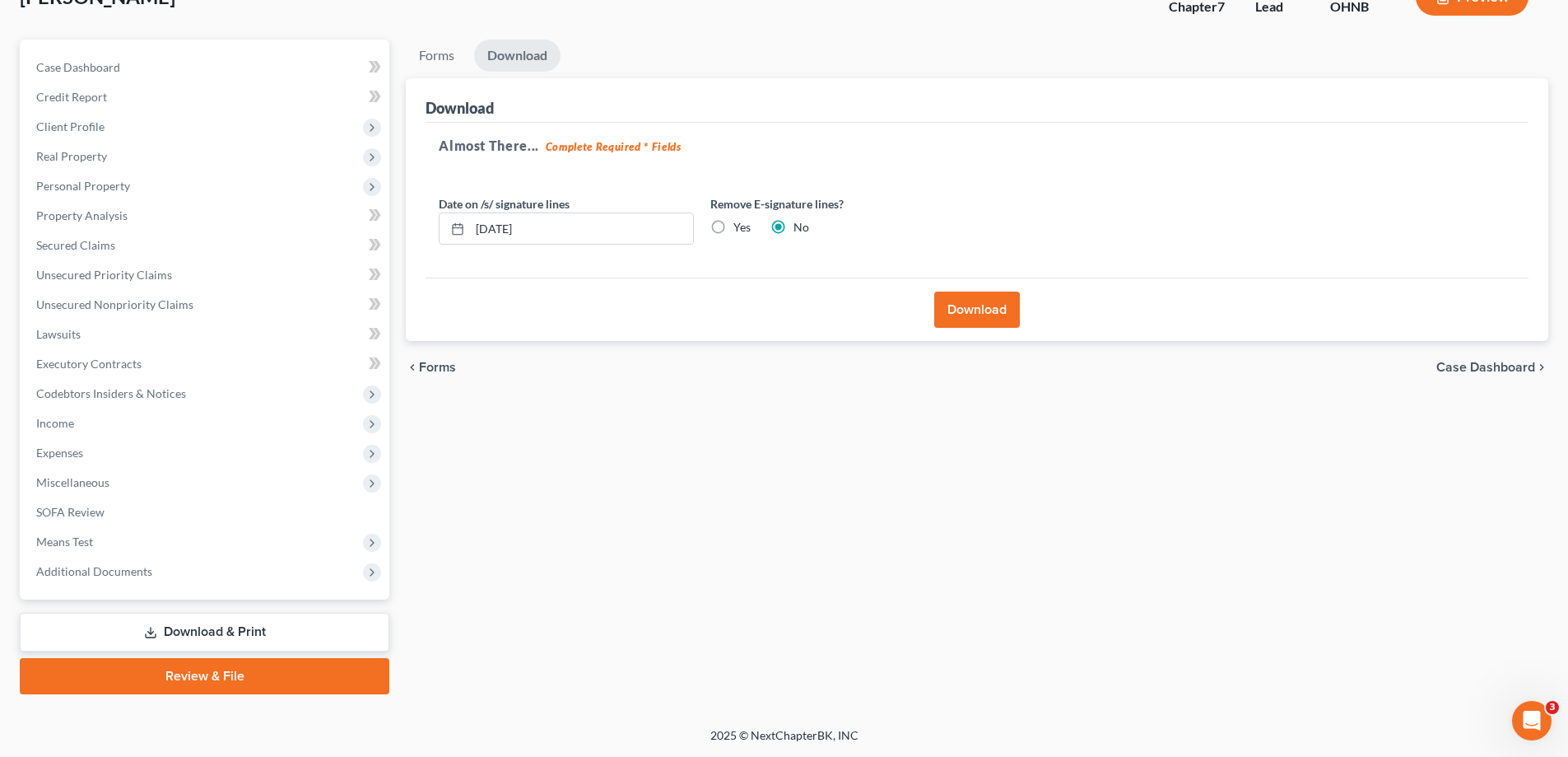
scroll to position [119, 0]
click at [985, 303] on button "Download" at bounding box center [976, 310] width 86 height 37
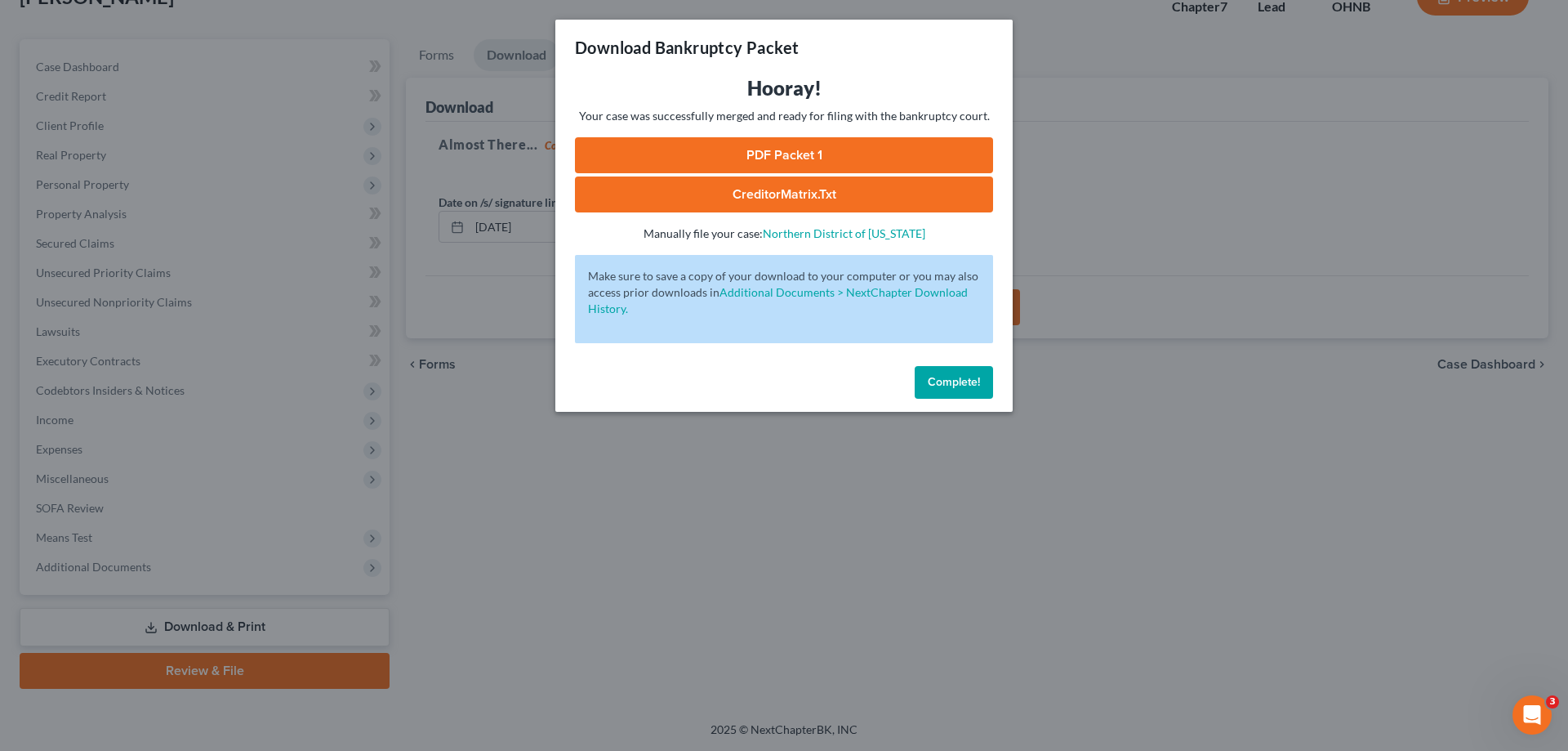
click at [817, 155] on link "PDF Packet 1" at bounding box center [783, 155] width 418 height 36
click at [834, 185] on link "CreditorMatrix.txt" at bounding box center [783, 194] width 418 height 36
click at [927, 383] on span "Complete!" at bounding box center [953, 382] width 53 height 14
